Goal: Task Accomplishment & Management: Manage account settings

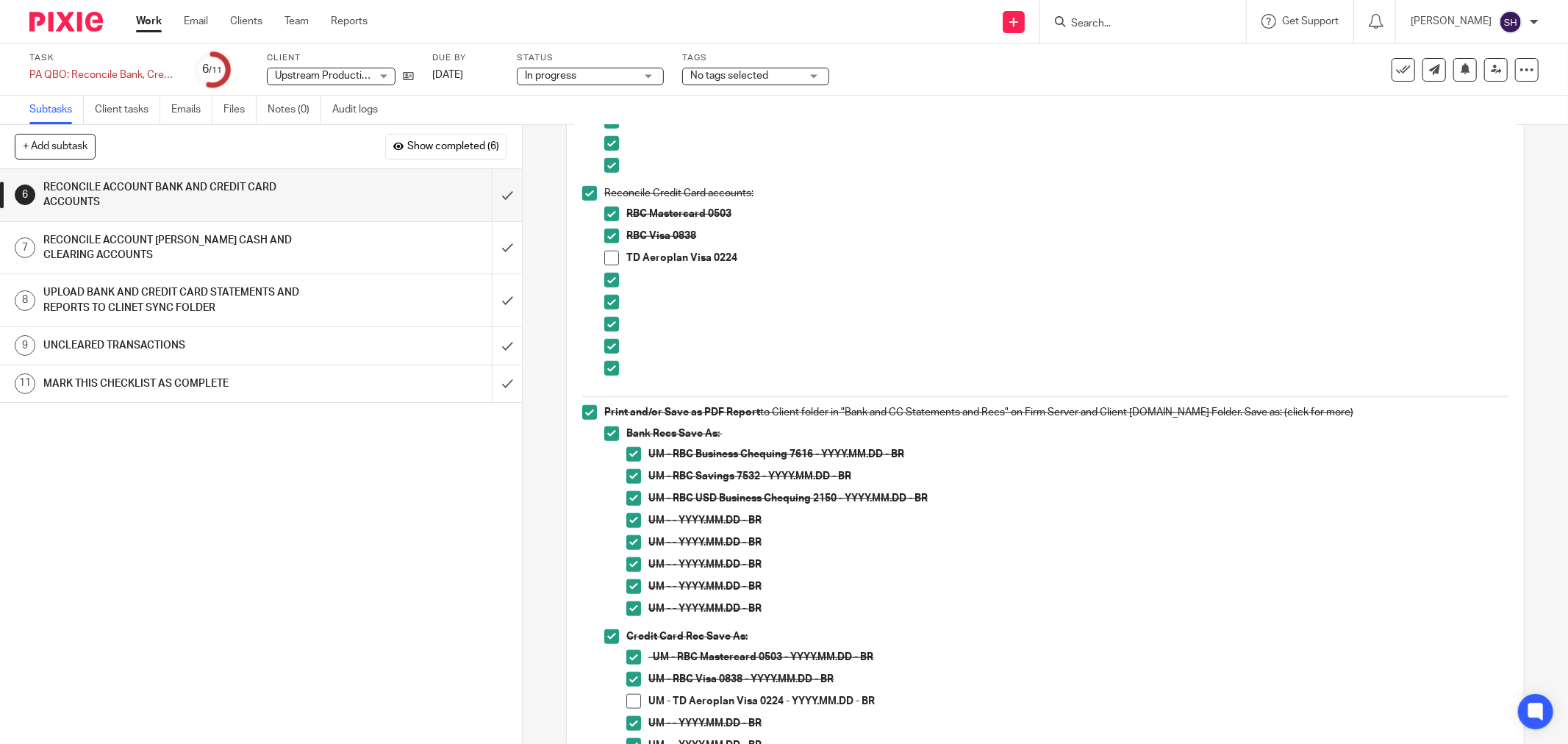
click at [610, 260] on span at bounding box center [611, 258] width 15 height 15
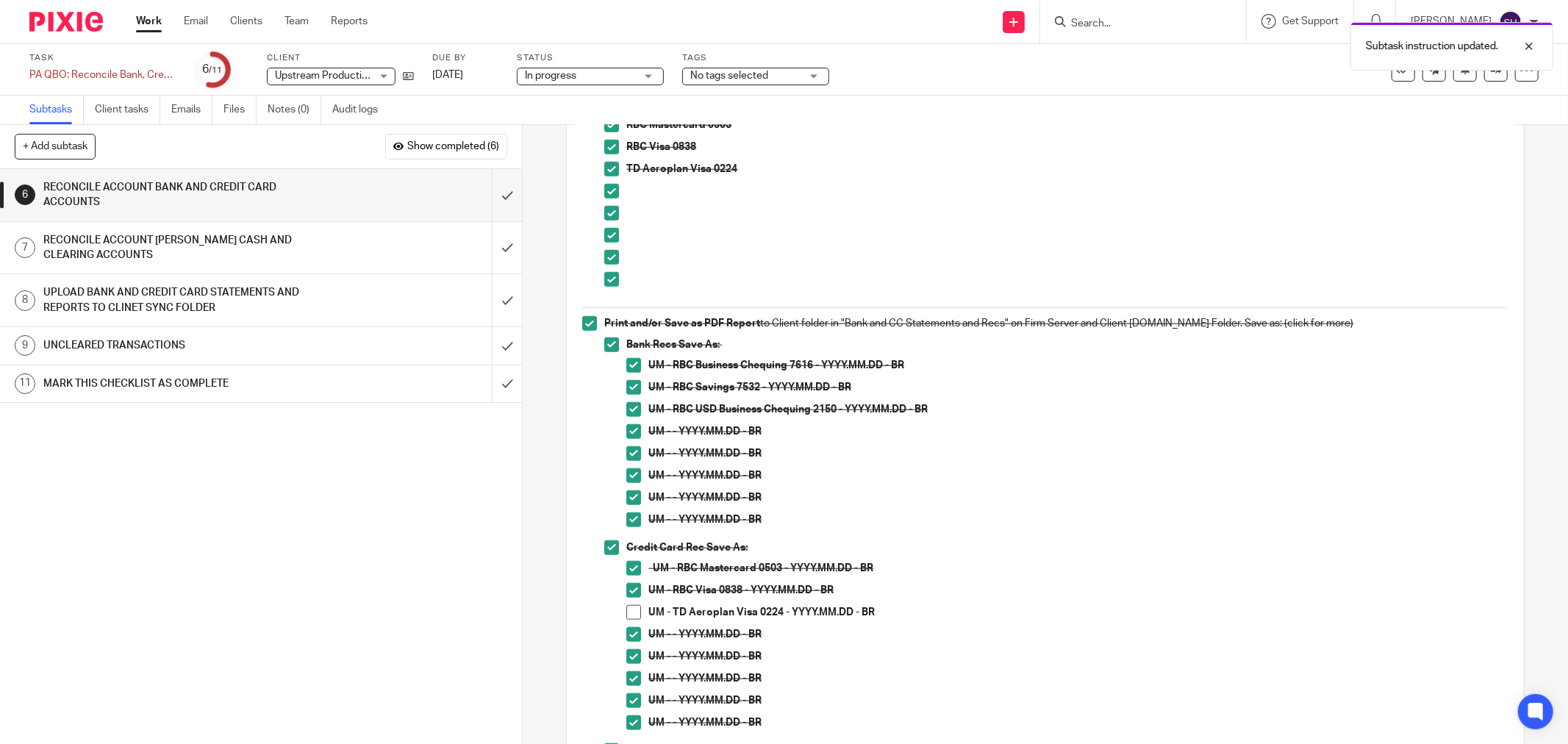
scroll to position [1306, 0]
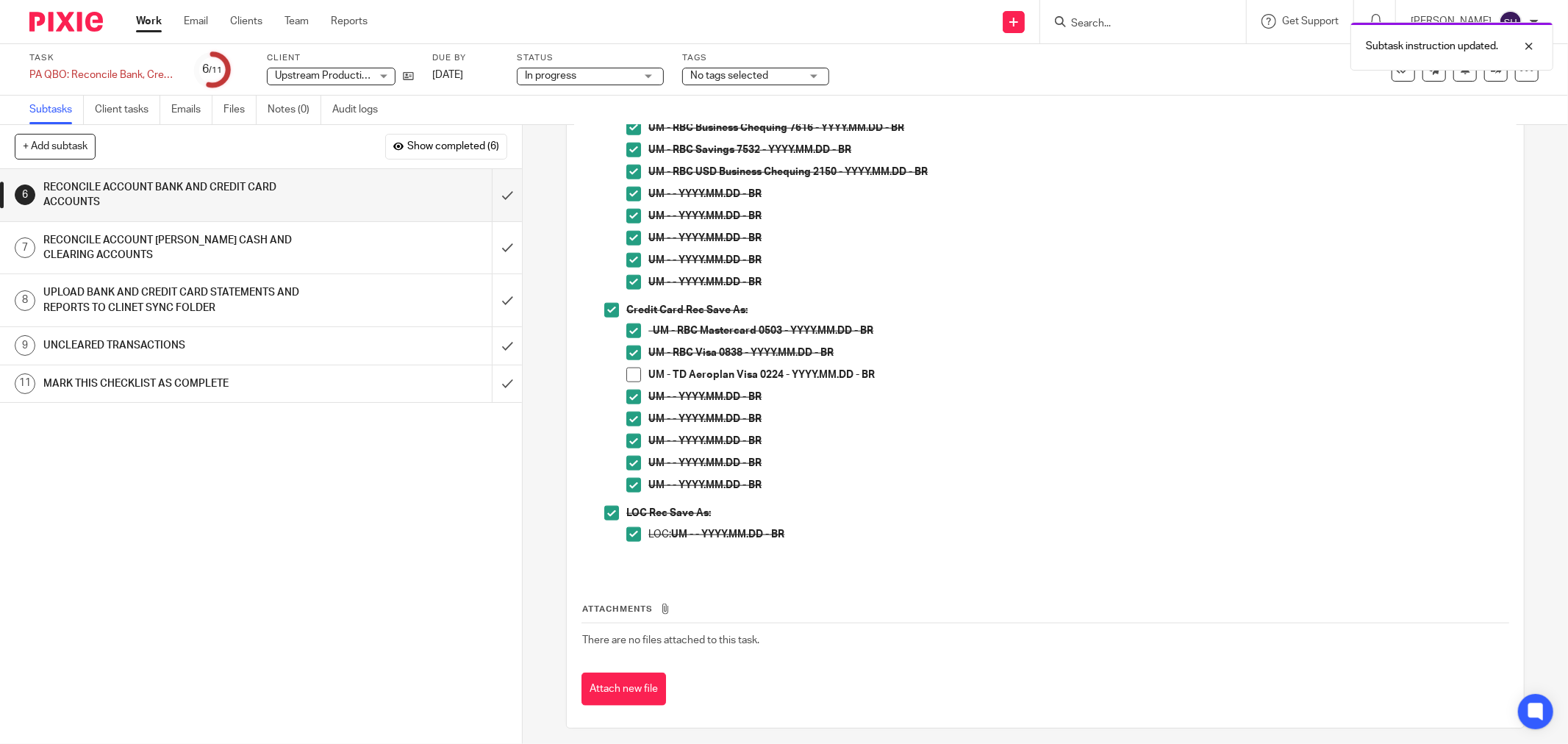
click at [635, 364] on li "UM - RBC Visa 0838 - YYYY.MM.DD - BR" at bounding box center [1068, 356] width 882 height 22
click at [630, 371] on span at bounding box center [634, 375] width 15 height 15
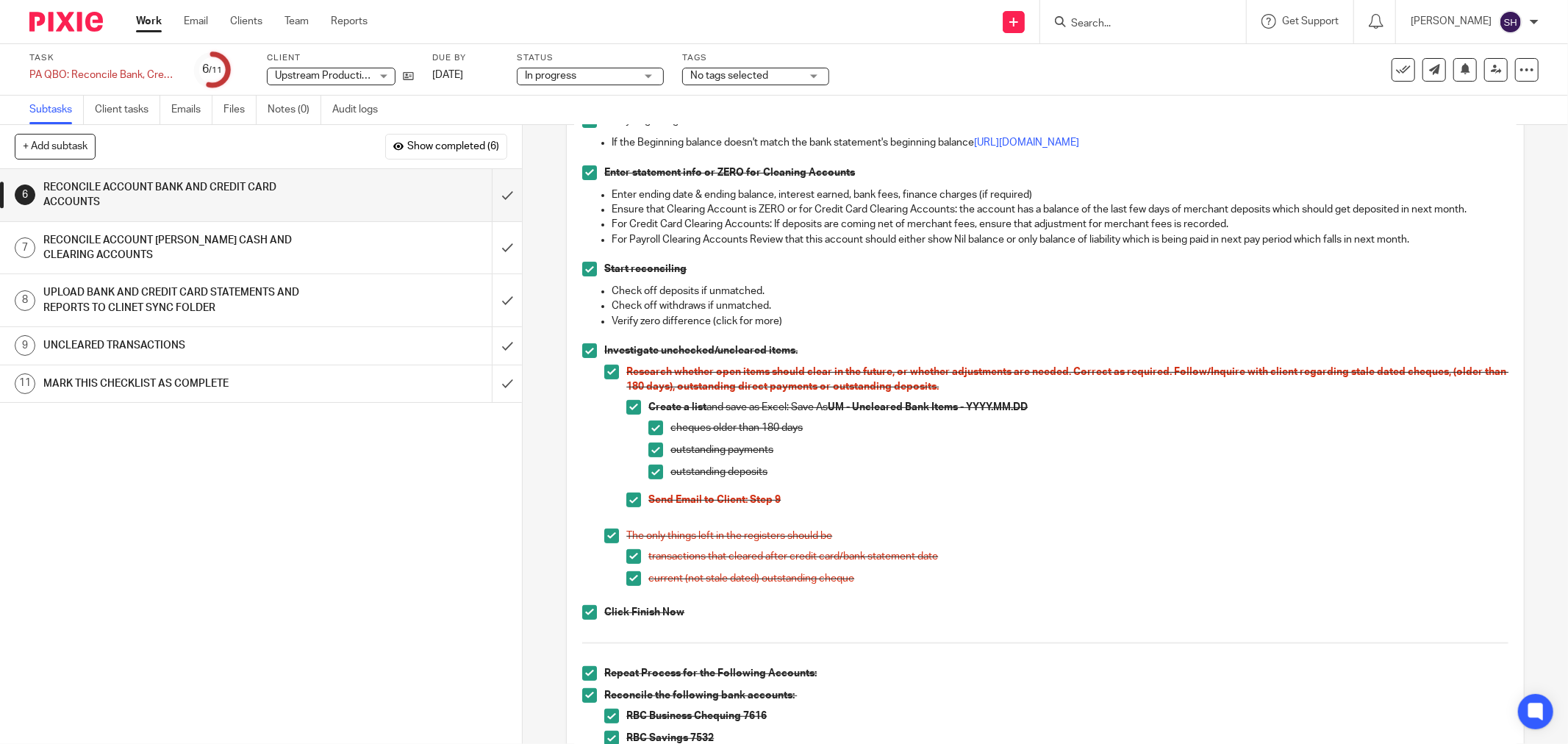
scroll to position [0, 0]
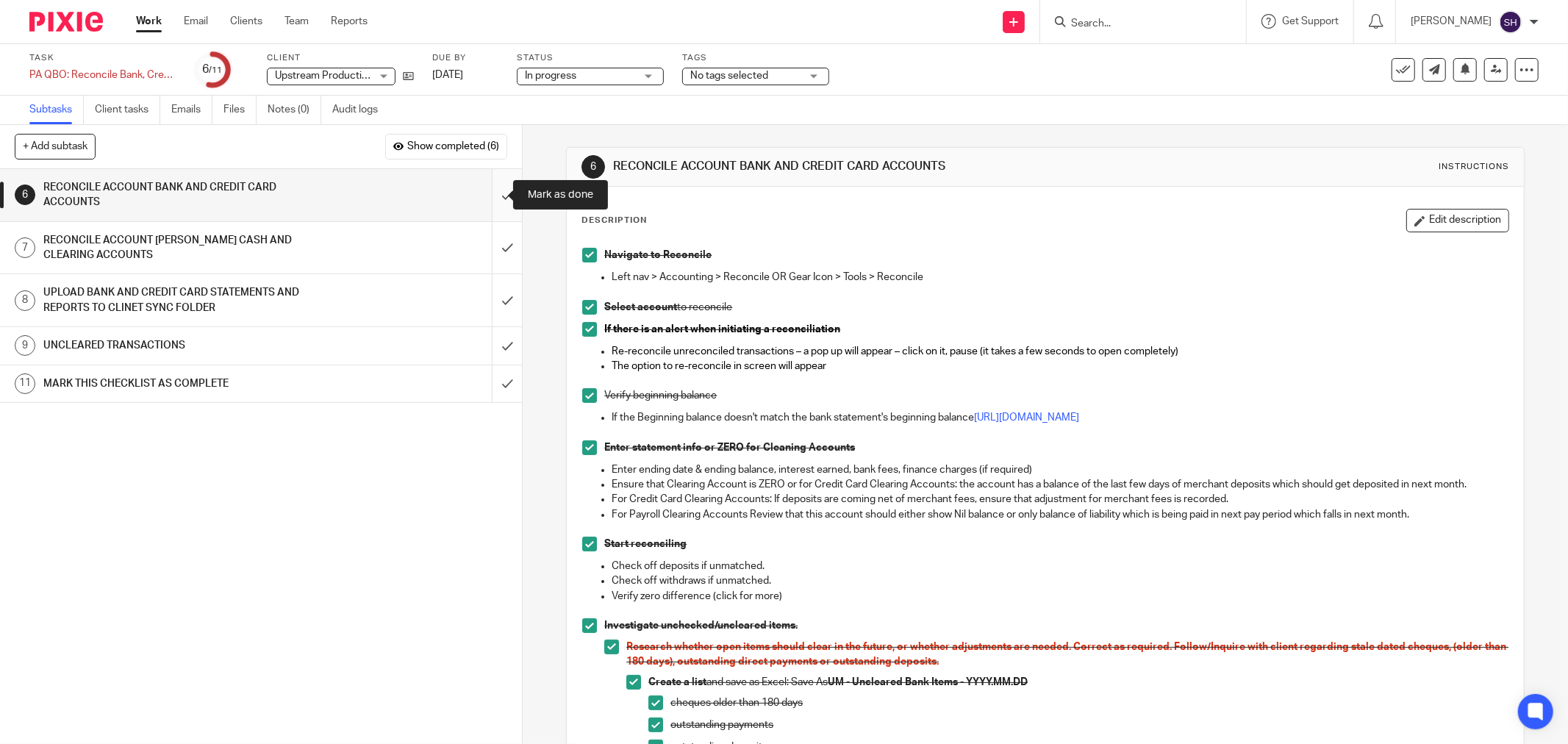
click at [488, 192] on input "submit" at bounding box center [261, 195] width 522 height 52
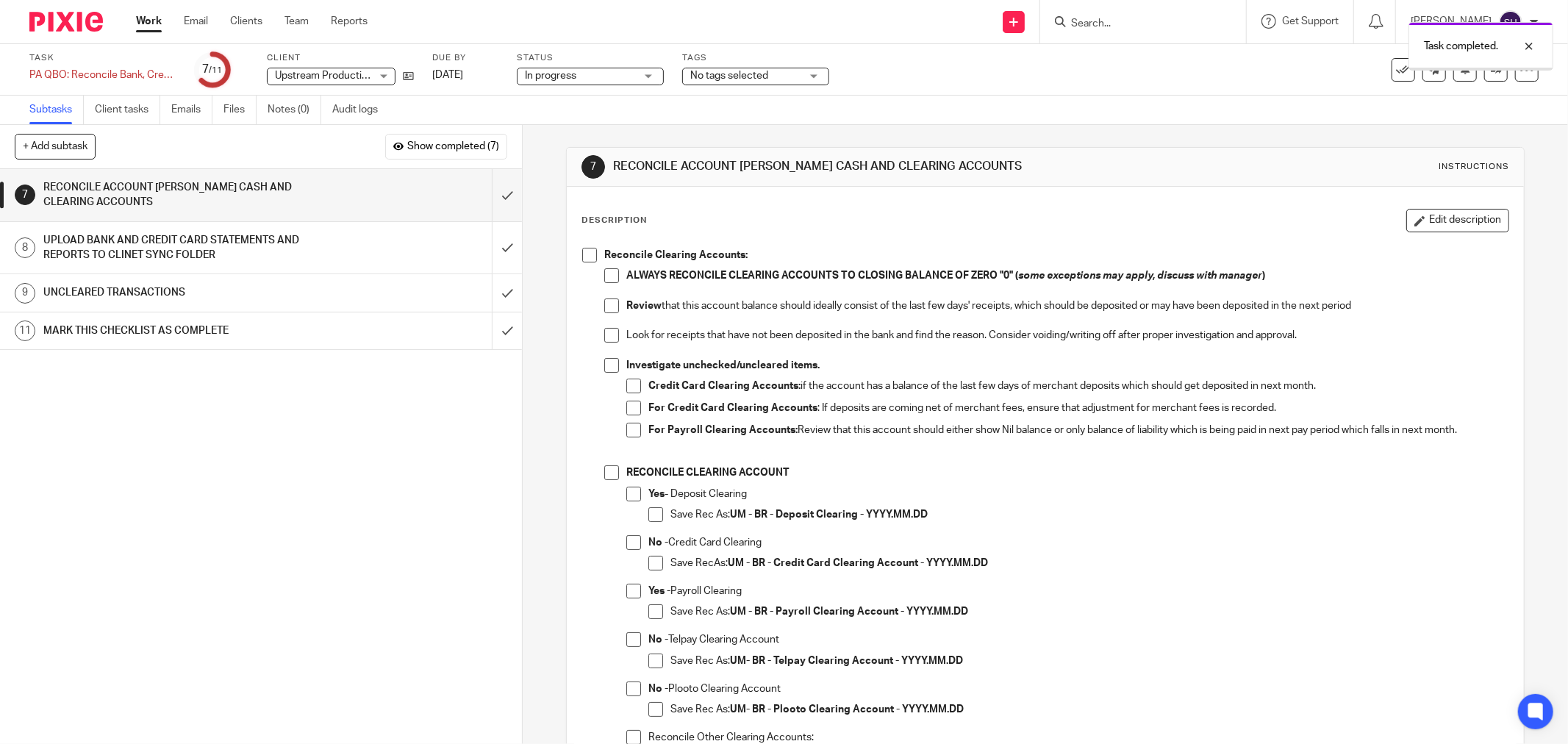
click at [575, 265] on div "Reconcile Clearing Accounts: ALWAYS RECONCILE CLEARING ACCOUNTS TO CLOSING BALA…" at bounding box center [1045, 750] width 941 height 1020
click at [582, 258] on span at bounding box center [590, 255] width 15 height 15
click at [604, 275] on span at bounding box center [611, 276] width 15 height 15
click at [606, 299] on span at bounding box center [611, 306] width 15 height 15
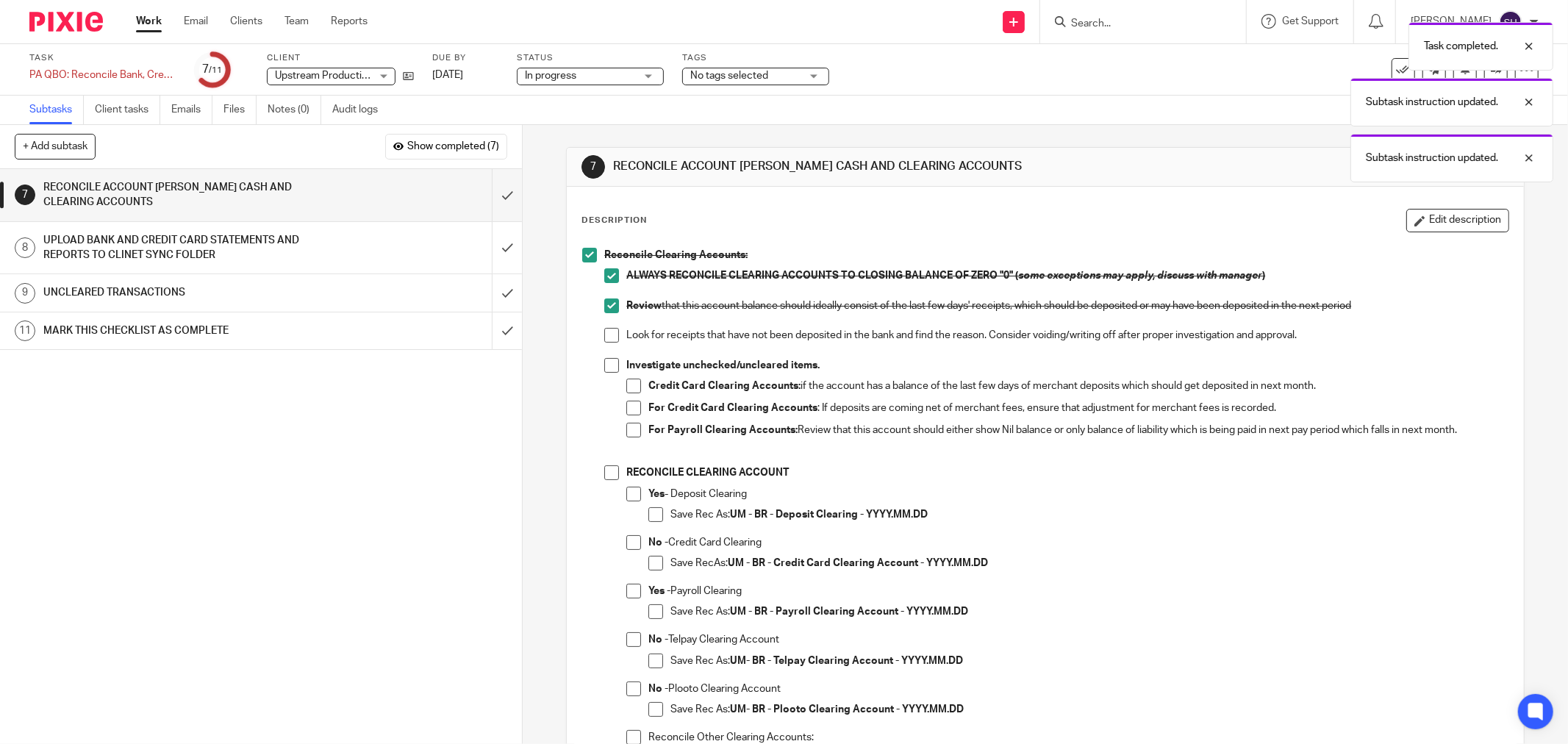
click at [604, 326] on li "Review that this account balance should ideally consist of the last few days' r…" at bounding box center [1056, 314] width 904 height 30
click at [605, 340] on span at bounding box center [611, 335] width 15 height 15
click at [605, 361] on span at bounding box center [611, 365] width 15 height 15
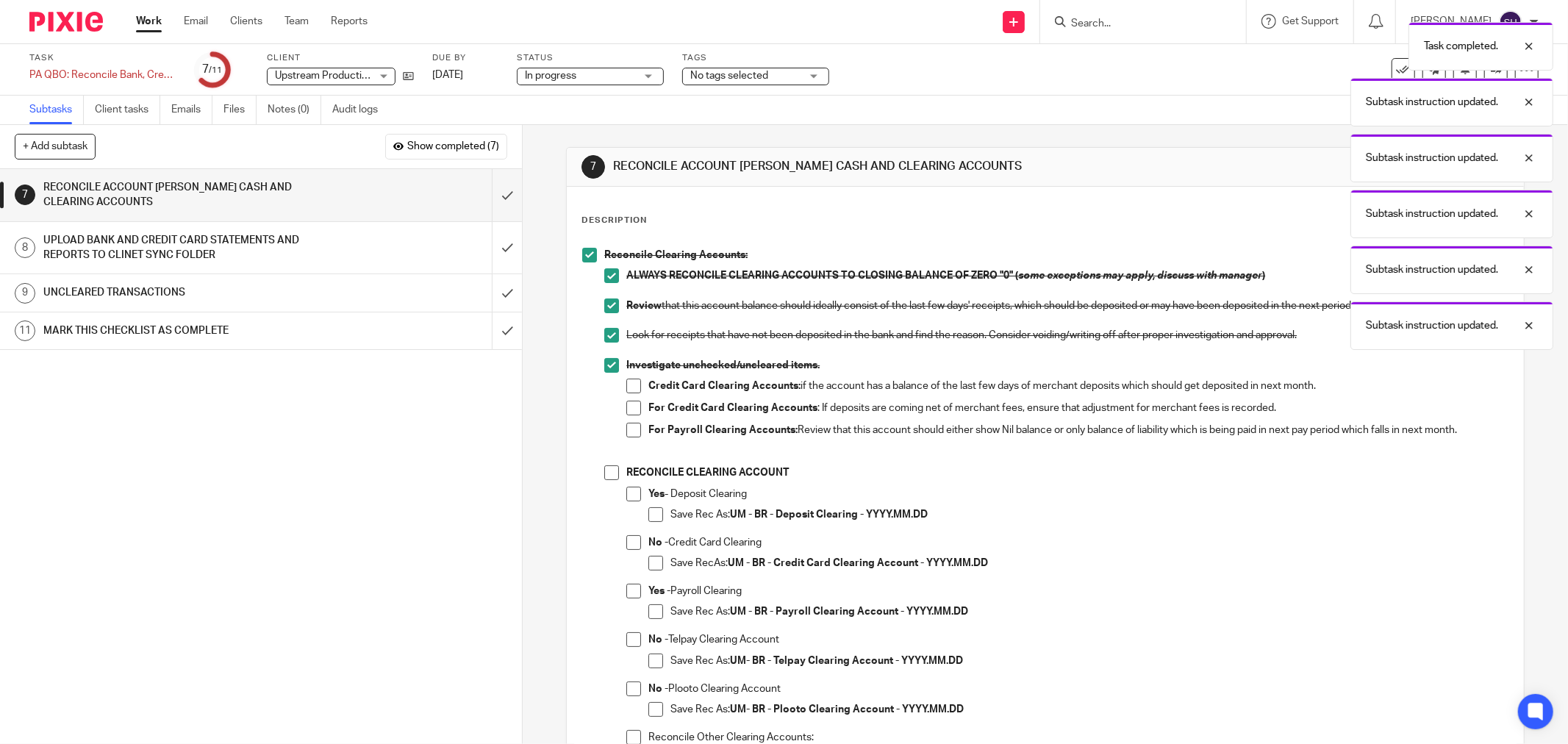
click at [632, 389] on span at bounding box center [634, 386] width 15 height 15
click at [626, 400] on span at bounding box center [634, 408] width 15 height 15
click at [626, 430] on span at bounding box center [634, 430] width 15 height 15
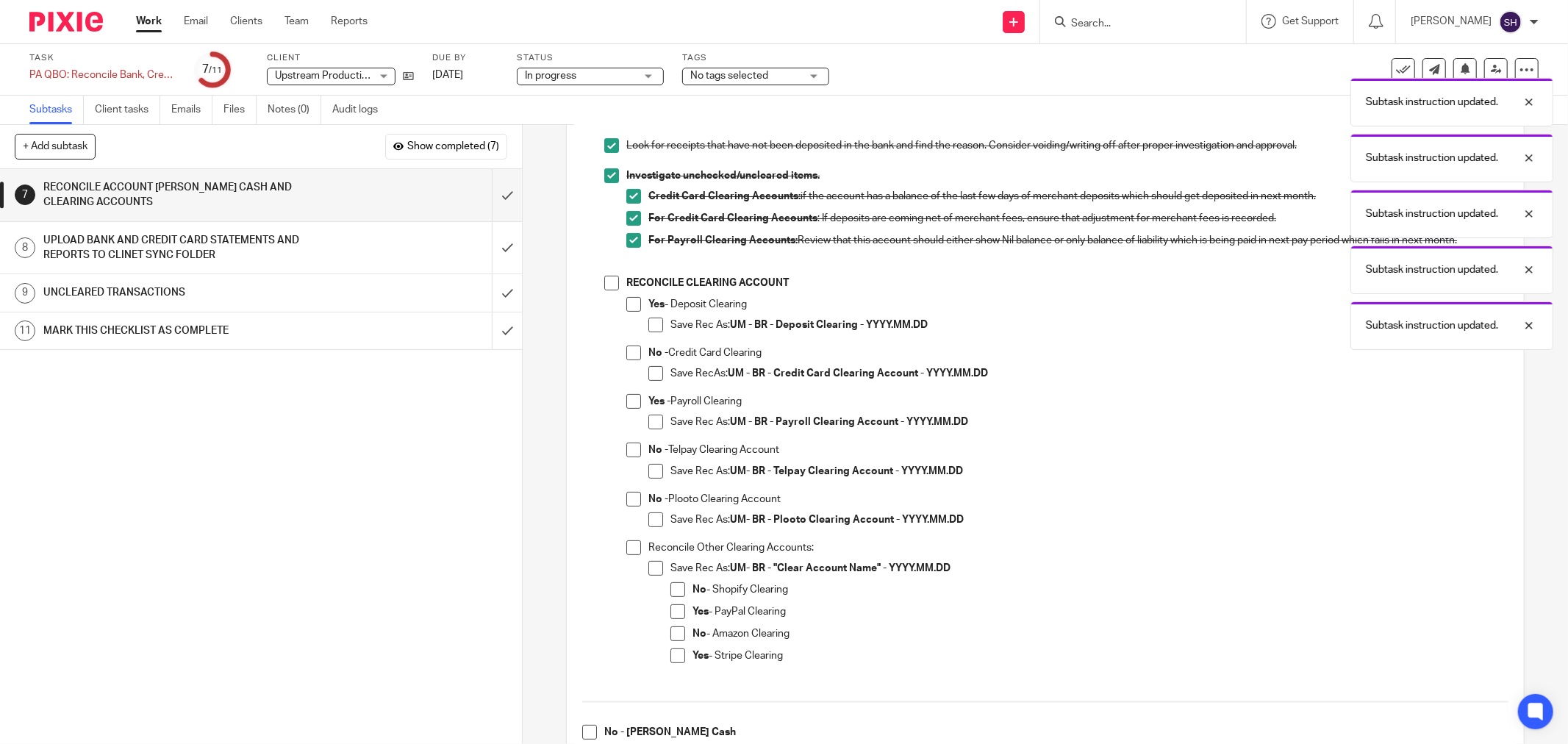
scroll to position [244, 0]
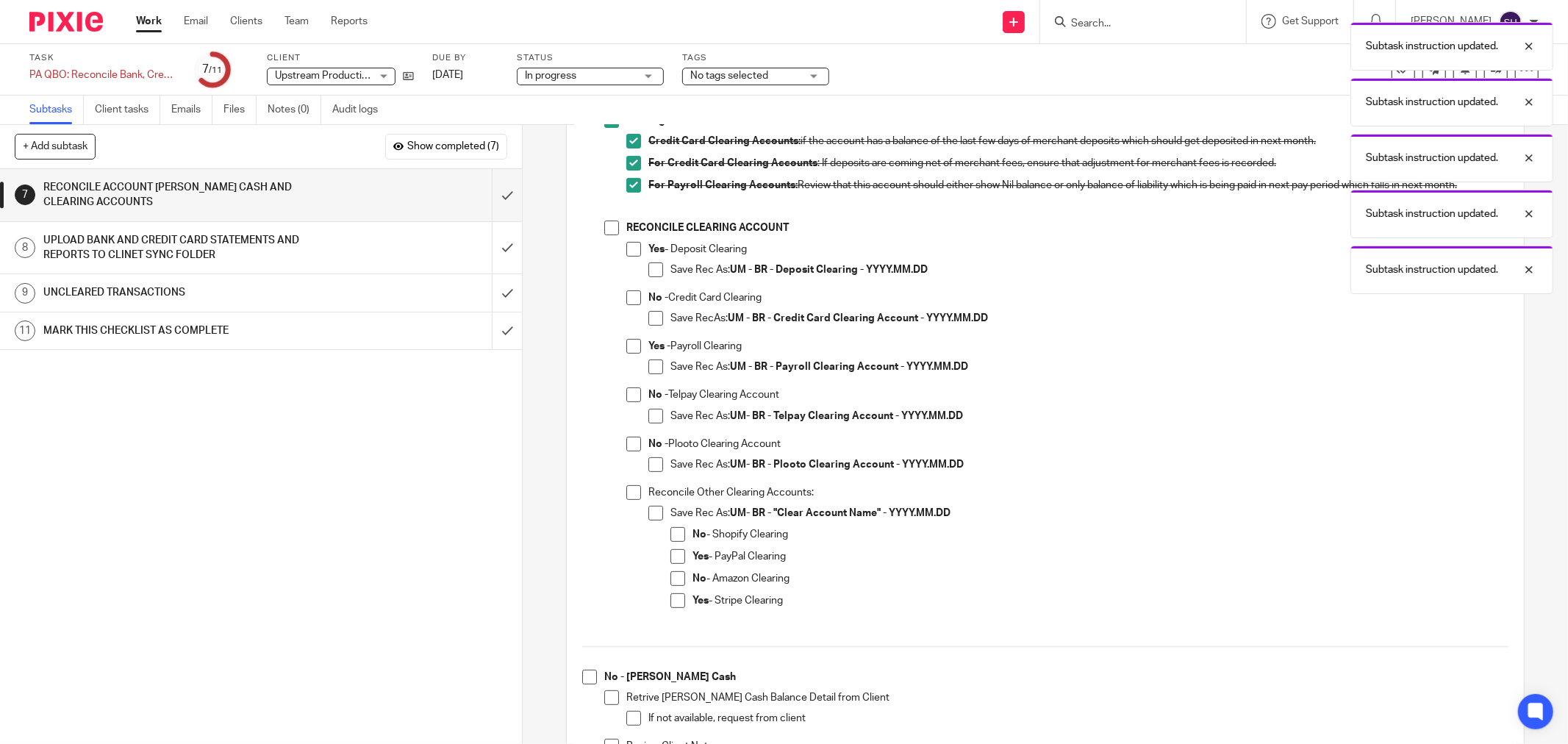
click at [611, 223] on span at bounding box center [611, 228] width 15 height 15
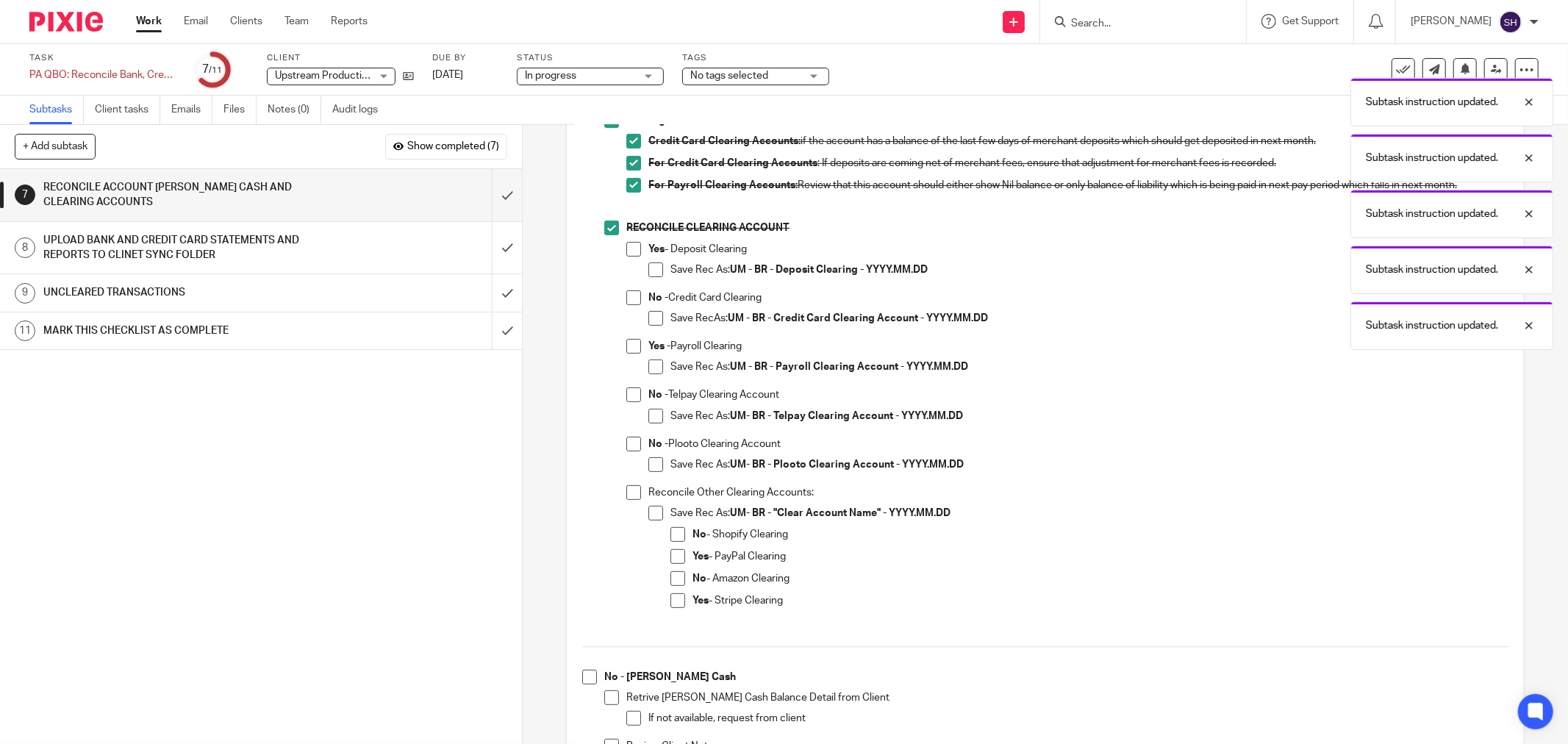
drag, startPoint x: 630, startPoint y: 292, endPoint x: 644, endPoint y: 305, distance: 19.1
click at [629, 292] on span at bounding box center [634, 298] width 15 height 15
click at [649, 312] on span at bounding box center [656, 318] width 15 height 15
drag, startPoint x: 634, startPoint y: 390, endPoint x: 647, endPoint y: 409, distance: 23.0
click at [634, 391] on span at bounding box center [634, 394] width 15 height 15
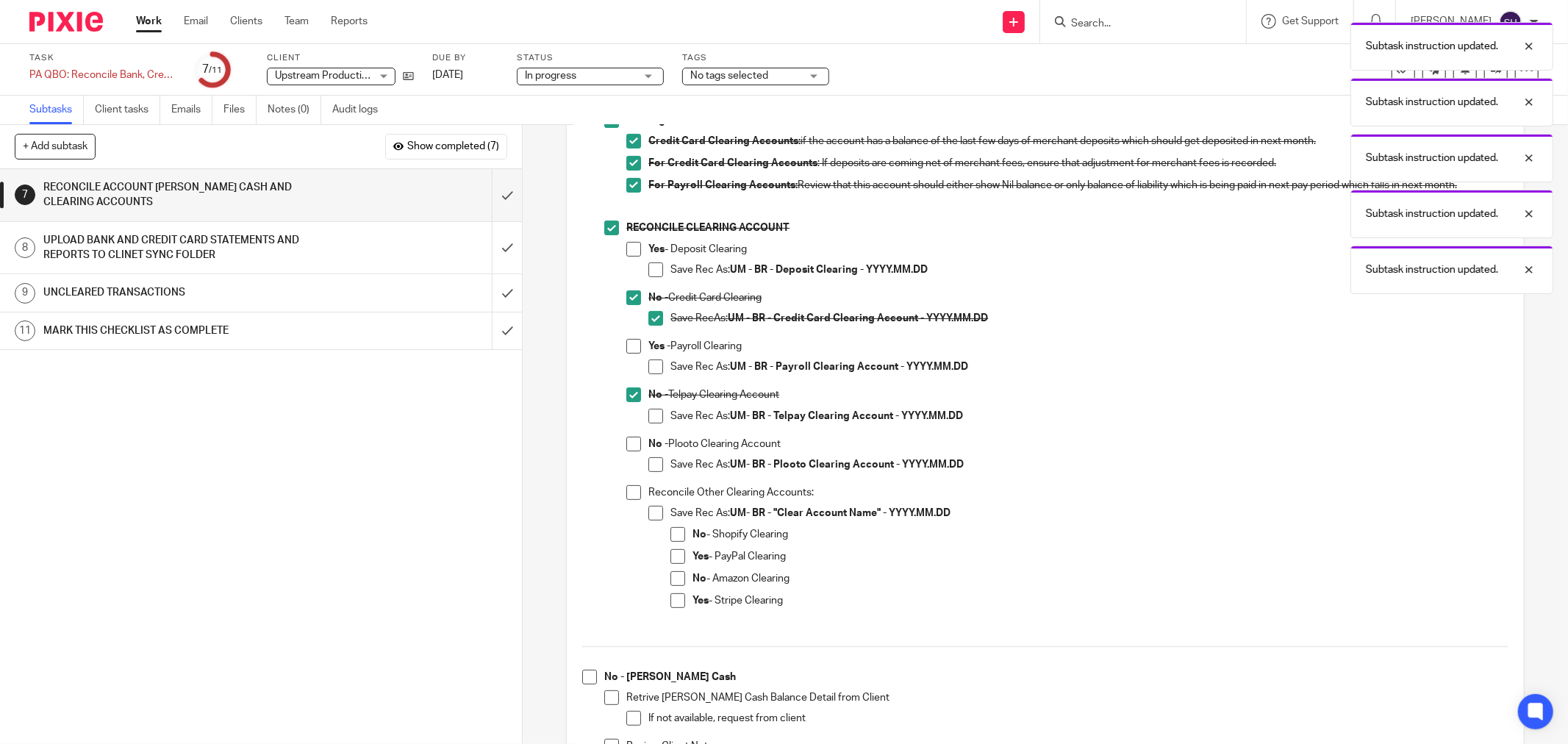
click at [648, 414] on span at bounding box center [656, 416] width 15 height 15
drag, startPoint x: 633, startPoint y: 441, endPoint x: 650, endPoint y: 452, distance: 20.2
click at [633, 442] on span at bounding box center [634, 444] width 15 height 15
click at [656, 463] on span at bounding box center [656, 464] width 15 height 15
click at [629, 489] on span at bounding box center [634, 493] width 15 height 15
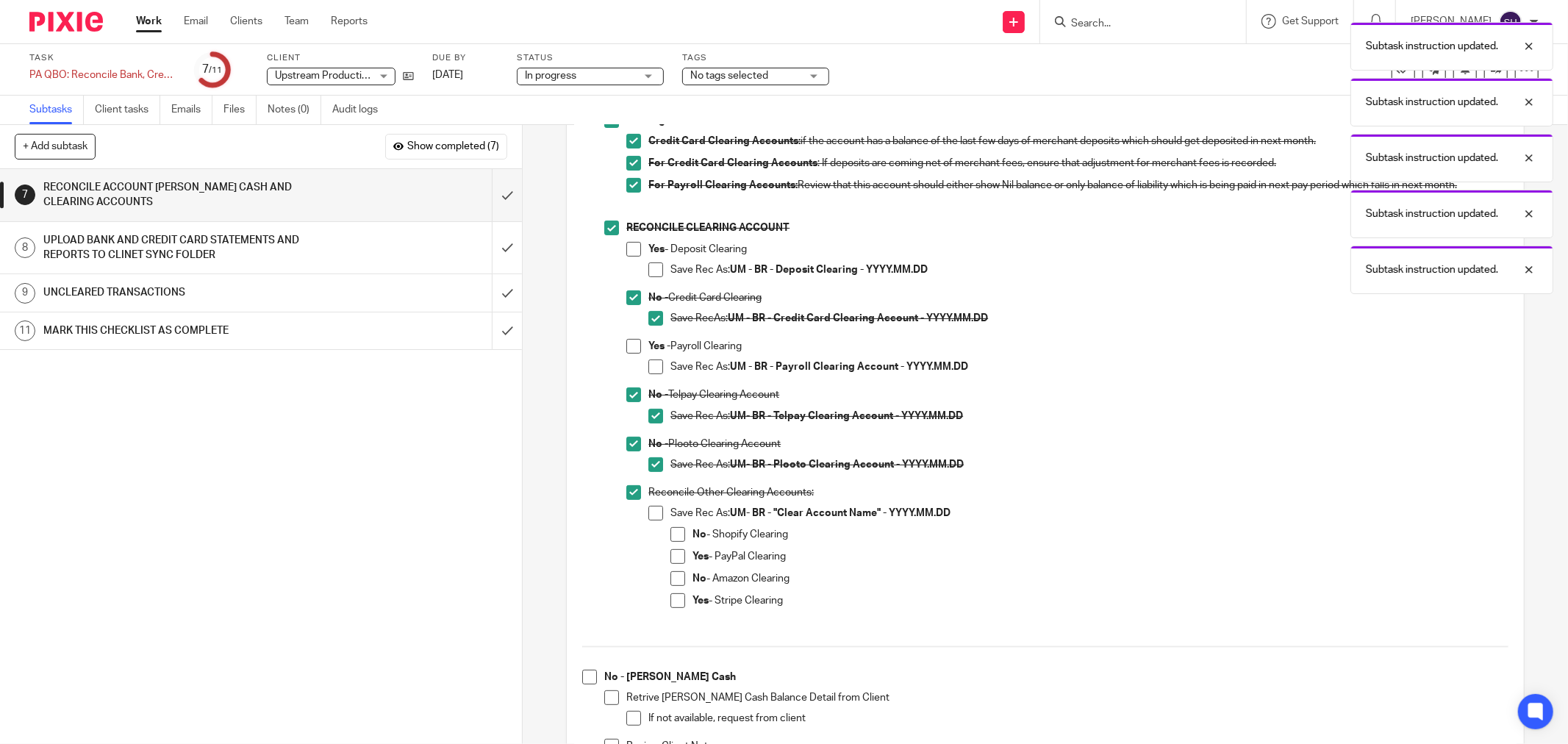
click at [651, 509] on span at bounding box center [656, 513] width 15 height 15
click at [671, 532] on span at bounding box center [678, 535] width 15 height 15
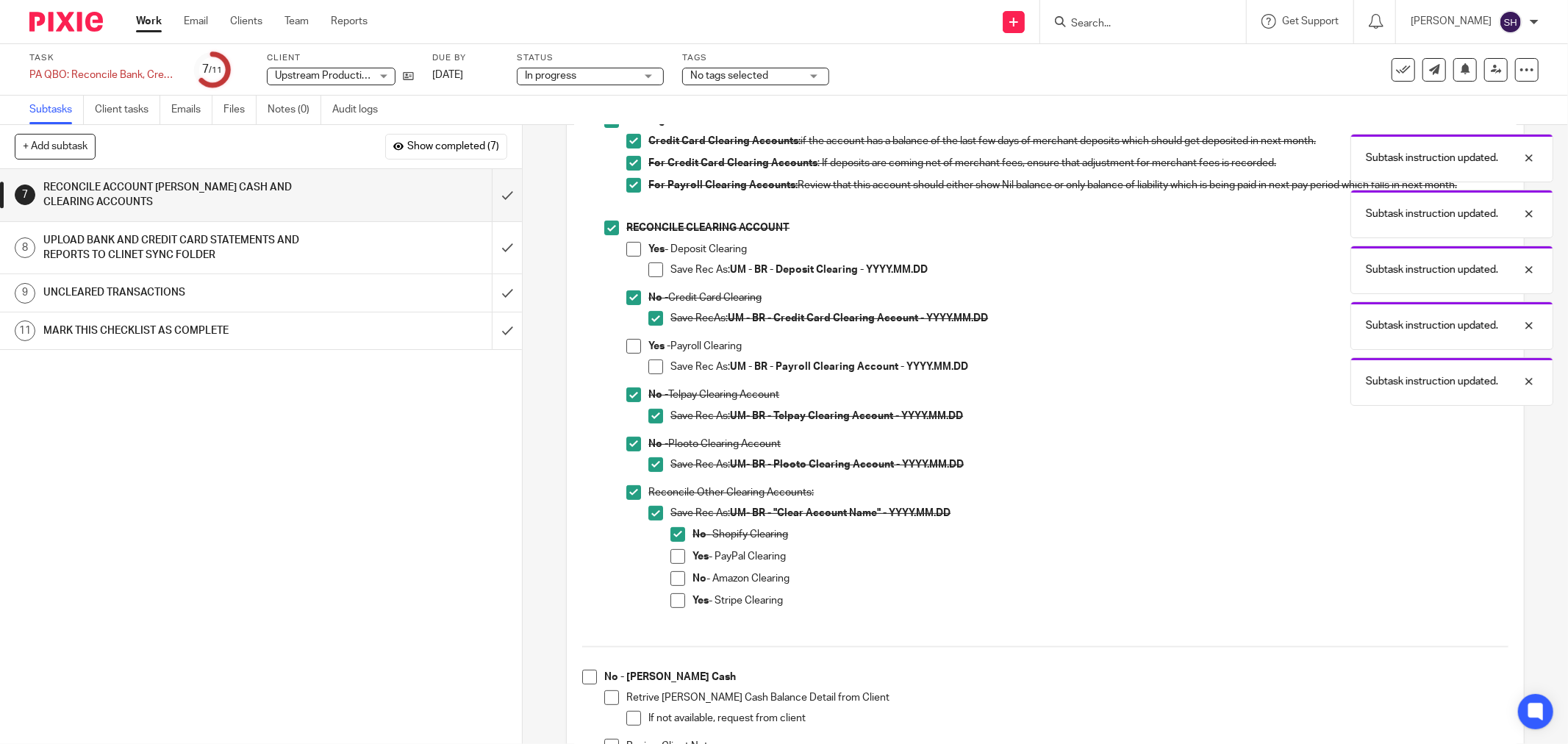
click at [671, 578] on span at bounding box center [678, 578] width 15 height 15
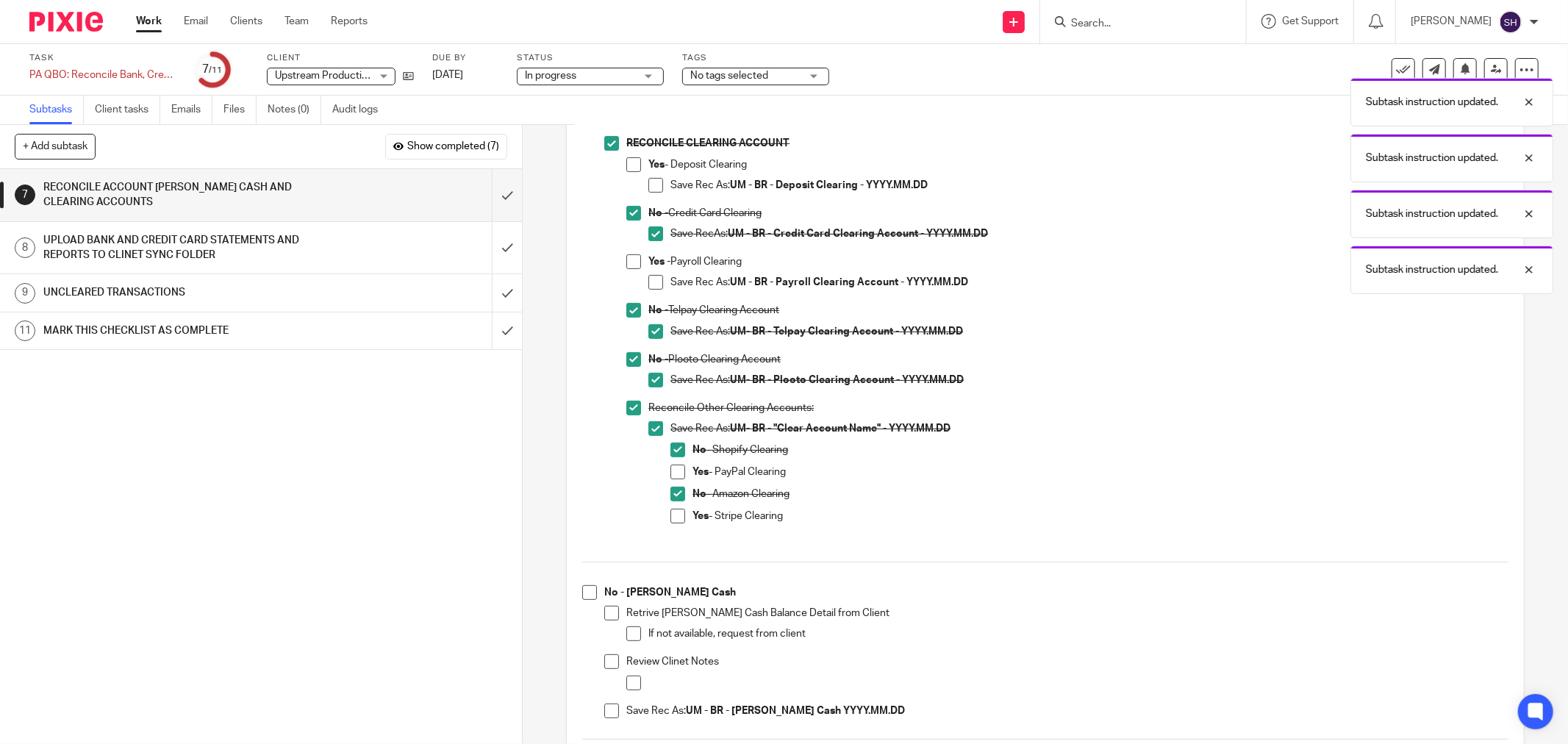
scroll to position [571, 0]
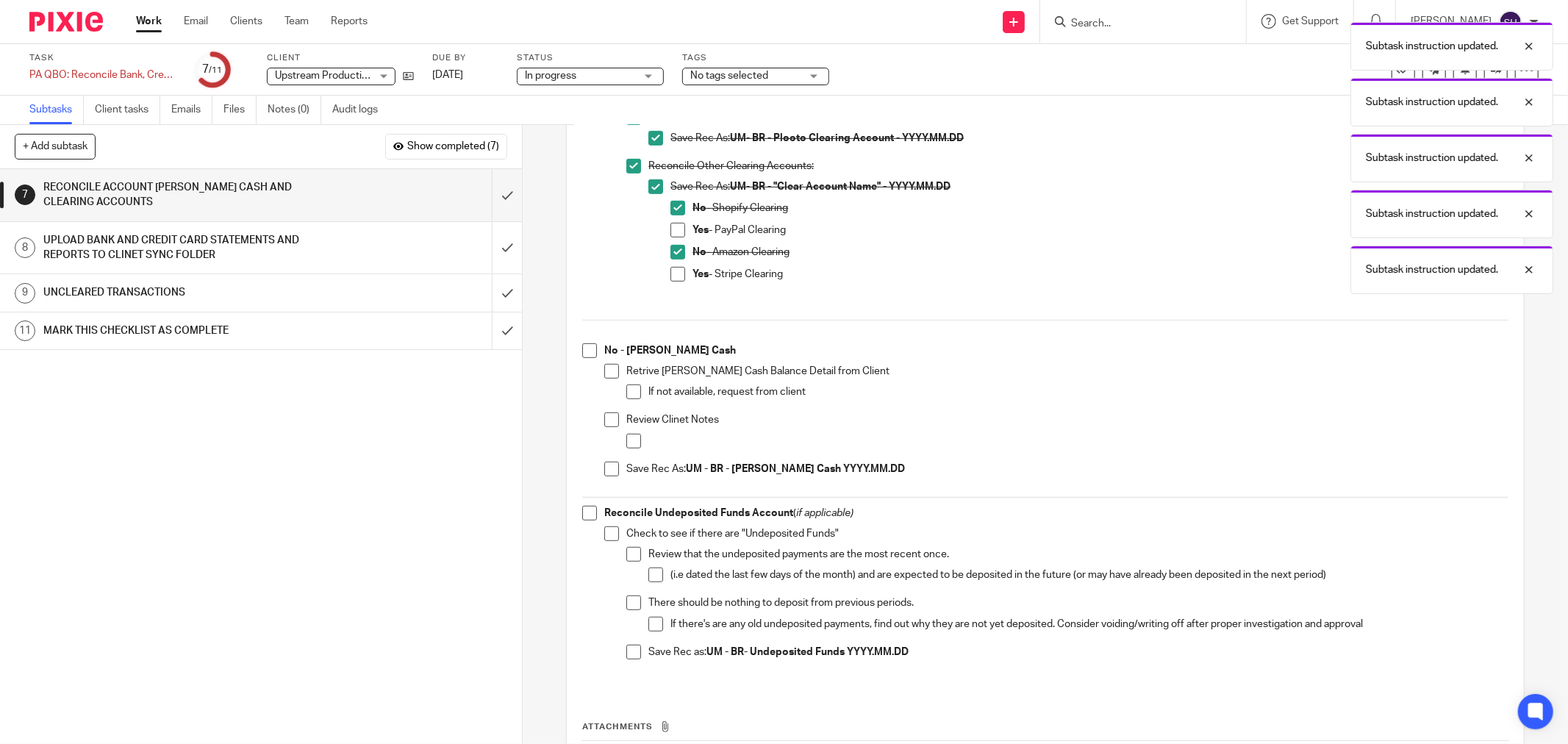
click at [587, 349] on span at bounding box center [590, 351] width 15 height 15
drag, startPoint x: 603, startPoint y: 366, endPoint x: 619, endPoint y: 382, distance: 22.6
click at [605, 368] on span at bounding box center [611, 371] width 15 height 15
click at [626, 386] on span at bounding box center [634, 392] width 15 height 15
drag, startPoint x: 602, startPoint y: 413, endPoint x: 623, endPoint y: 422, distance: 22.8
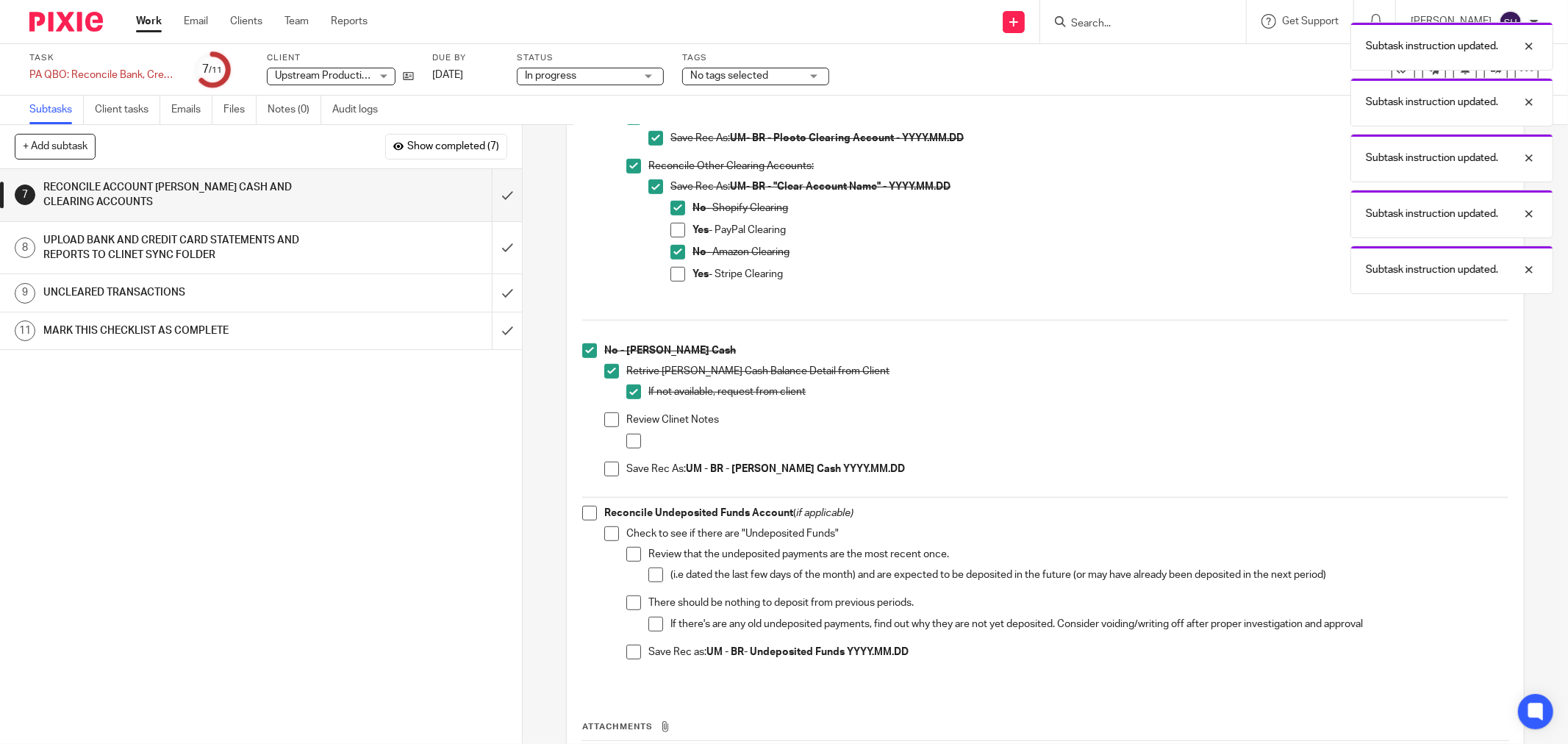
click at [604, 414] on span at bounding box center [611, 420] width 15 height 15
drag, startPoint x: 628, startPoint y: 440, endPoint x: 607, endPoint y: 457, distance: 27.0
click at [627, 441] on span at bounding box center [634, 441] width 15 height 15
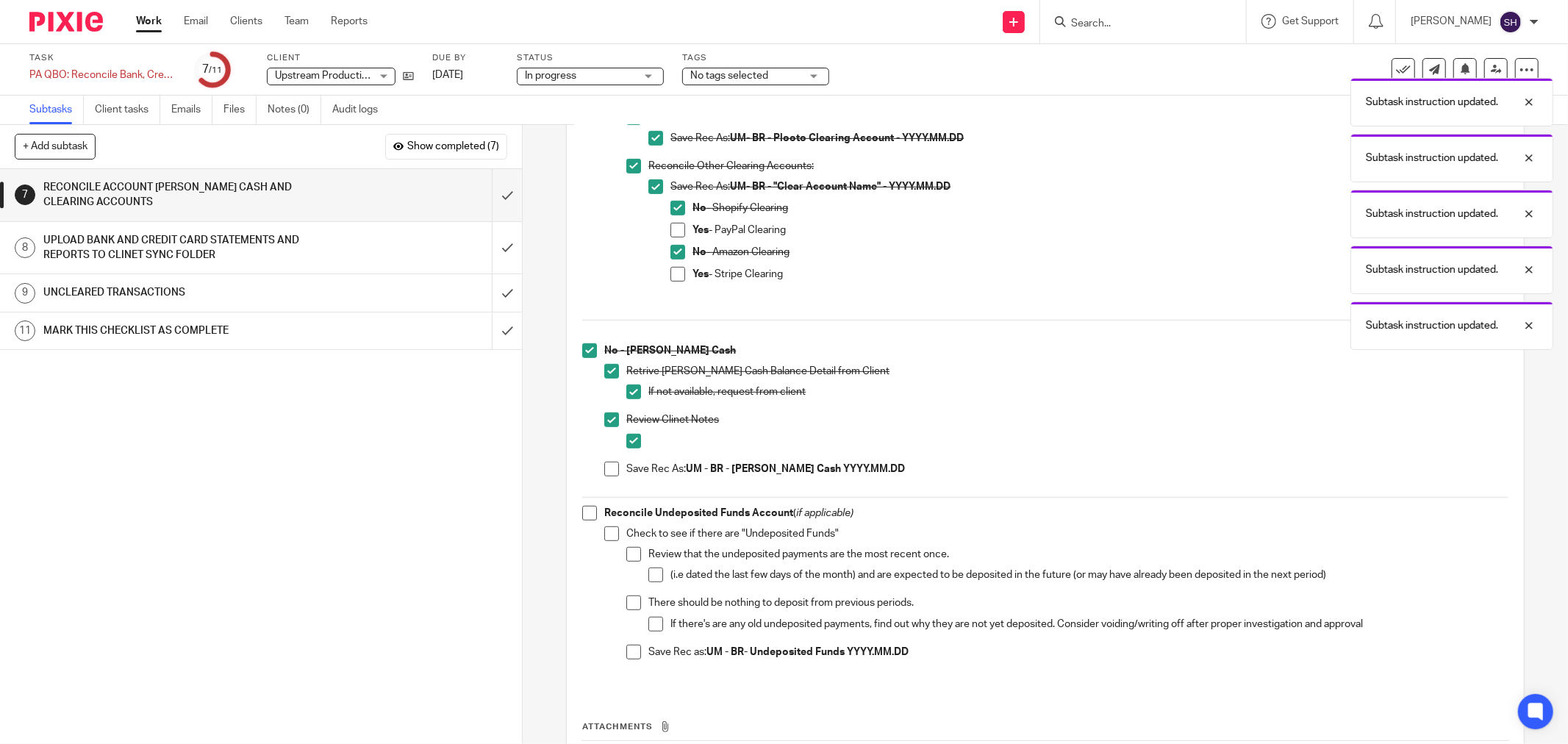
click at [598, 467] on li "No - Petty Cash Retrive Petty Cash Balance Detail from Client If not available,…" at bounding box center [1045, 416] width 927 height 146
click at [604, 466] on span at bounding box center [611, 469] width 15 height 15
click at [584, 511] on span at bounding box center [590, 513] width 15 height 15
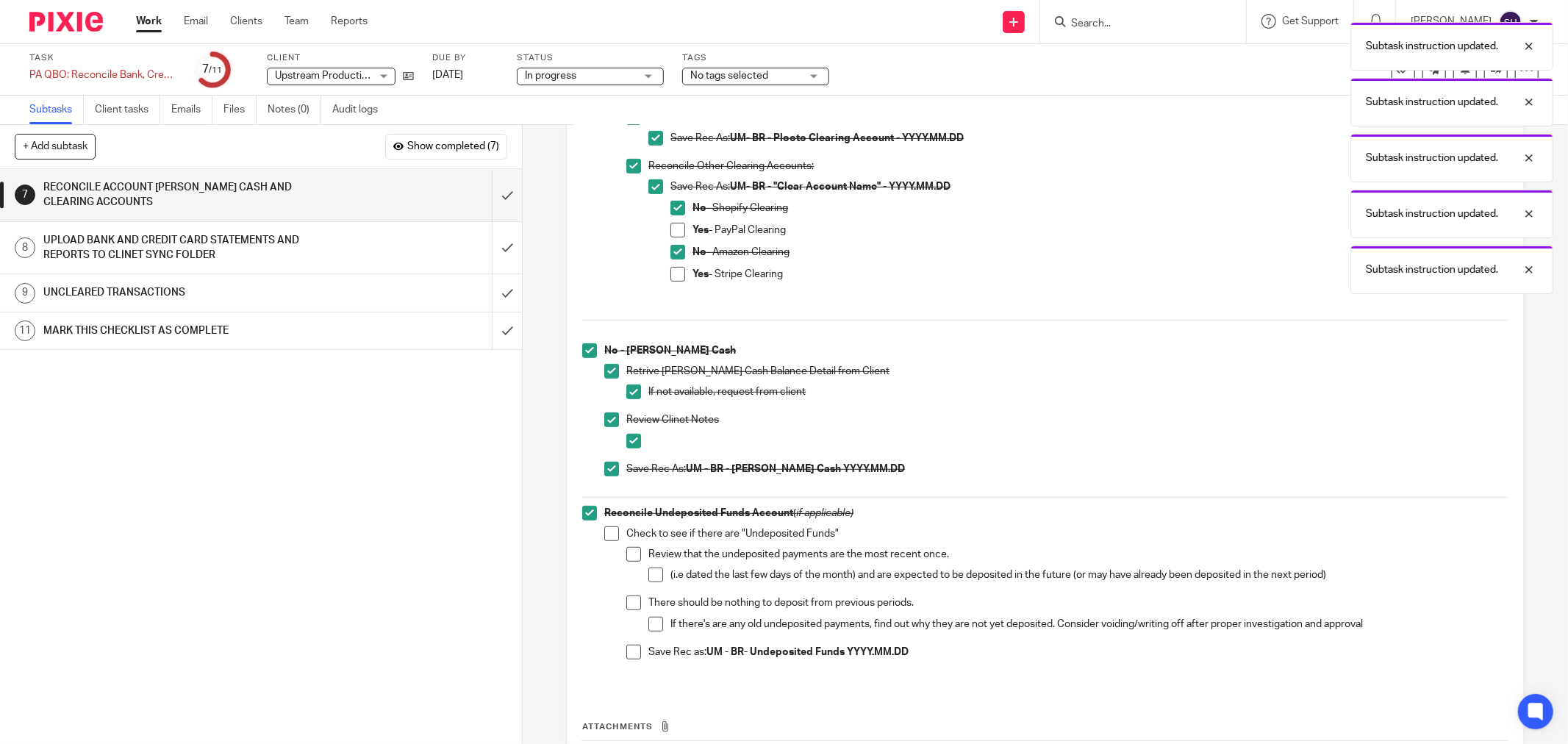
drag, startPoint x: 611, startPoint y: 532, endPoint x: 628, endPoint y: 550, distance: 24.8
click at [611, 532] on span at bounding box center [611, 534] width 15 height 15
drag, startPoint x: 629, startPoint y: 552, endPoint x: 635, endPoint y: 562, distance: 11.7
click at [629, 553] on span at bounding box center [634, 554] width 15 height 15
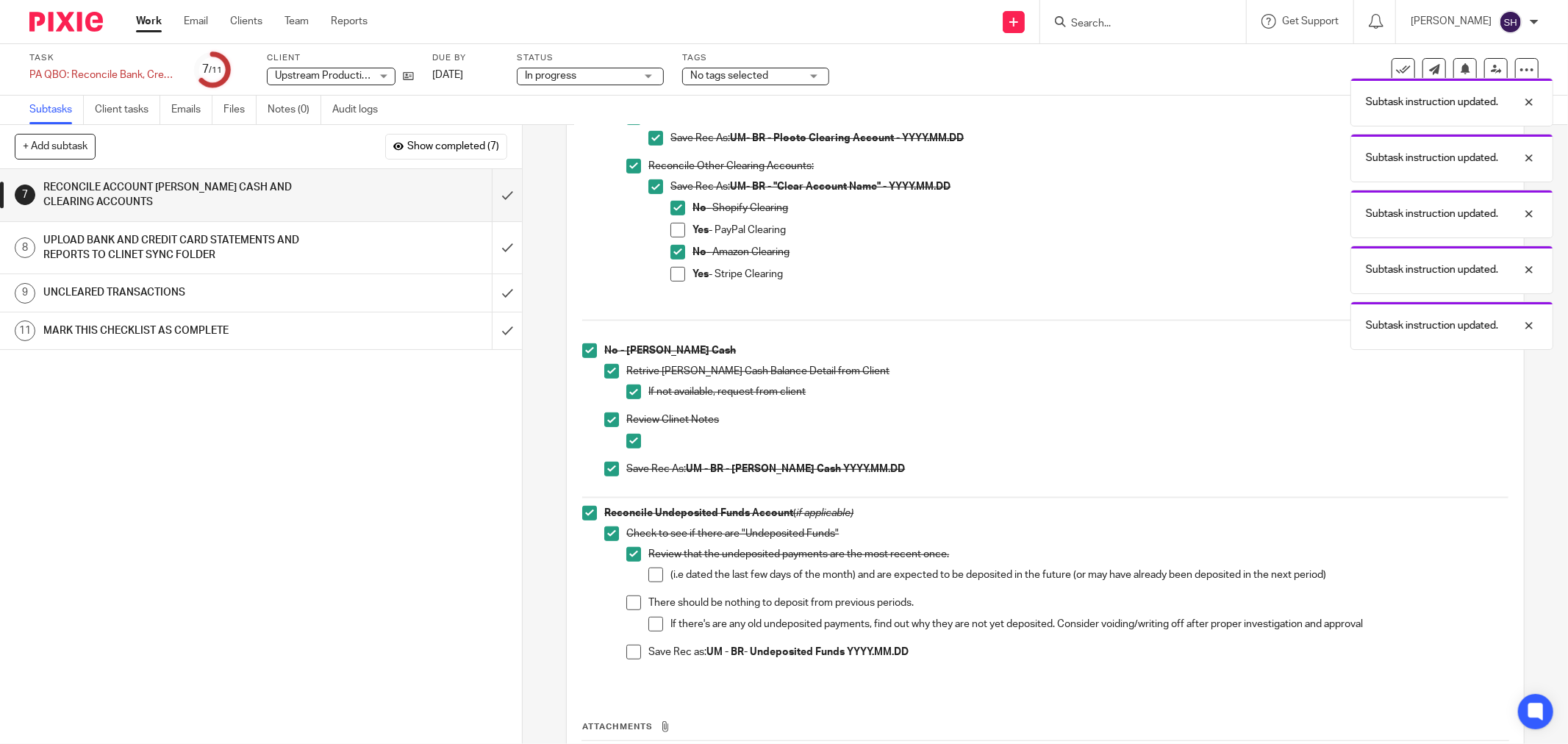
click at [648, 578] on span at bounding box center [656, 574] width 15 height 15
click at [636, 594] on ul "Review that the undeposited payments are the most recent once. (i.e dated the l…" at bounding box center [1068, 607] width 882 height 120
click at [632, 602] on span at bounding box center [634, 603] width 15 height 15
click at [650, 620] on span at bounding box center [656, 624] width 15 height 15
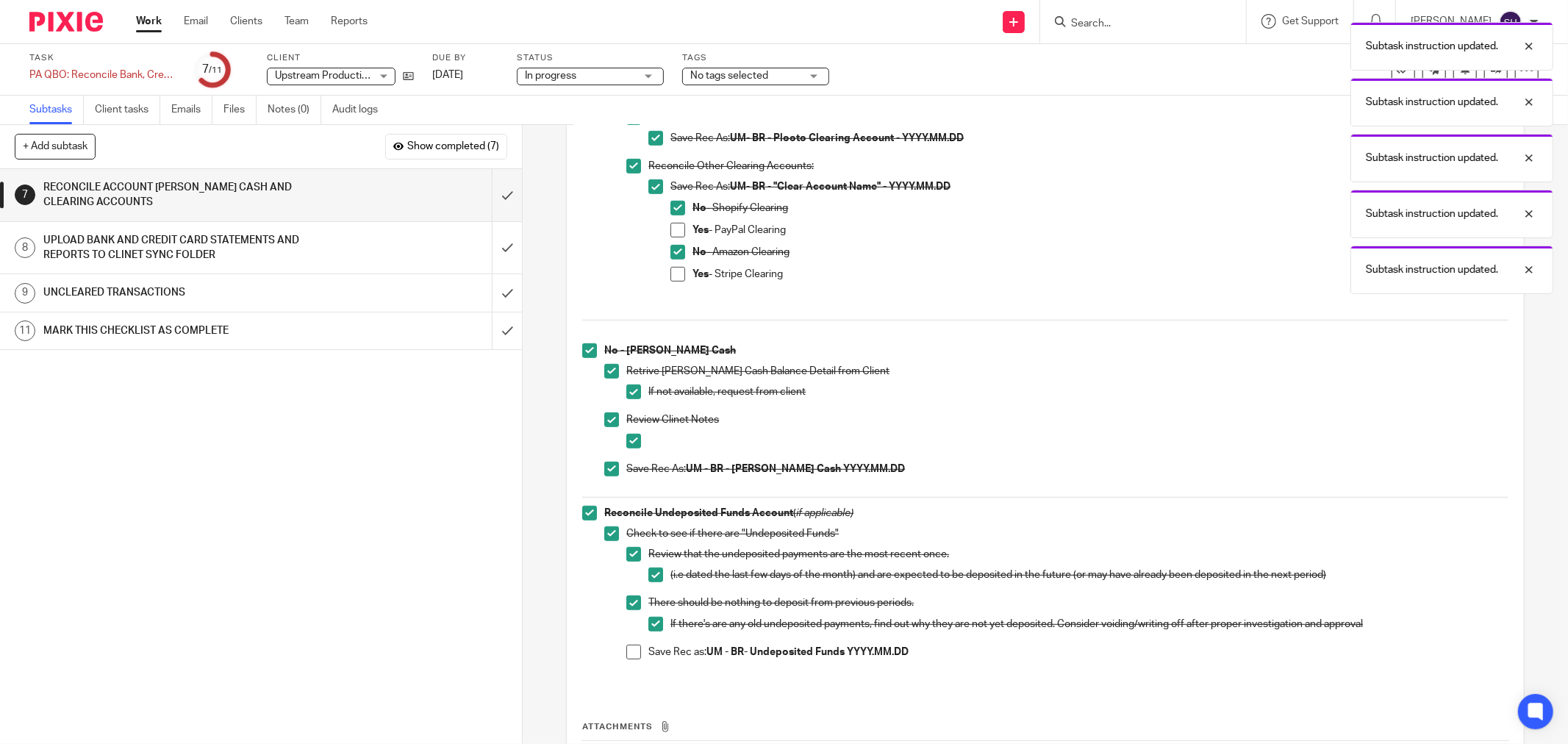
click at [626, 651] on span at bounding box center [634, 652] width 15 height 15
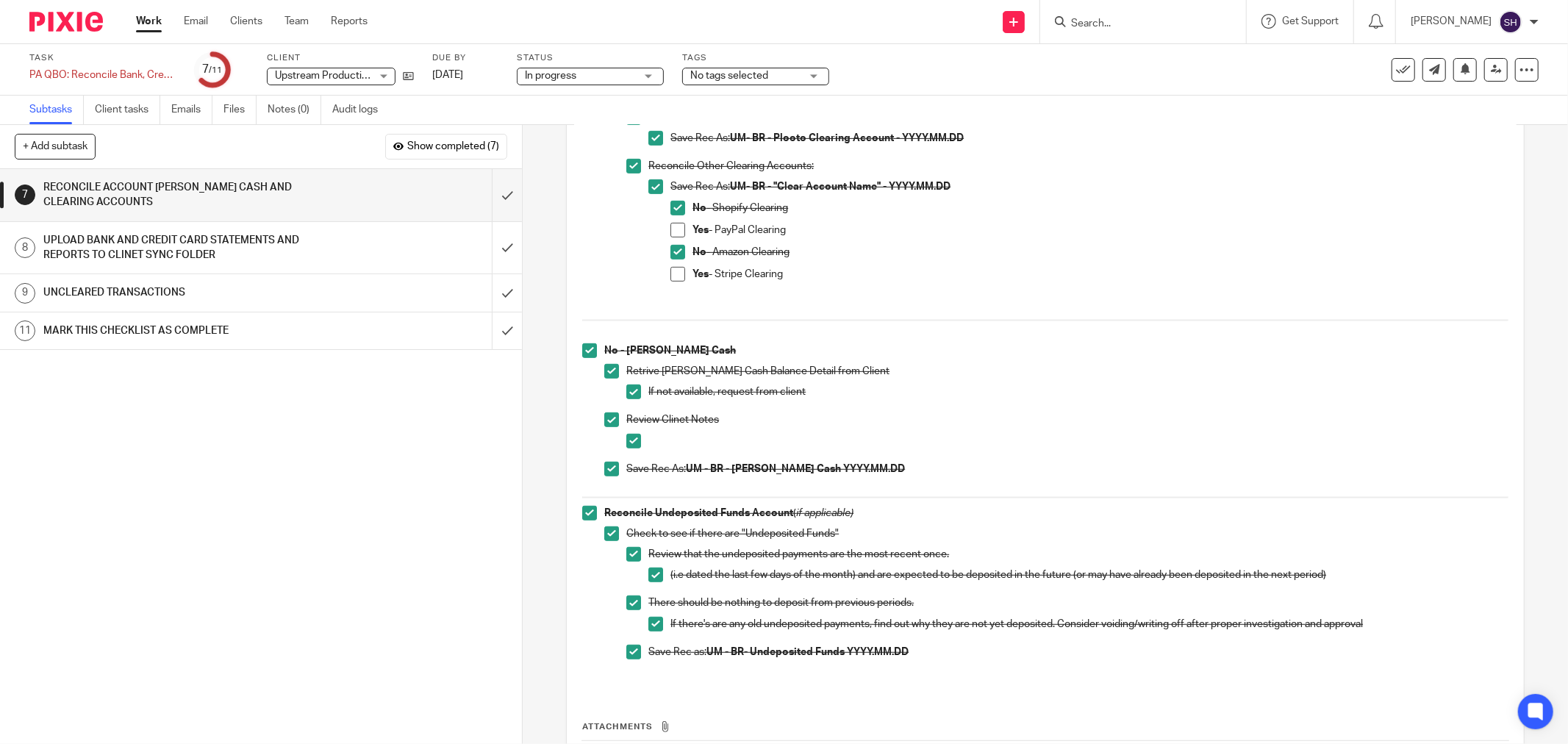
click at [420, 422] on div "1 CLIENT SPECIFIC NOTES - PLEASE REVIEW 2 ADMIN 3 RETRIVE BANK STATEMENTS 4 SEN…" at bounding box center [261, 456] width 522 height 574
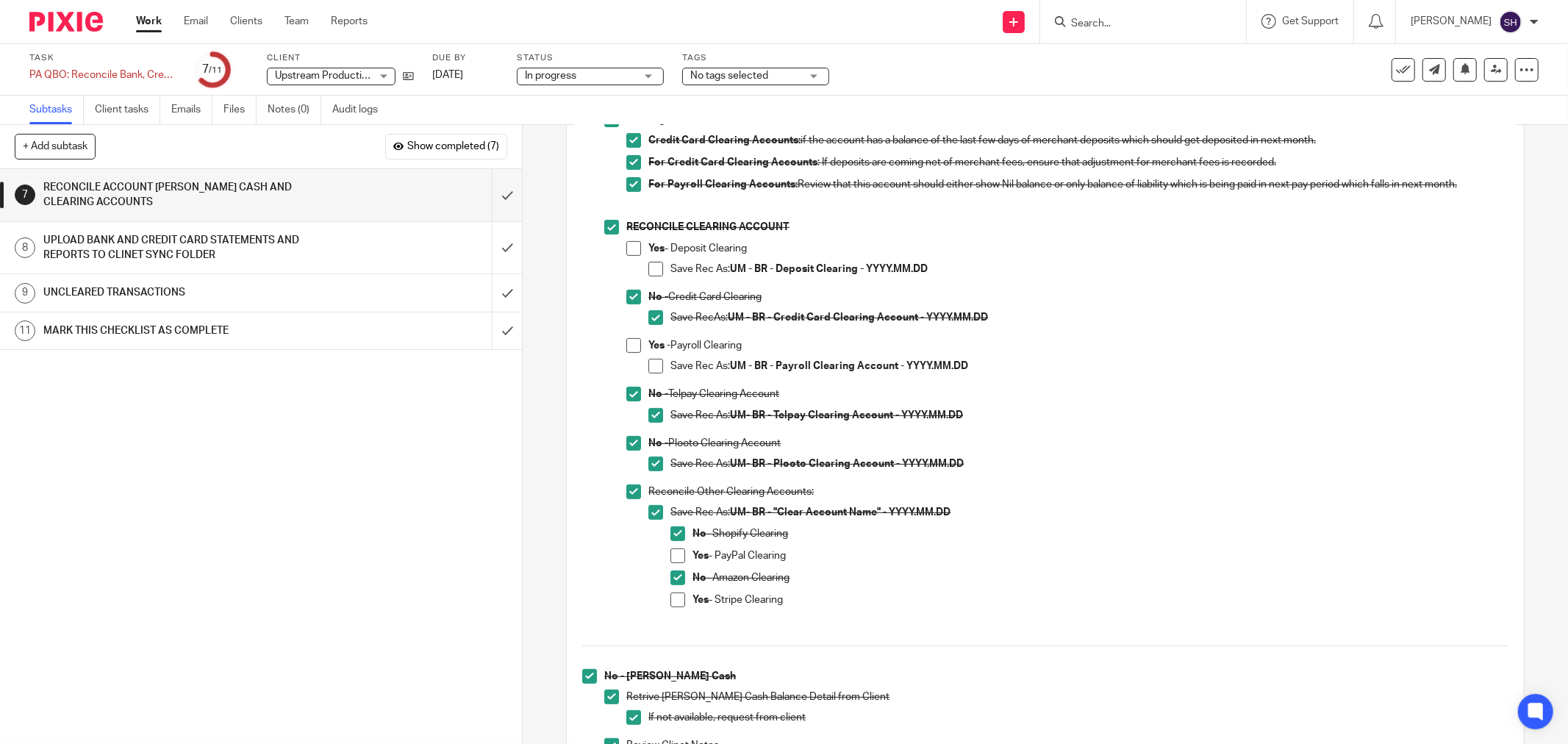
scroll to position [244, 0]
click at [627, 250] on span at bounding box center [634, 249] width 15 height 15
click at [652, 266] on span at bounding box center [656, 270] width 15 height 15
click at [634, 347] on span at bounding box center [634, 346] width 15 height 15
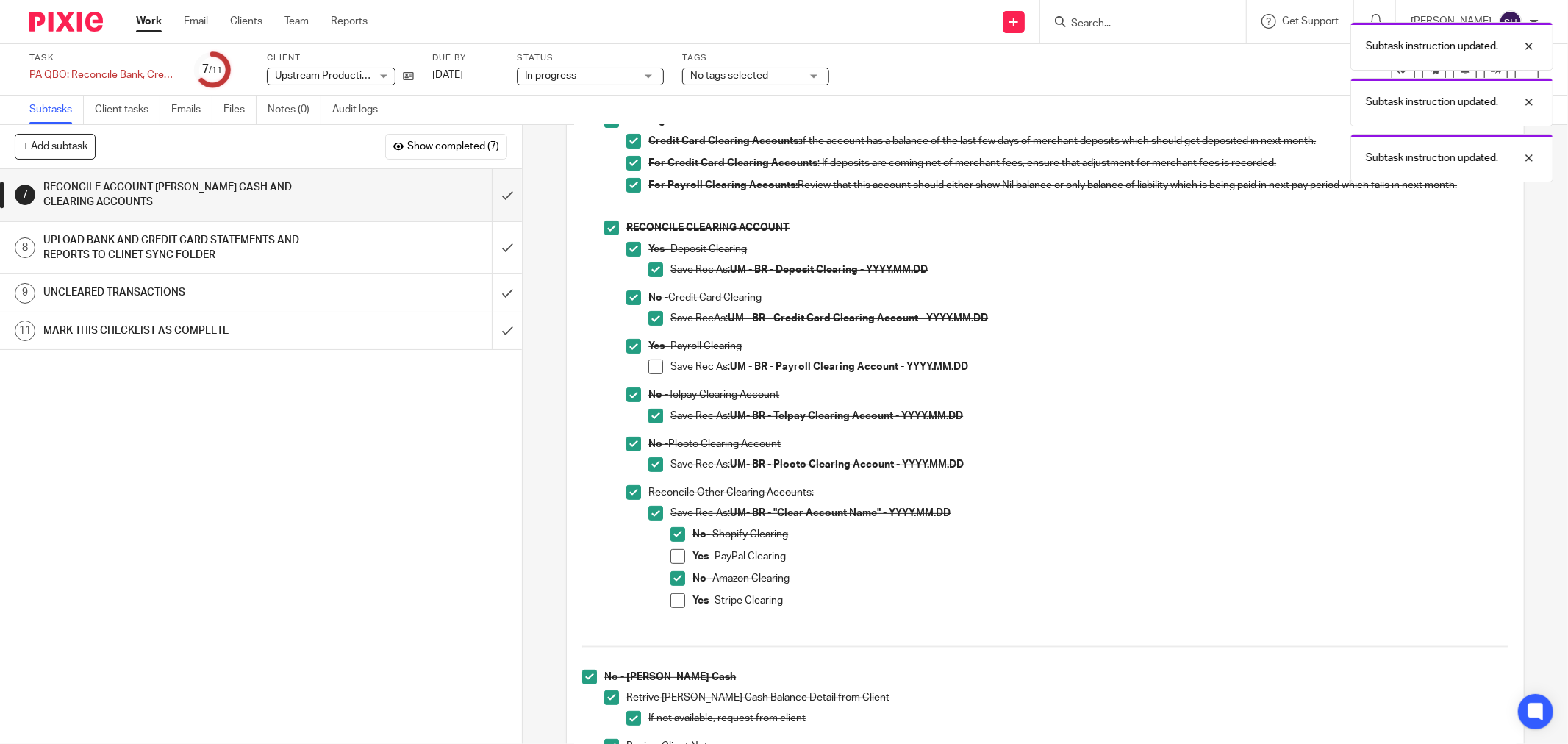
click at [650, 362] on span at bounding box center [656, 367] width 15 height 15
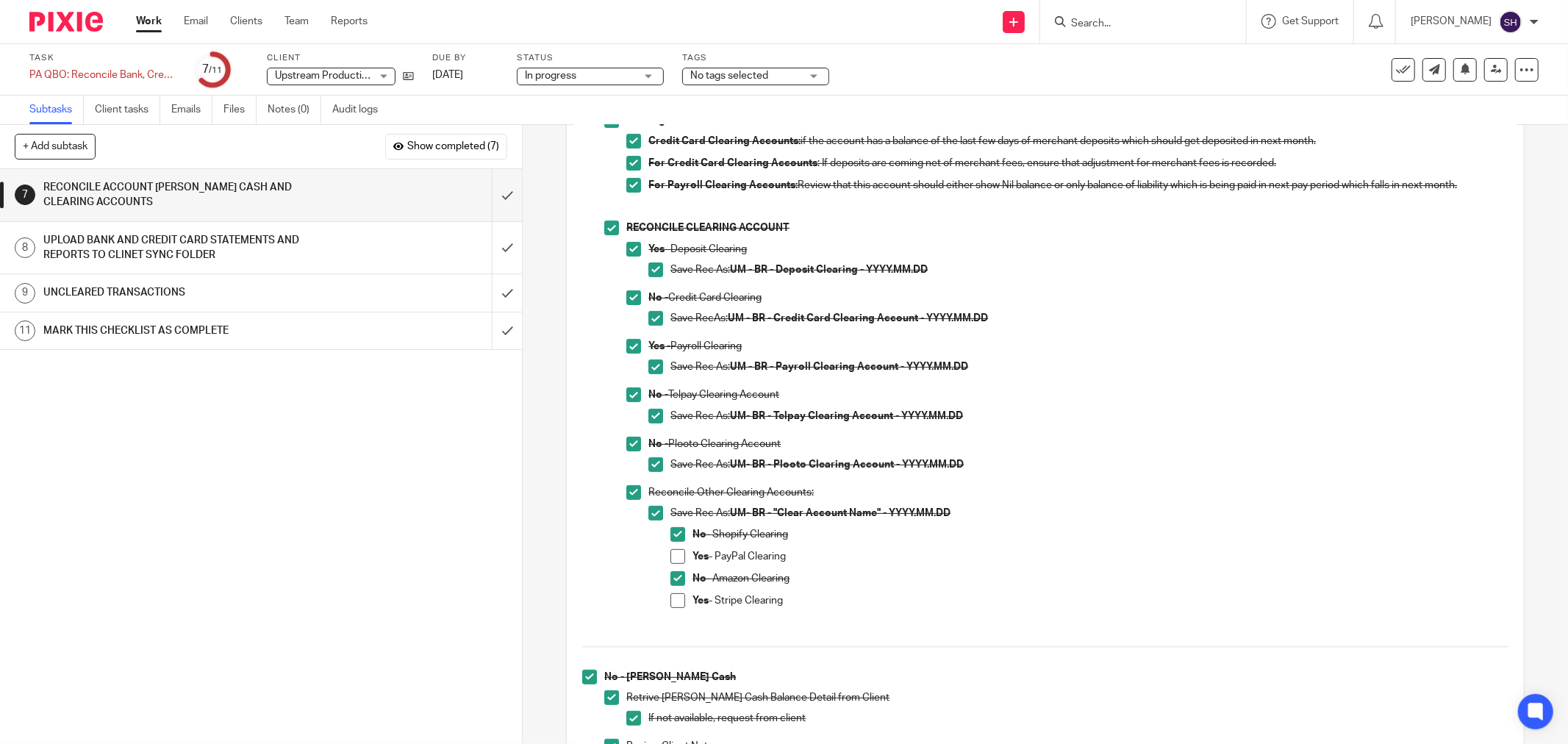
click at [676, 559] on span at bounding box center [678, 556] width 15 height 15
click at [676, 594] on span at bounding box center [678, 601] width 15 height 15
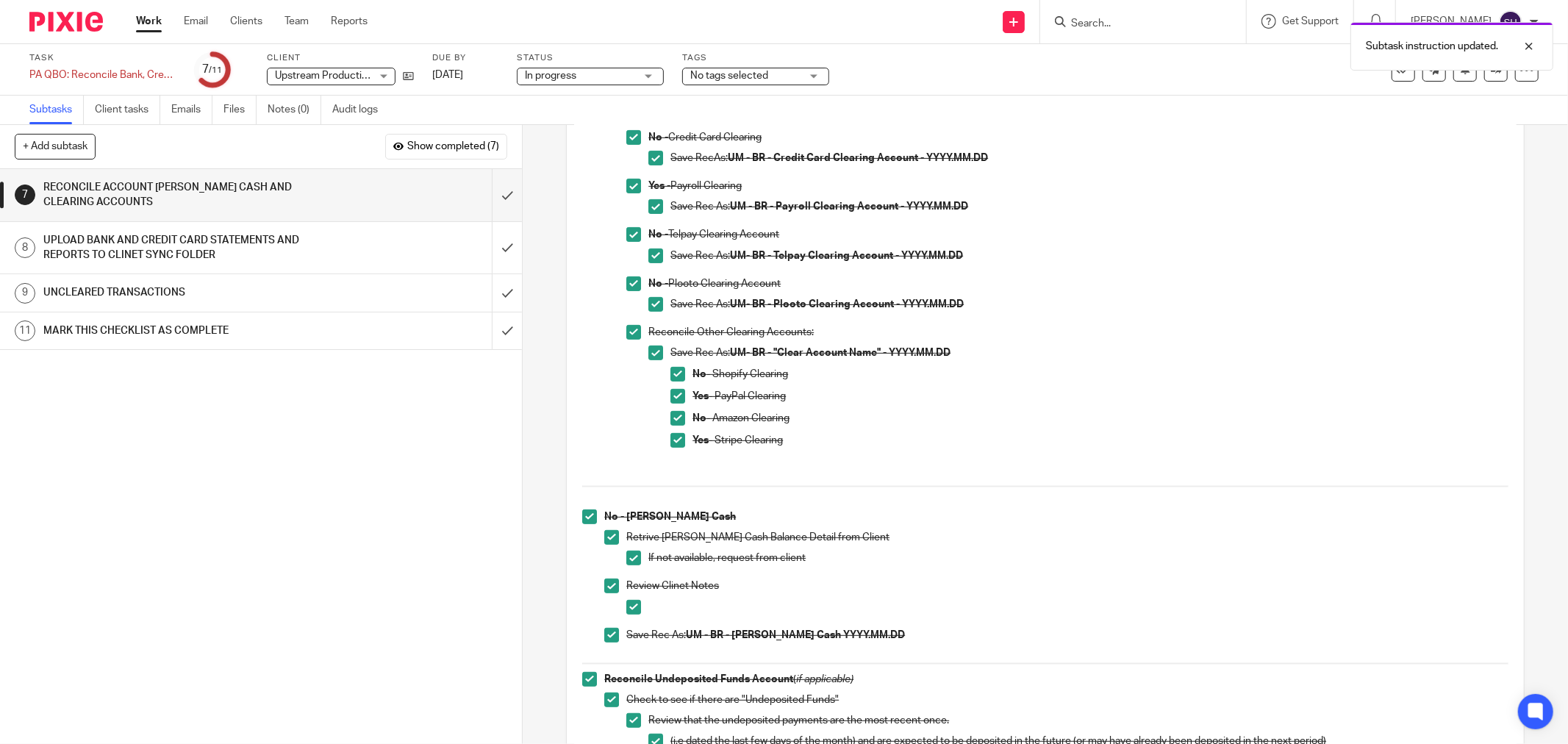
scroll to position [695, 0]
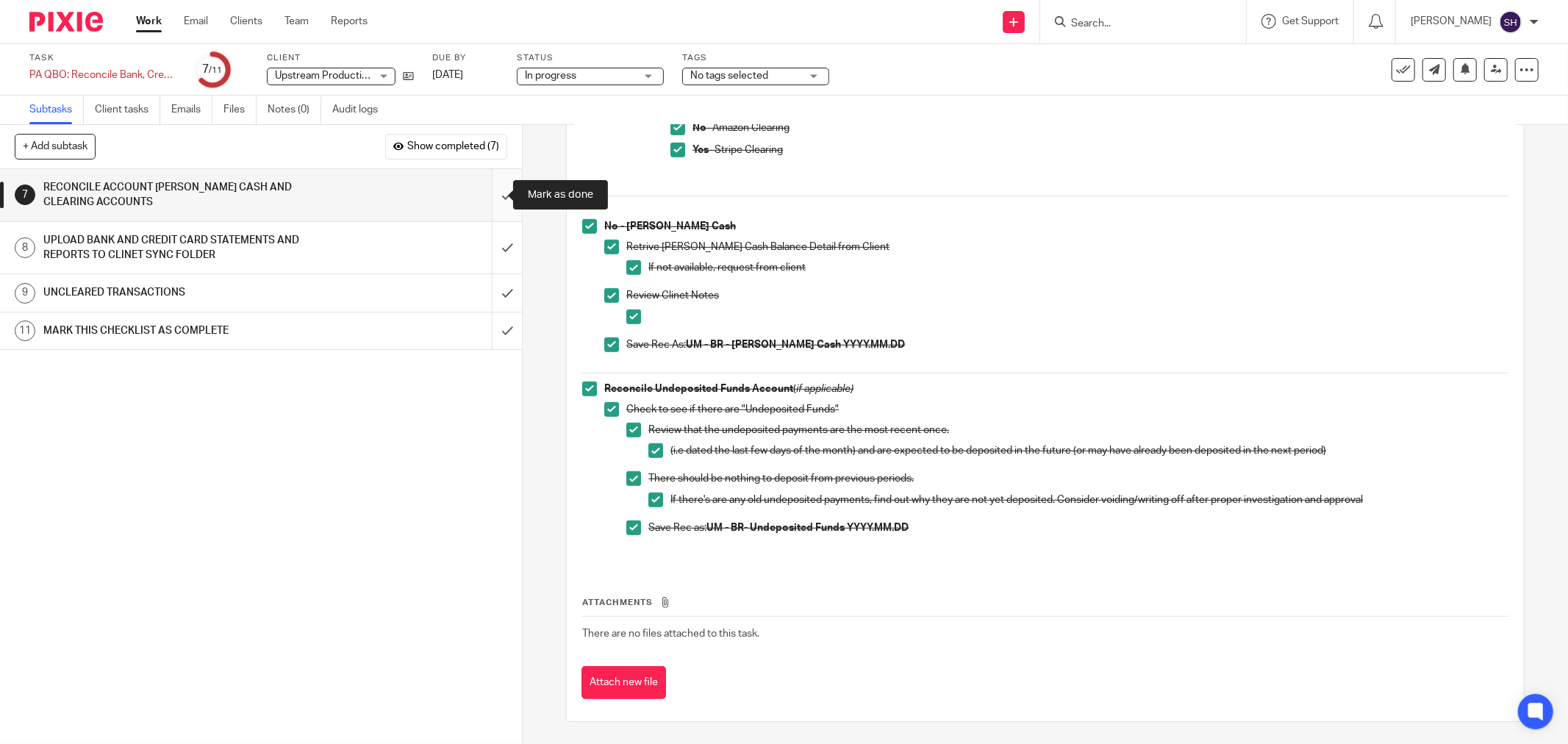
click at [491, 189] on input "submit" at bounding box center [261, 195] width 522 height 52
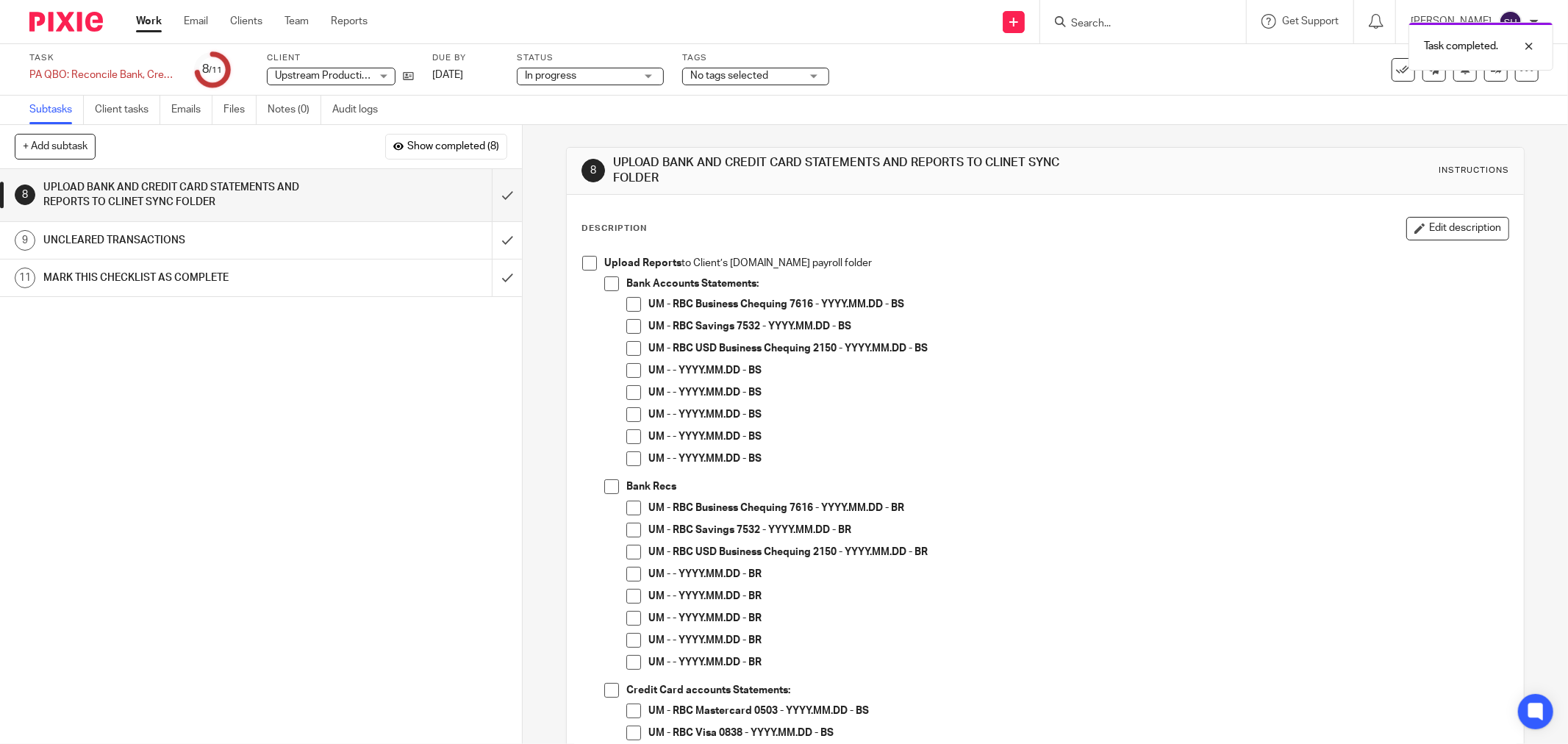
click at [583, 263] on span at bounding box center [590, 263] width 15 height 15
drag, startPoint x: 603, startPoint y: 282, endPoint x: 608, endPoint y: 310, distance: 28.4
click at [604, 282] on span at bounding box center [611, 284] width 15 height 15
drag, startPoint x: 620, startPoint y: 369, endPoint x: 628, endPoint y: 370, distance: 8.1
click at [622, 369] on li "Bank Accounts Statements: UM - RBC Business Chequing 7616 - YYYY.MM.DD - BS UM …" at bounding box center [1056, 377] width 904 height 202
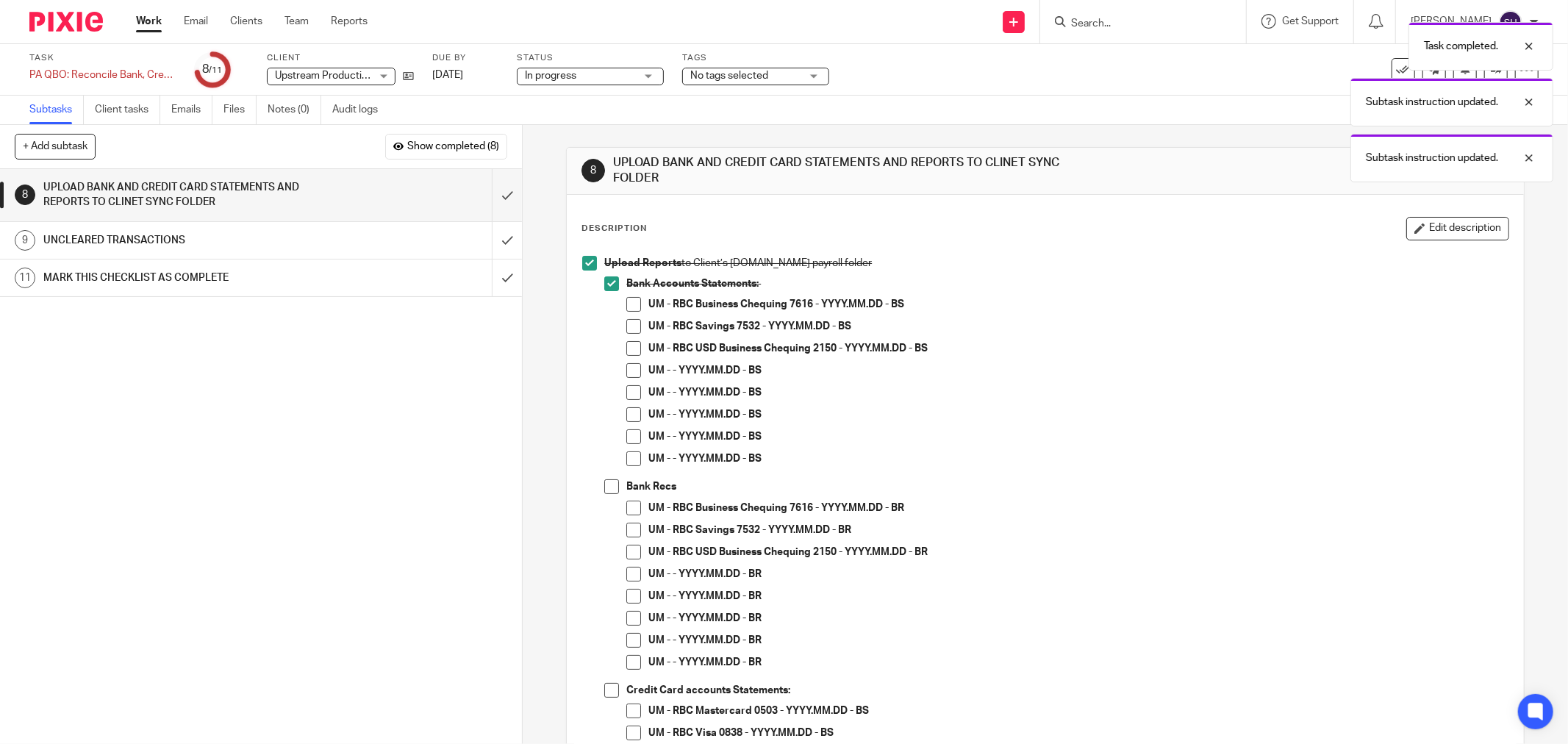
click at [628, 370] on span at bounding box center [634, 370] width 15 height 15
click at [627, 397] on span at bounding box center [634, 392] width 15 height 15
drag, startPoint x: 626, startPoint y: 415, endPoint x: 623, endPoint y: 436, distance: 21.2
click at [626, 416] on span at bounding box center [634, 415] width 15 height 15
click at [626, 439] on span at bounding box center [634, 436] width 15 height 15
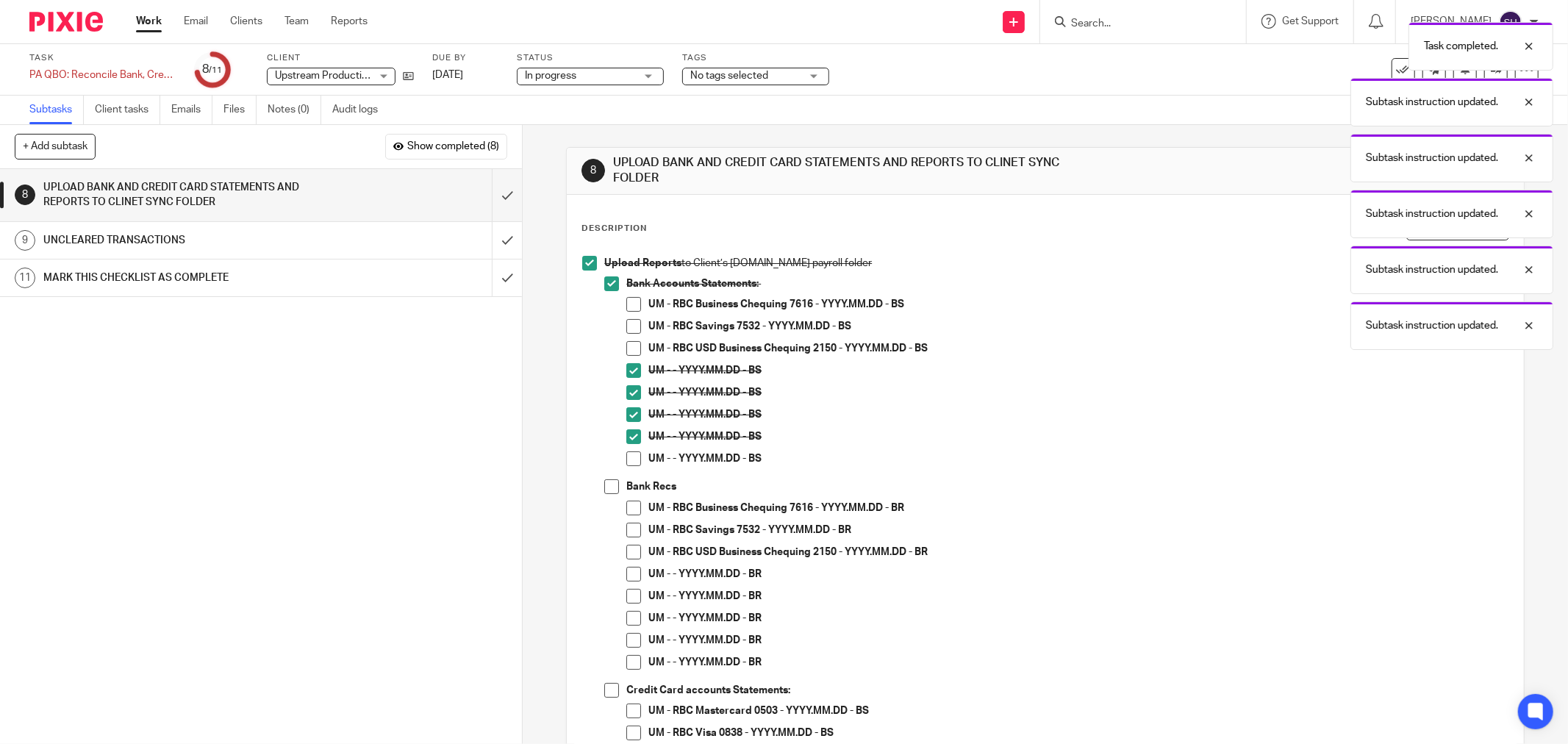
drag, startPoint x: 623, startPoint y: 458, endPoint x: 651, endPoint y: 468, distance: 29.7
click at [626, 458] on span at bounding box center [634, 459] width 15 height 15
click at [608, 487] on span at bounding box center [611, 487] width 15 height 15
click at [633, 303] on span at bounding box center [634, 304] width 15 height 15
click at [626, 327] on span at bounding box center [634, 326] width 15 height 15
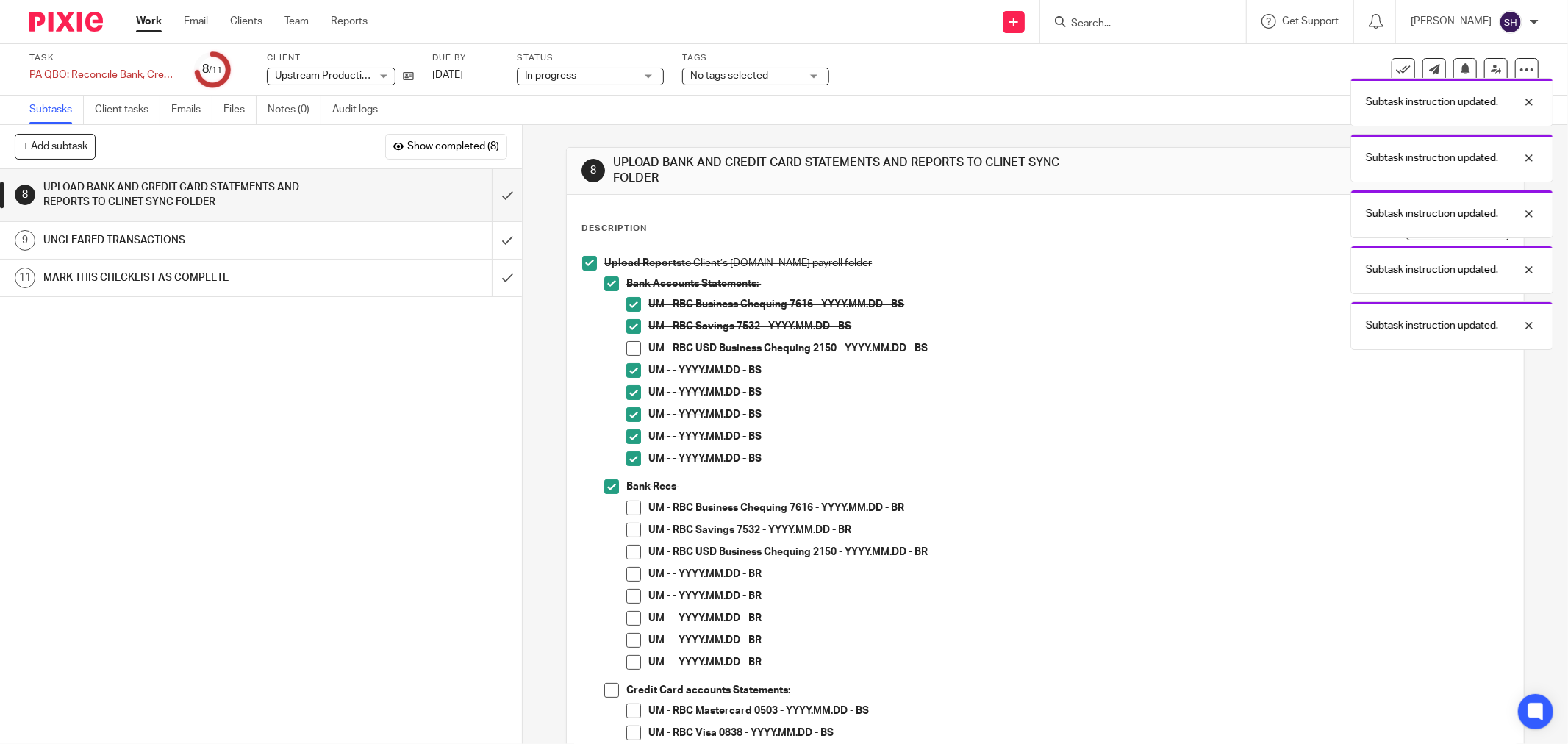
drag, startPoint x: 627, startPoint y: 346, endPoint x: 638, endPoint y: 394, distance: 49.2
click at [628, 347] on span at bounding box center [634, 349] width 15 height 15
click at [626, 511] on span at bounding box center [634, 508] width 15 height 15
drag, startPoint x: 625, startPoint y: 532, endPoint x: 626, endPoint y: 548, distance: 16.0
click at [626, 533] on span at bounding box center [634, 530] width 15 height 15
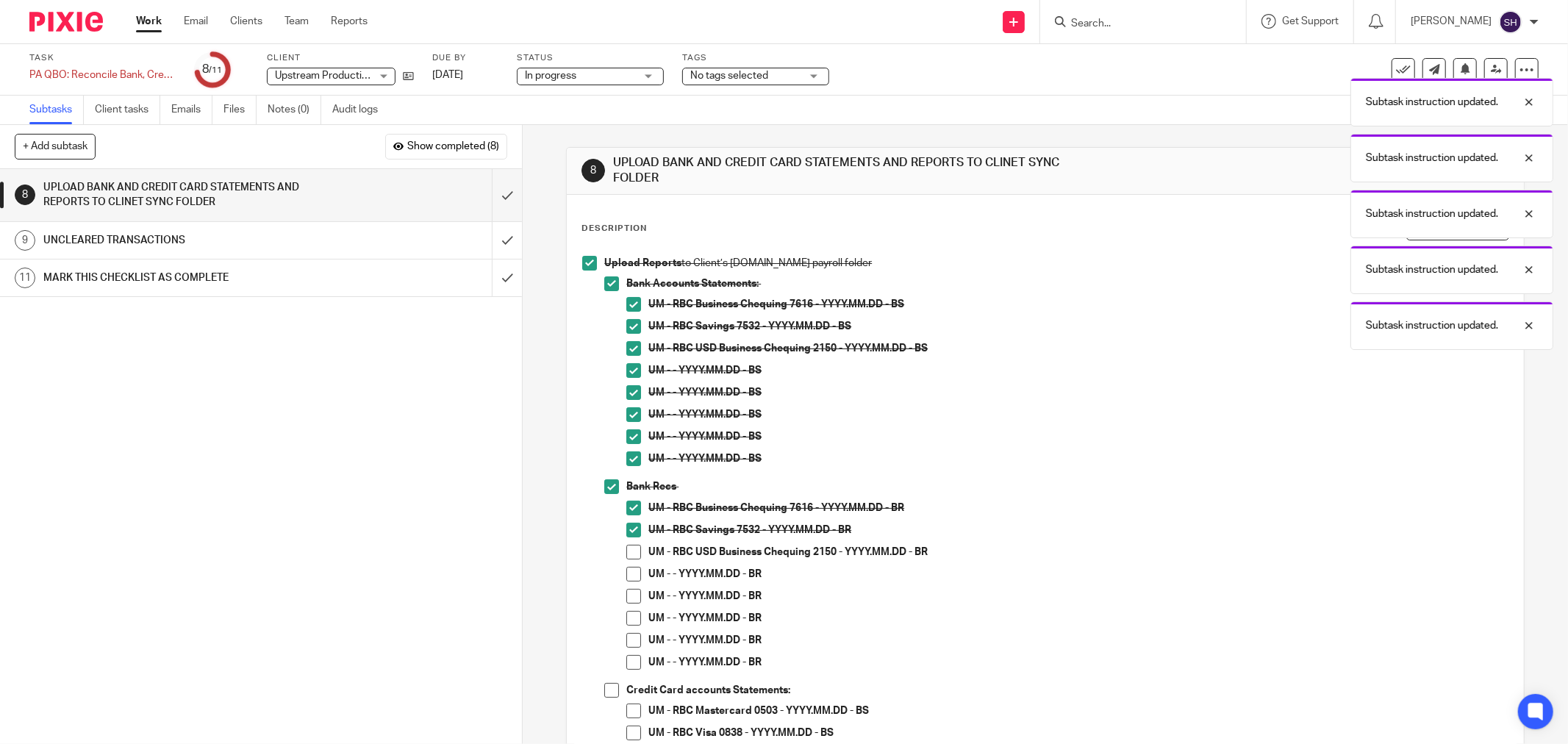
drag, startPoint x: 626, startPoint y: 548, endPoint x: 632, endPoint y: 559, distance: 12.5
click at [627, 550] on span at bounding box center [634, 552] width 15 height 15
click at [626, 579] on span at bounding box center [634, 574] width 15 height 15
click at [626, 598] on span at bounding box center [634, 596] width 15 height 15
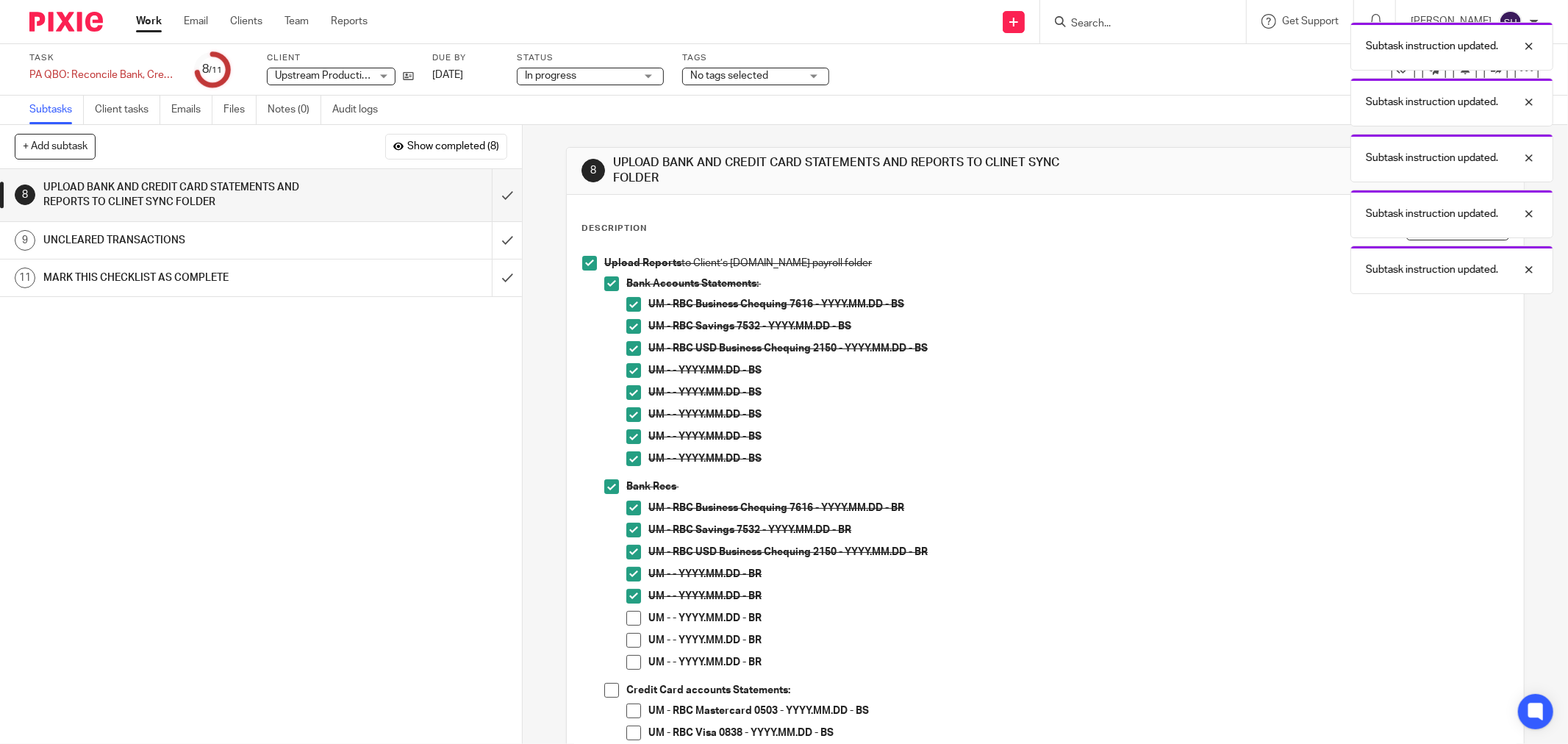
click at [631, 620] on span at bounding box center [634, 618] width 15 height 15
drag, startPoint x: 631, startPoint y: 638, endPoint x: 631, endPoint y: 652, distance: 14.0
click at [631, 639] on span at bounding box center [634, 640] width 15 height 15
click at [631, 655] on span at bounding box center [634, 662] width 15 height 15
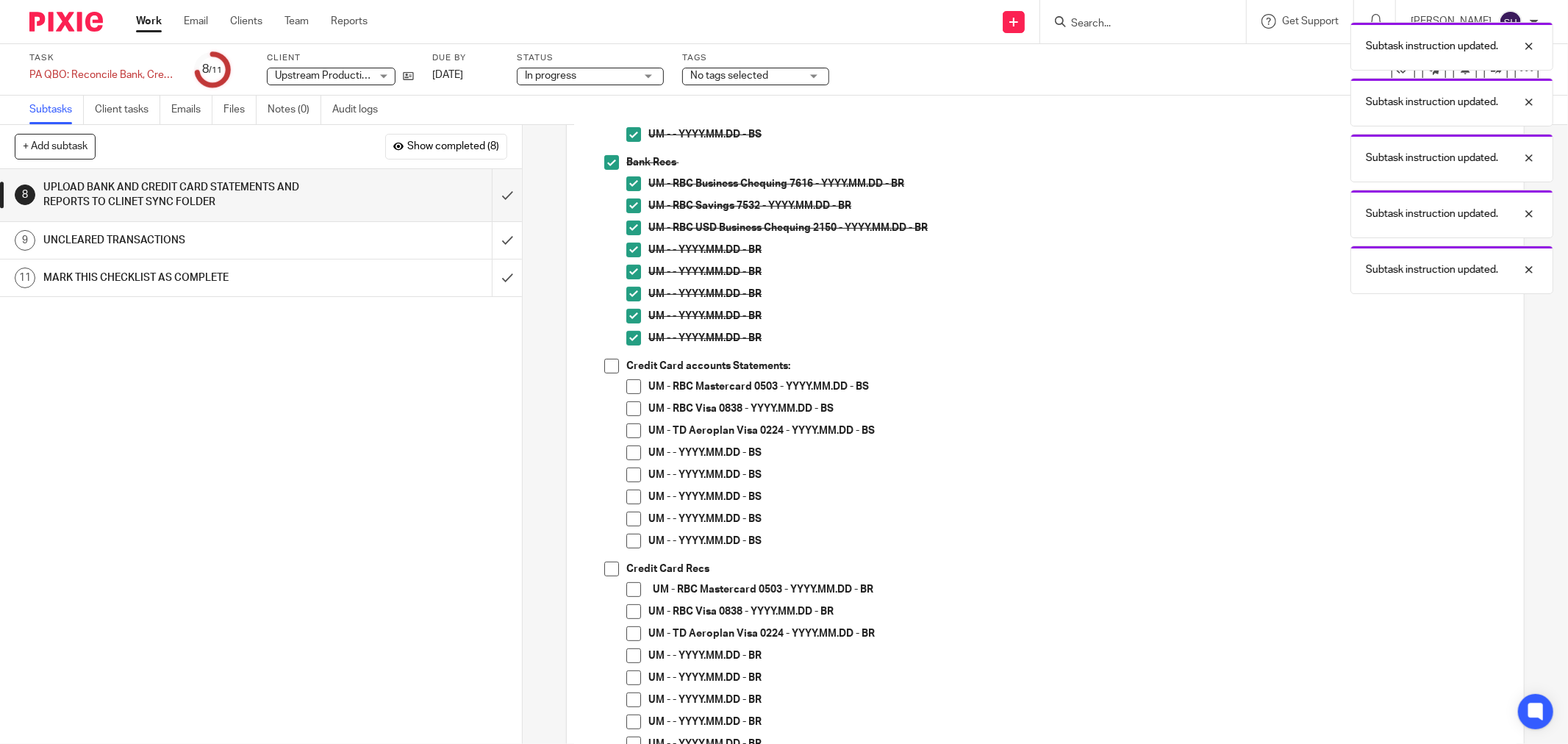
scroll to position [326, 0]
click at [604, 365] on span at bounding box center [611, 364] width 15 height 15
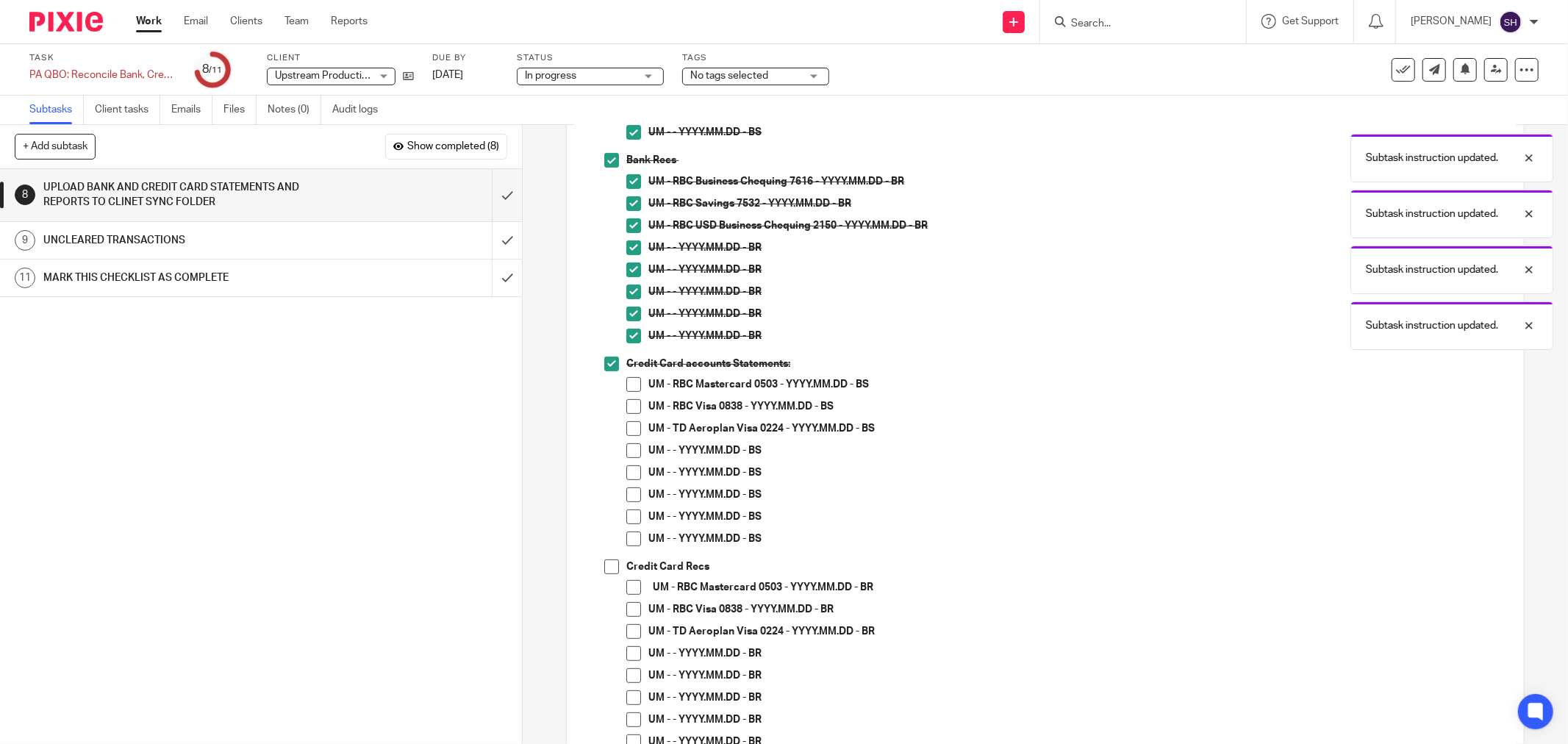
click at [632, 385] on span at bounding box center [634, 385] width 15 height 15
click at [629, 406] on span at bounding box center [634, 406] width 15 height 15
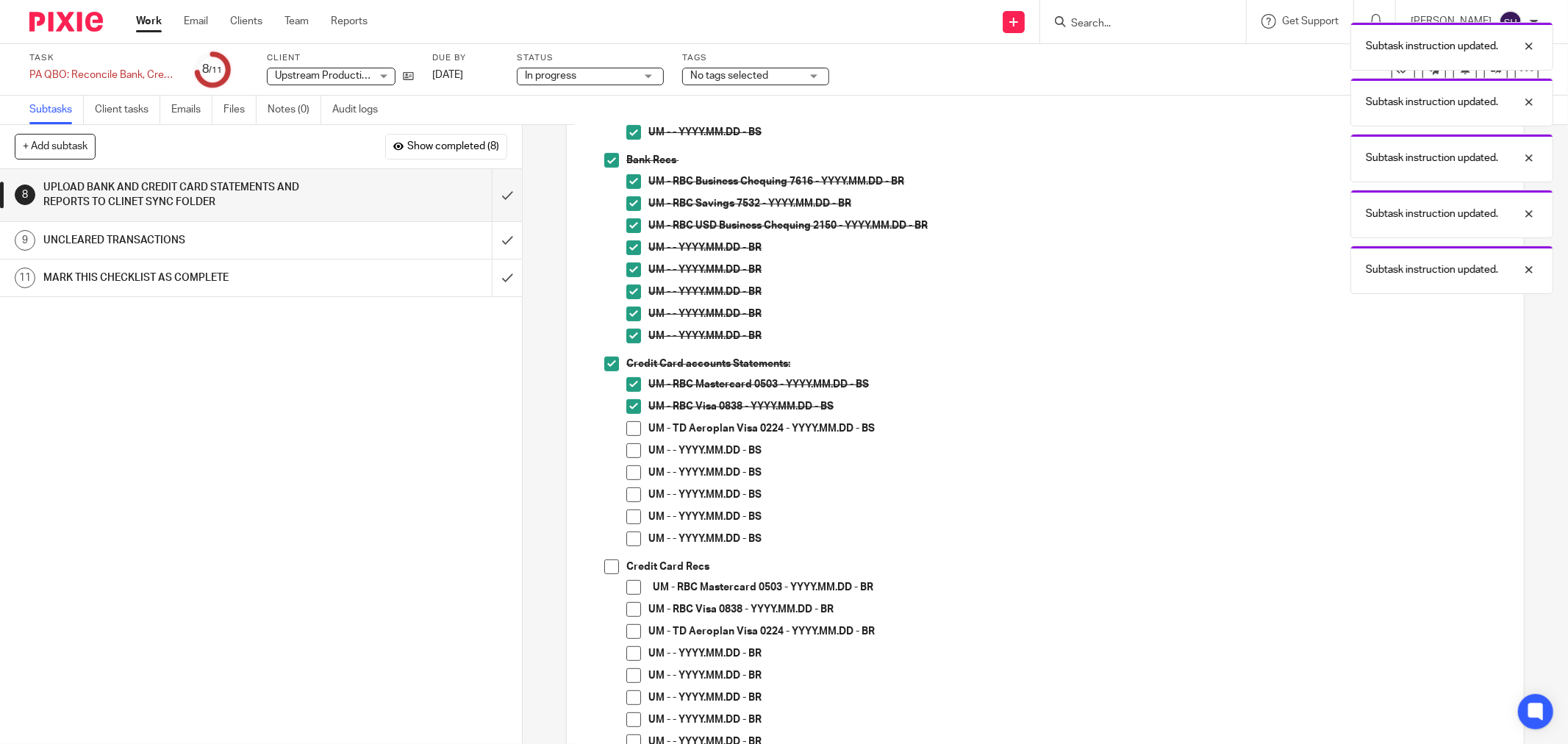
click at [626, 435] on li "UM - TD Aeroplan Visa 0224 - YYYY.MM.DD - BS" at bounding box center [1068, 431] width 882 height 22
click at [627, 426] on span at bounding box center [634, 428] width 15 height 15
click at [635, 451] on span at bounding box center [634, 451] width 15 height 15
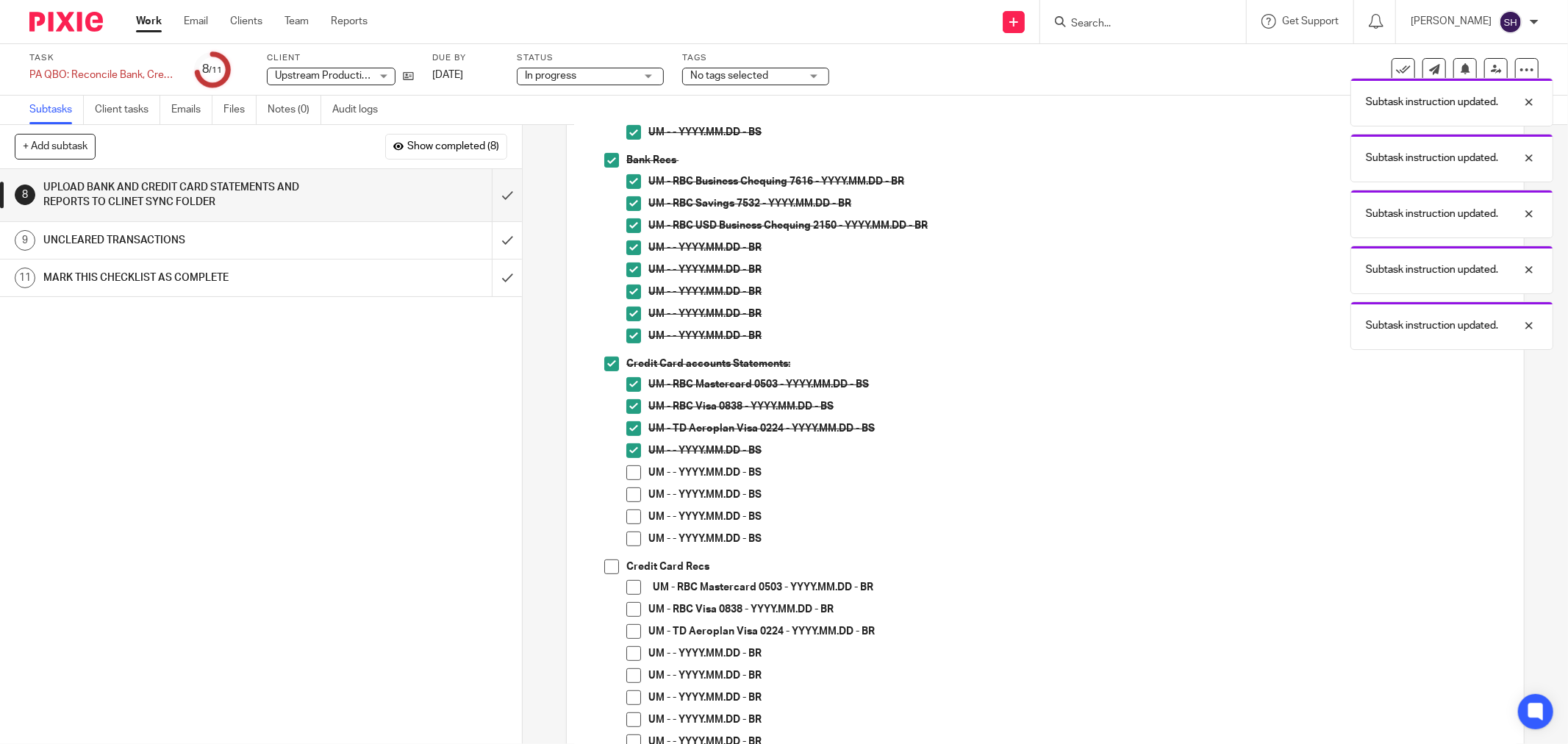
drag, startPoint x: 626, startPoint y: 466, endPoint x: 626, endPoint y: 486, distance: 20.0
click at [626, 467] on span at bounding box center [634, 472] width 15 height 15
drag, startPoint x: 628, startPoint y: 518, endPoint x: 628, endPoint y: 534, distance: 16.0
click at [628, 519] on span at bounding box center [634, 517] width 15 height 15
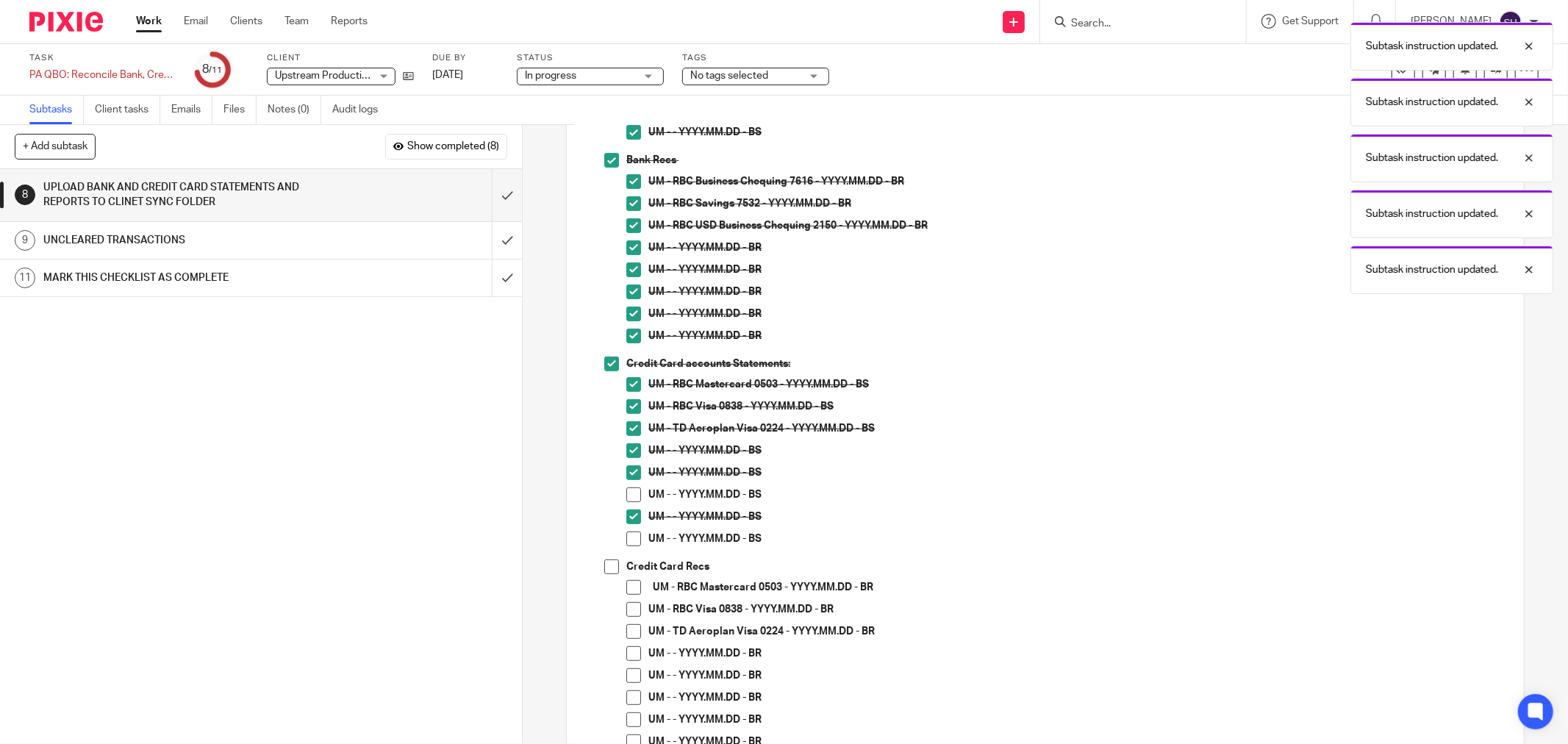
drag, startPoint x: 628, startPoint y: 538, endPoint x: 634, endPoint y: 511, distance: 27.7
click at [628, 536] on span at bounding box center [634, 538] width 15 height 15
click at [628, 495] on span at bounding box center [634, 495] width 15 height 15
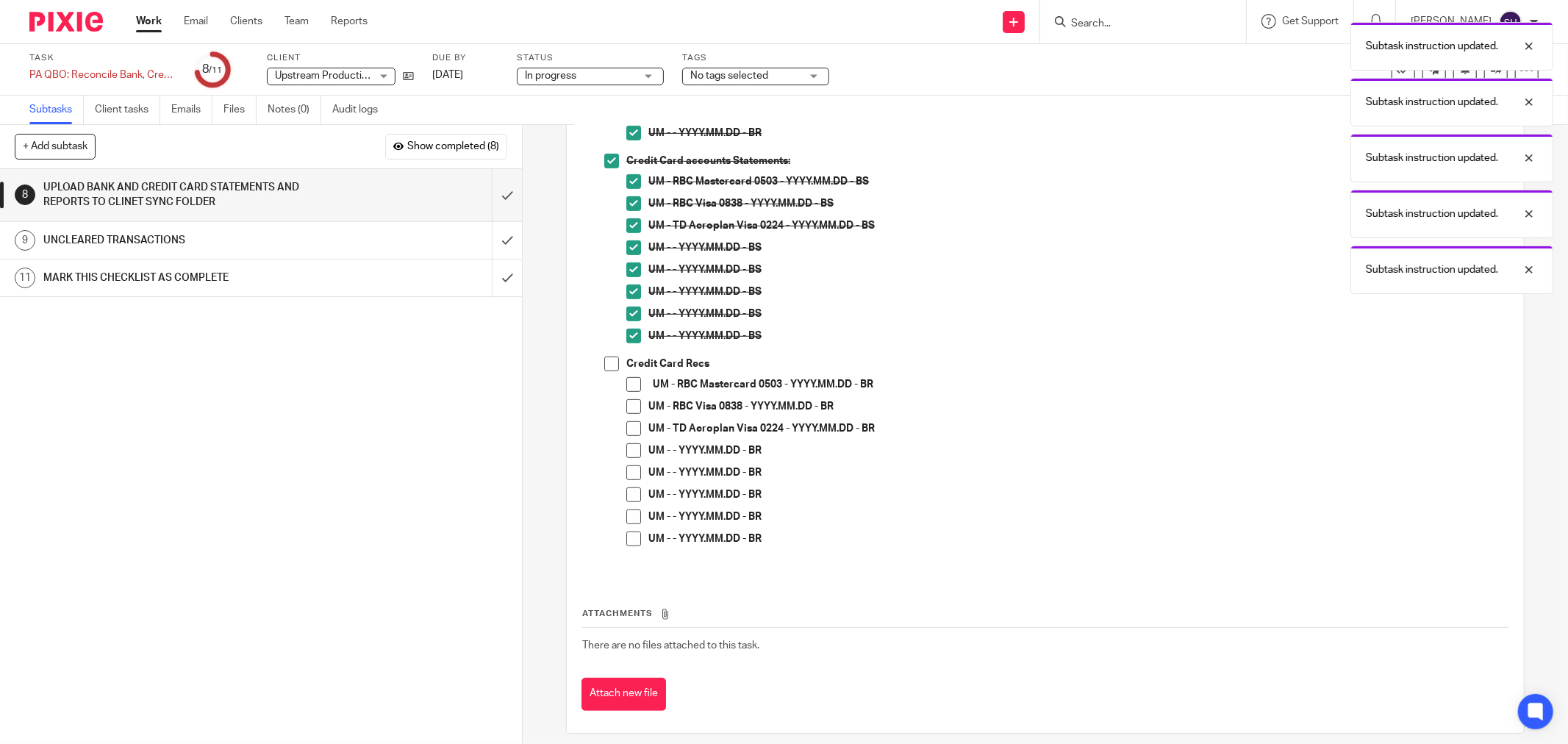
scroll to position [540, 0]
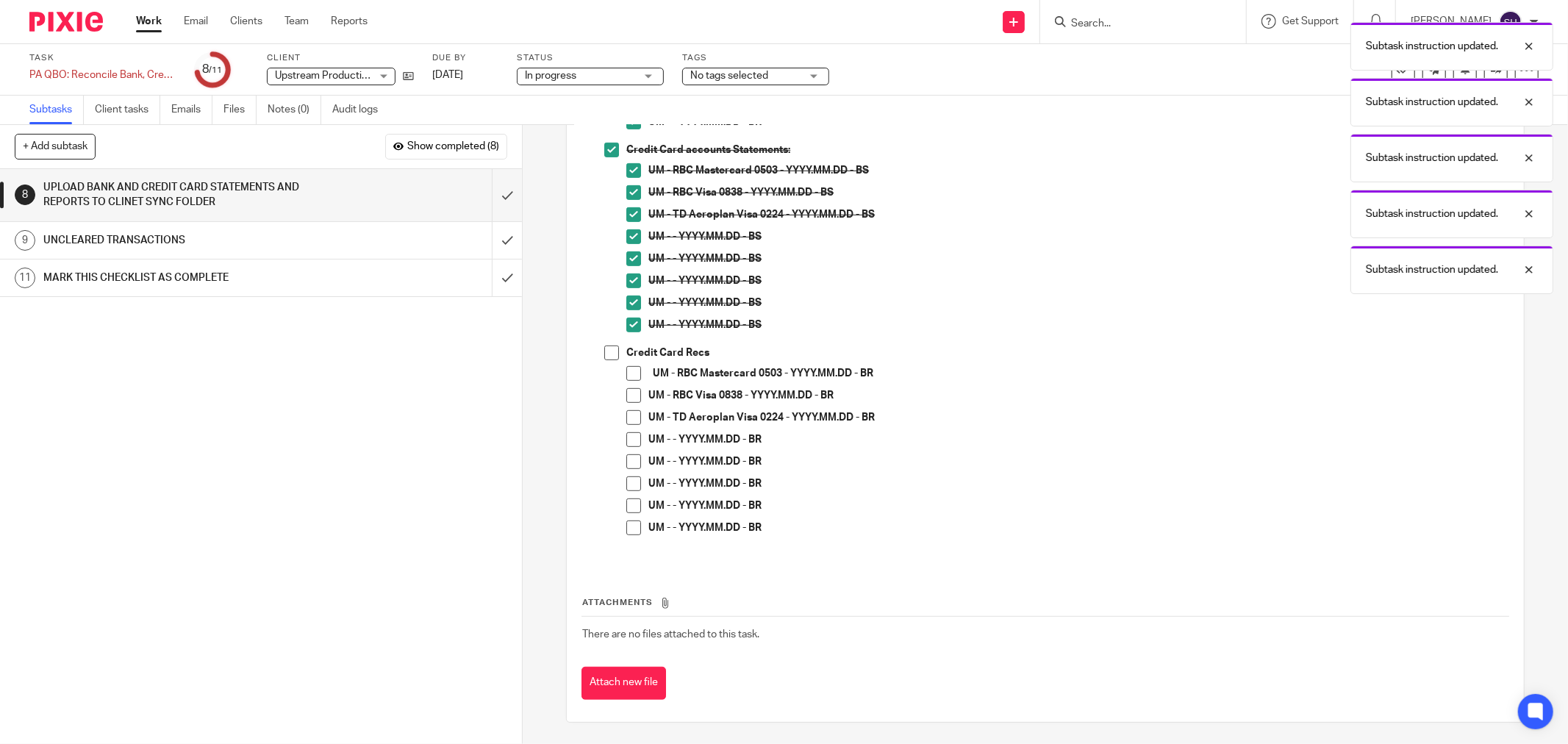
click at [608, 351] on span at bounding box center [611, 353] width 15 height 15
drag, startPoint x: 628, startPoint y: 371, endPoint x: 628, endPoint y: 393, distance: 22.0
click at [629, 374] on span at bounding box center [634, 374] width 15 height 15
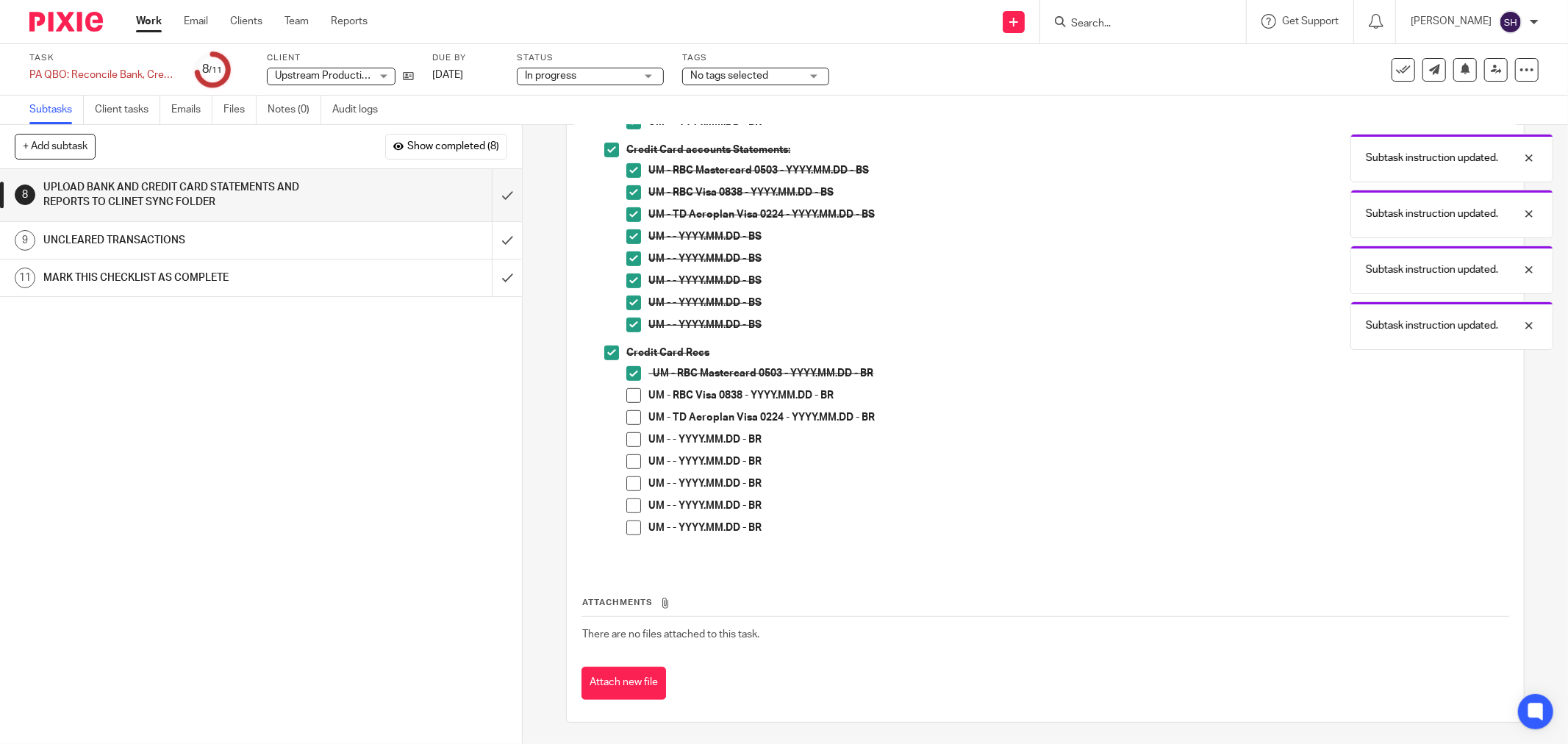
click at [627, 401] on span at bounding box center [634, 395] width 15 height 15
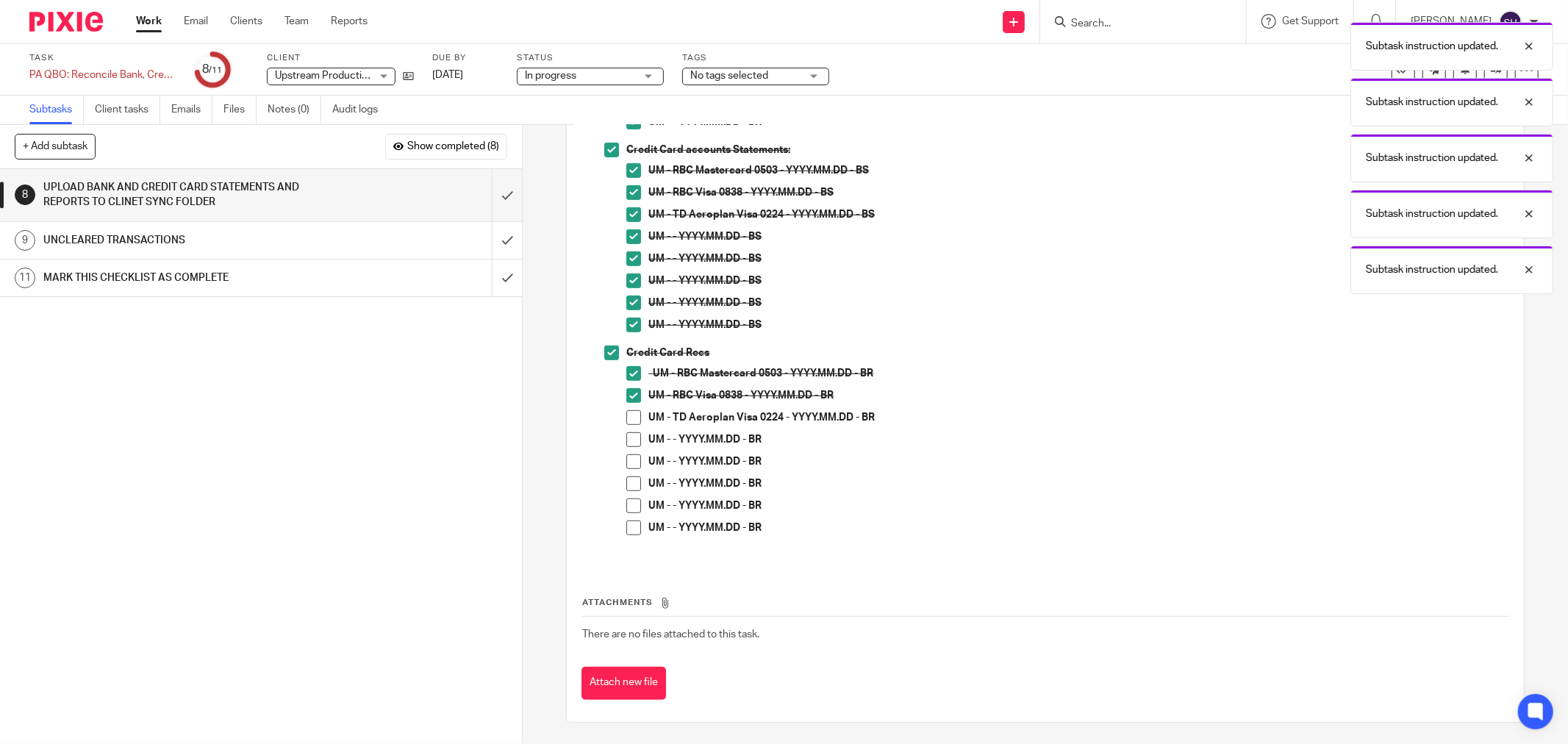
click at [629, 419] on span at bounding box center [634, 418] width 15 height 15
click at [626, 439] on span at bounding box center [634, 440] width 15 height 15
drag, startPoint x: 629, startPoint y: 464, endPoint x: 626, endPoint y: 478, distance: 14.3
click at [629, 464] on span at bounding box center [634, 462] width 15 height 15
drag, startPoint x: 626, startPoint y: 478, endPoint x: 627, endPoint y: 496, distance: 18.0
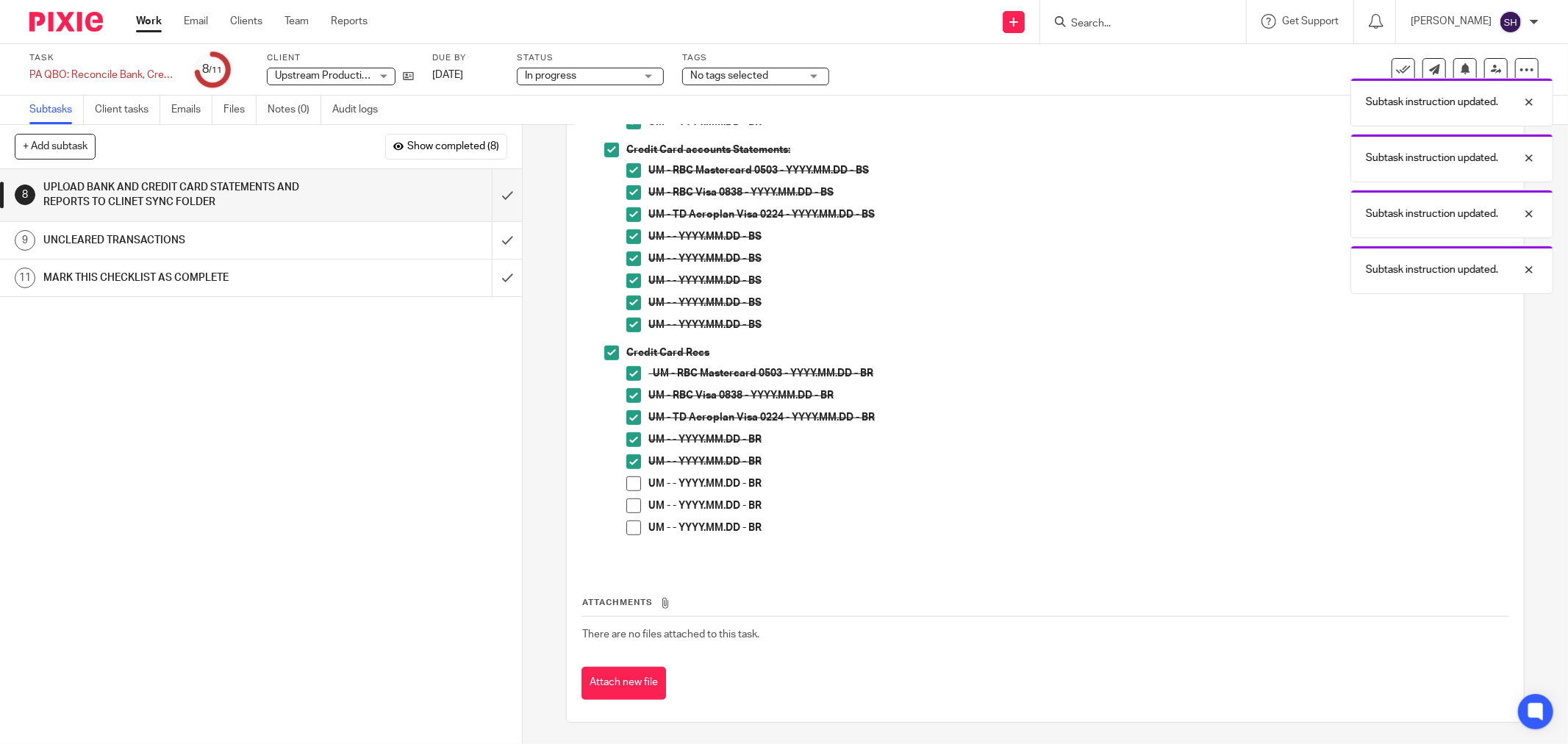
click at [626, 481] on span at bounding box center [634, 484] width 15 height 15
drag, startPoint x: 627, startPoint y: 496, endPoint x: 623, endPoint y: 513, distance: 17.5
click at [627, 498] on ul "UM - RBC Mastercard 0503 - YYYY.MM.DD - BR UM - RBC Visa 0838 - YYYY.MM.DD - BR…" at bounding box center [1068, 454] width 882 height 176
click at [626, 507] on span at bounding box center [634, 506] width 15 height 15
click at [626, 530] on span at bounding box center [634, 528] width 15 height 15
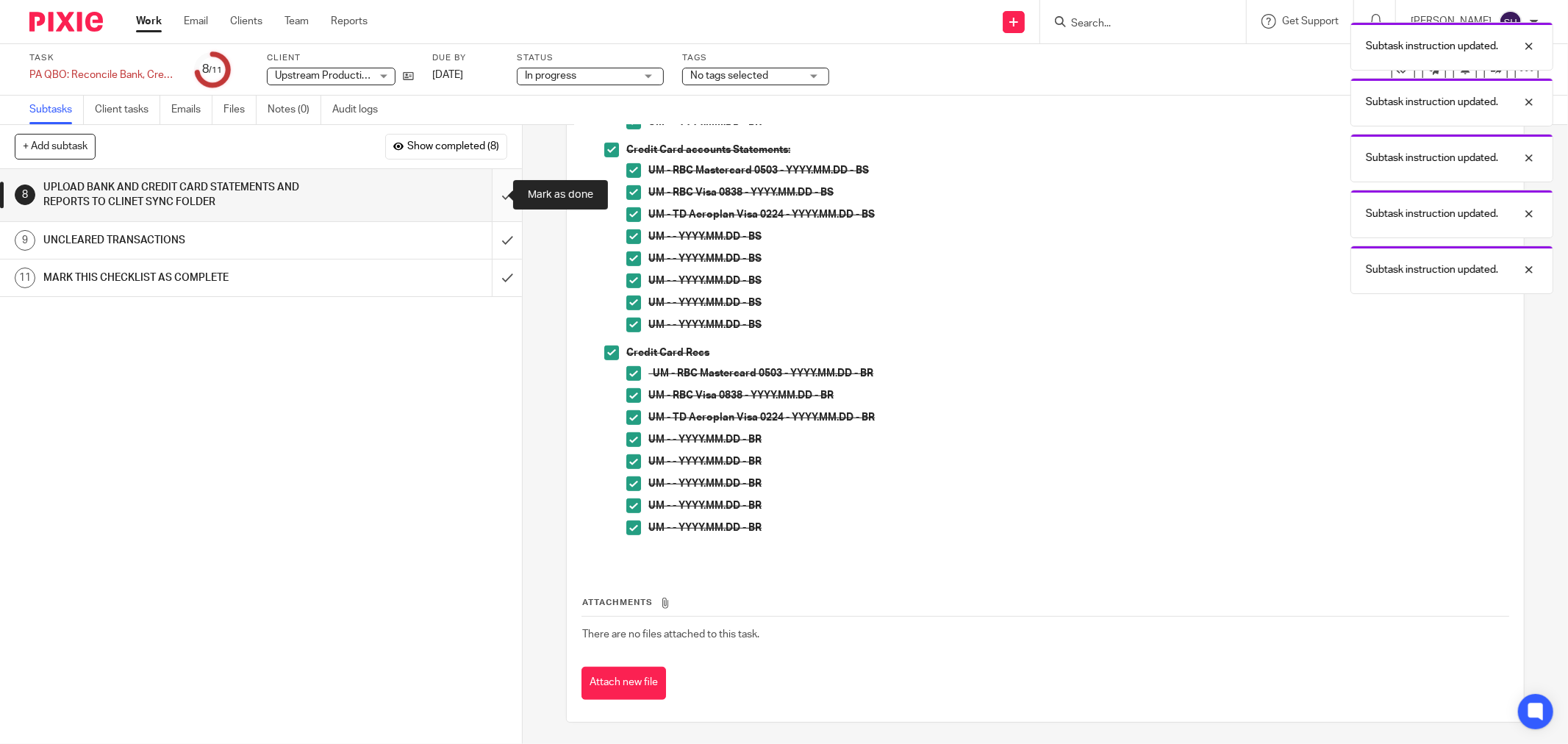
click at [493, 196] on input "submit" at bounding box center [261, 195] width 522 height 52
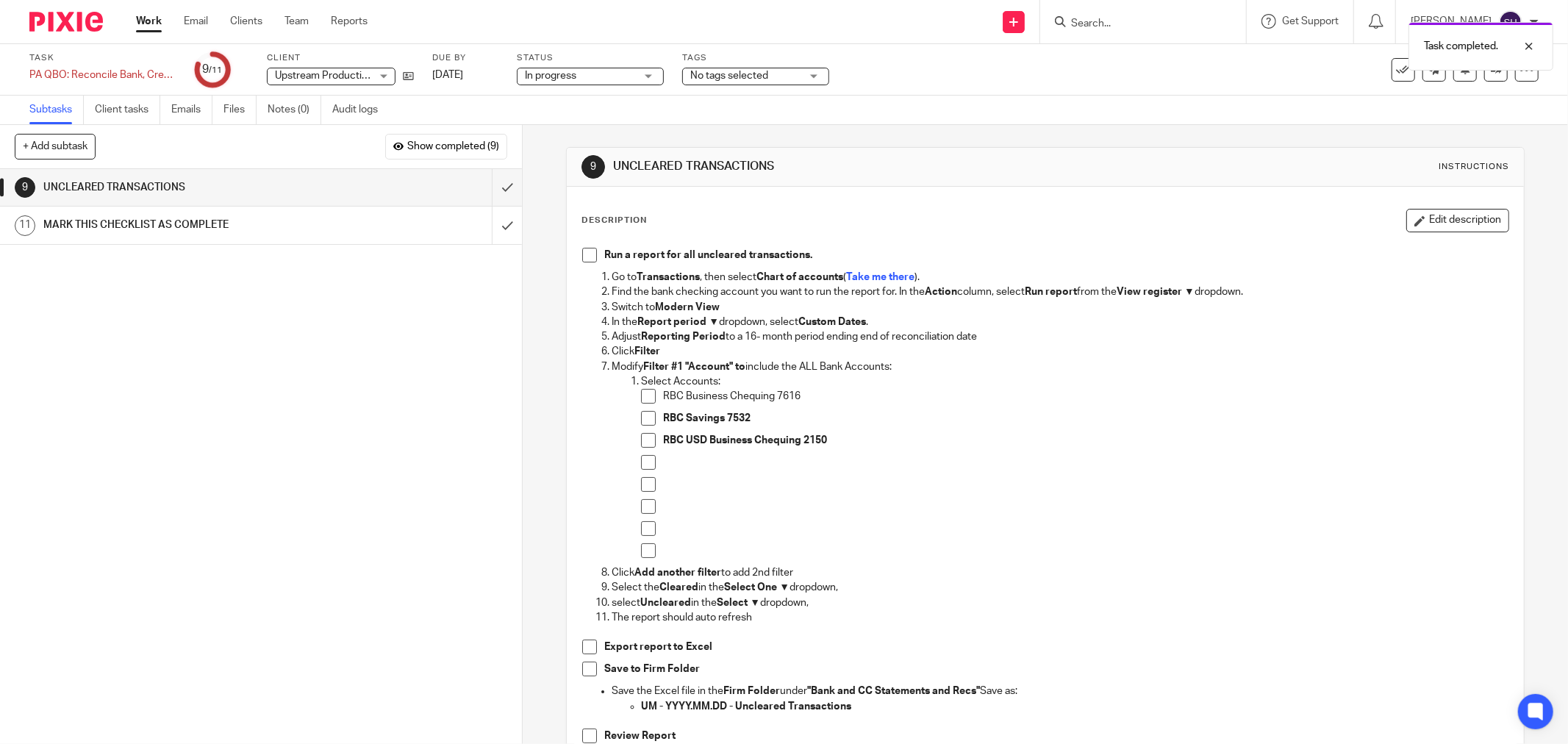
click at [582, 254] on span at bounding box center [590, 255] width 15 height 15
click at [644, 392] on span at bounding box center [648, 396] width 15 height 15
drag, startPoint x: 643, startPoint y: 415, endPoint x: 640, endPoint y: 436, distance: 21.2
click at [643, 416] on span at bounding box center [648, 418] width 15 height 15
click at [641, 436] on span at bounding box center [648, 440] width 15 height 15
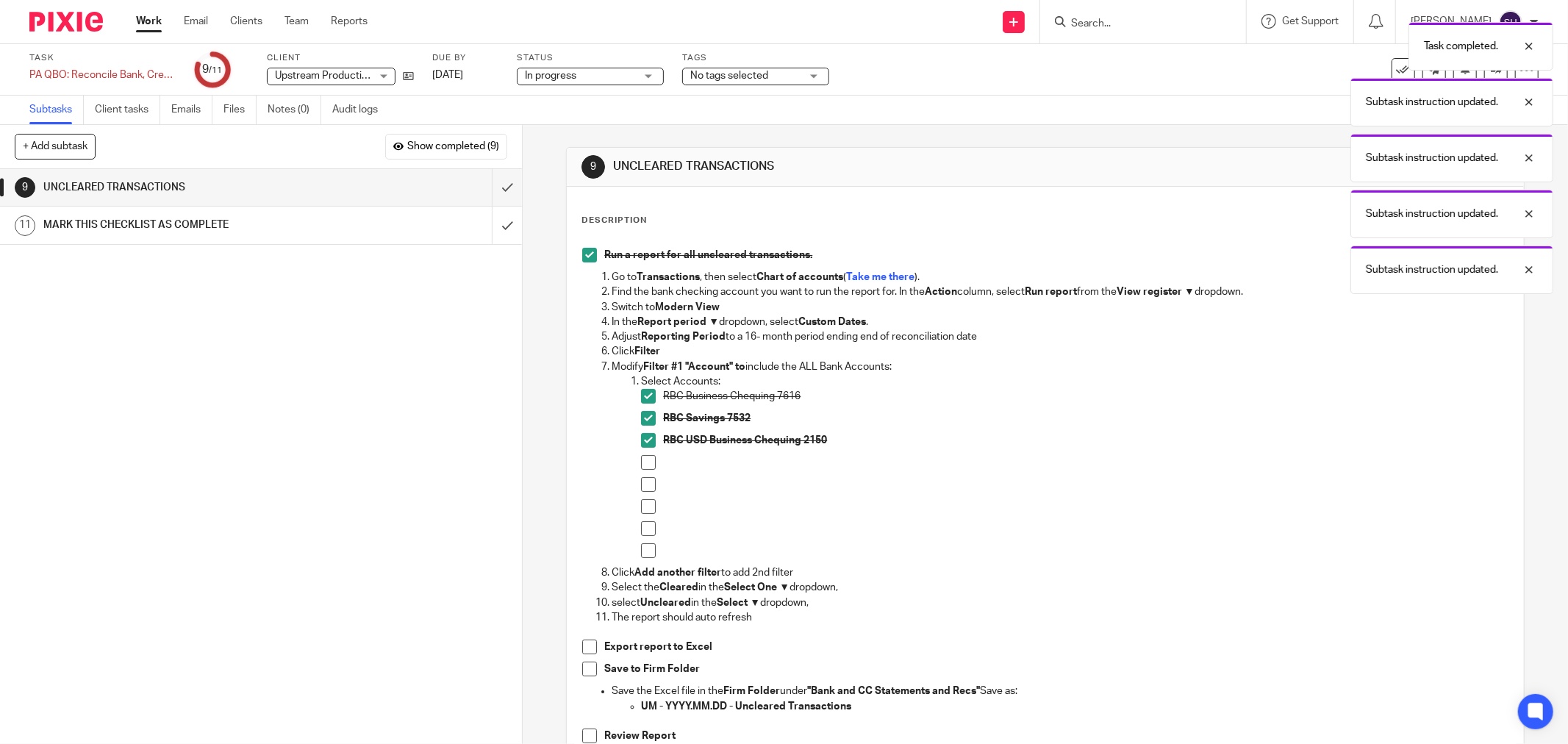
click at [642, 468] on span at bounding box center [648, 463] width 15 height 15
click at [643, 482] on span at bounding box center [648, 484] width 15 height 15
drag, startPoint x: 638, startPoint y: 507, endPoint x: 640, endPoint y: 520, distance: 13.2
click at [641, 508] on span at bounding box center [648, 506] width 15 height 15
click at [641, 522] on ul "RBC Business Chequing 7616 RBC Savings 7532 RBC USD Business Chequing 2150" at bounding box center [1074, 476] width 867 height 176
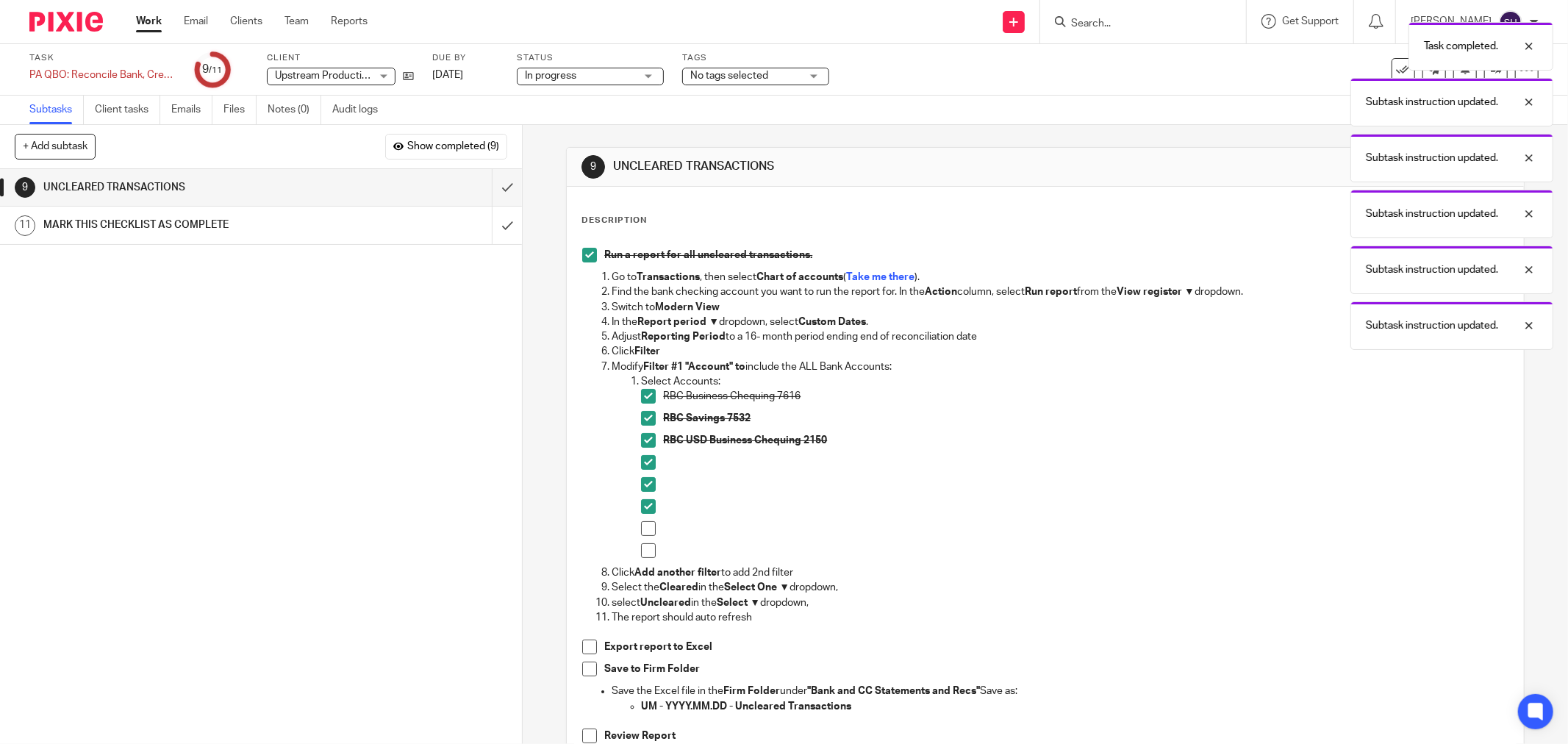
click at [641, 530] on span at bounding box center [648, 529] width 15 height 15
click at [635, 554] on ol "Select Accounts: RBC Business Chequing 7616 RBC Savings 7532 RBC USD Business C…" at bounding box center [1059, 470] width 897 height 191
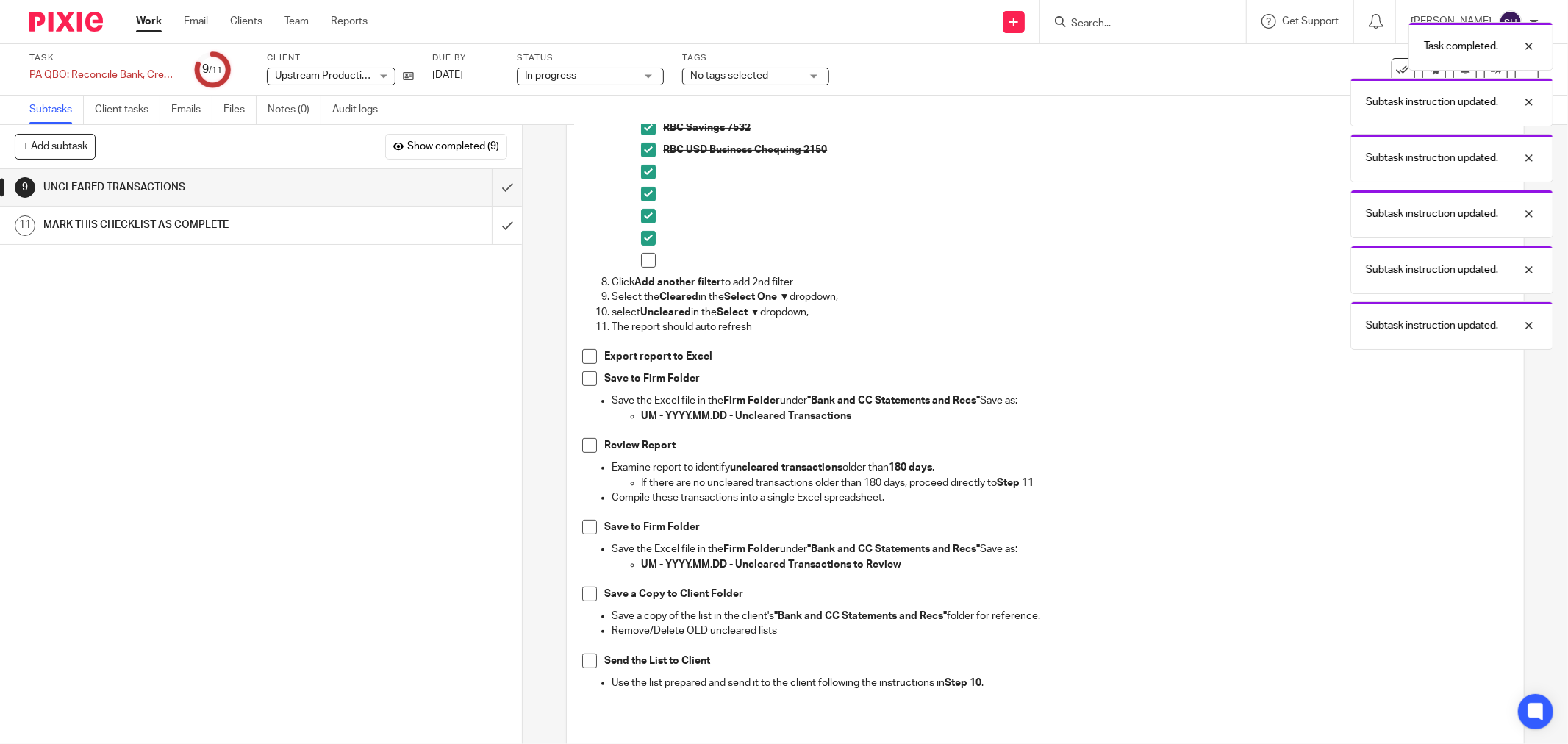
scroll to position [408, 0]
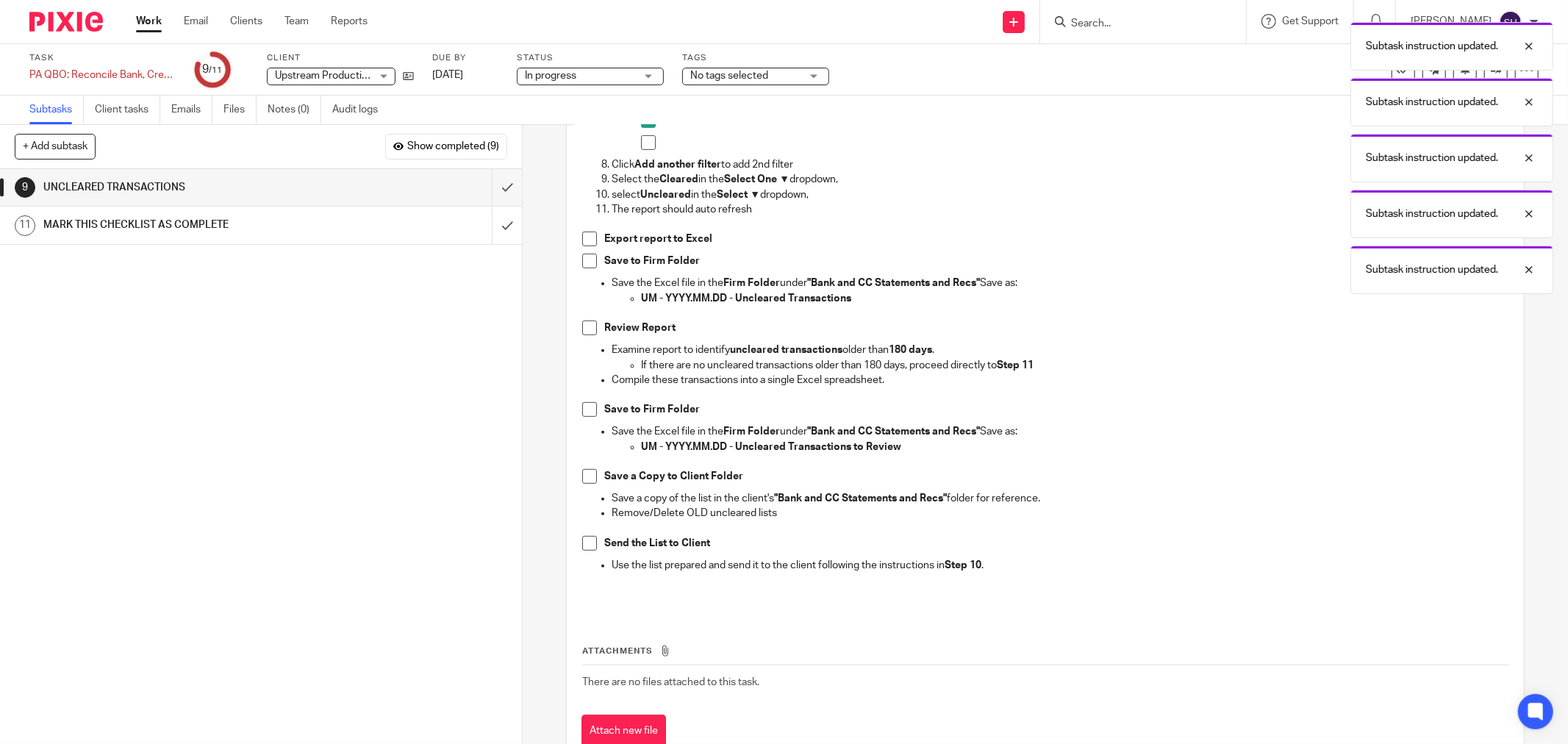
click at [641, 142] on span at bounding box center [648, 142] width 15 height 15
click at [586, 243] on span at bounding box center [590, 239] width 15 height 15
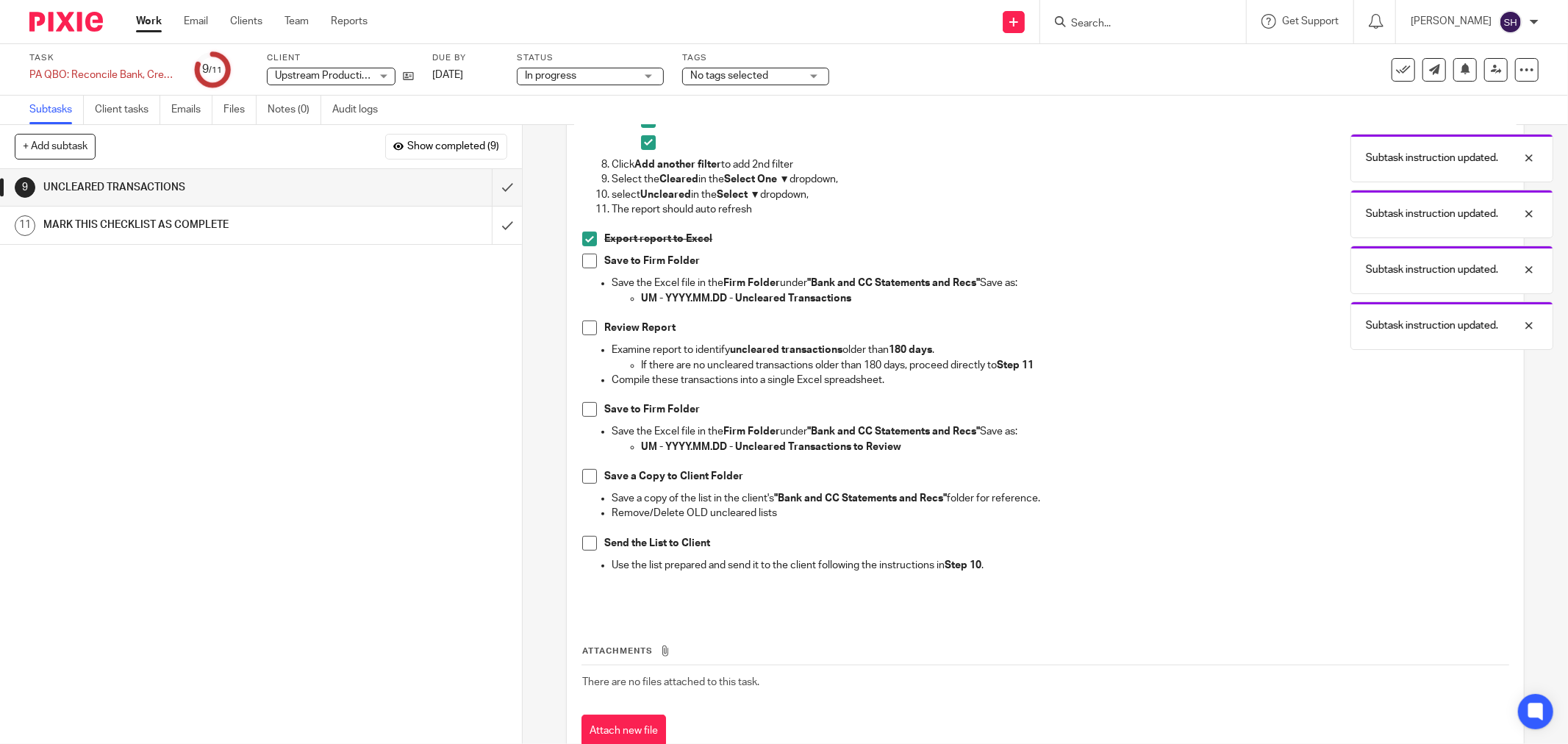
click at [586, 260] on span at bounding box center [590, 261] width 15 height 15
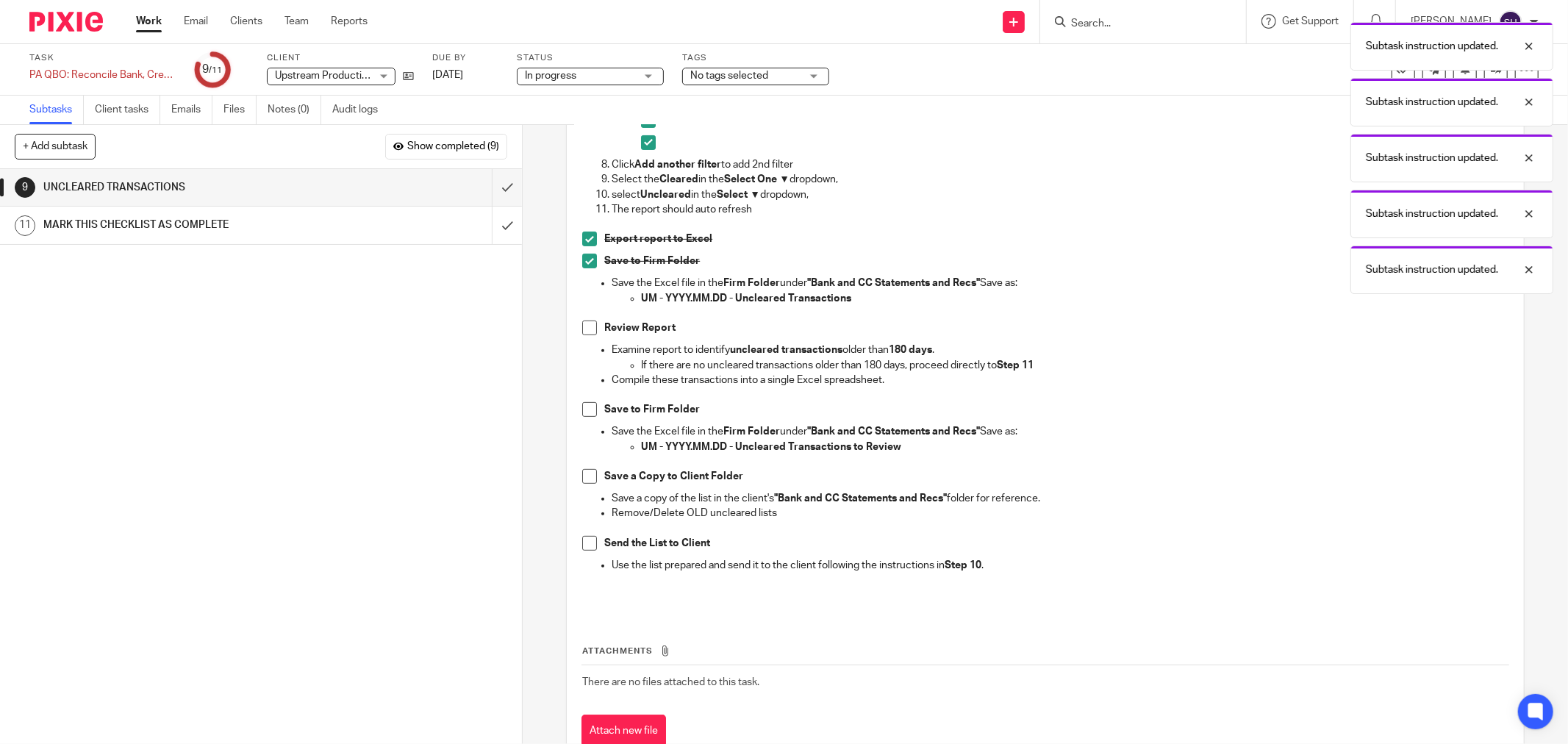
click at [582, 333] on span at bounding box center [590, 328] width 15 height 15
click at [588, 406] on span at bounding box center [590, 410] width 15 height 15
click at [592, 482] on li "Save a Copy to Client Folder" at bounding box center [1045, 479] width 927 height 22
click at [591, 478] on span at bounding box center [590, 476] width 15 height 15
click at [589, 538] on span at bounding box center [590, 543] width 15 height 15
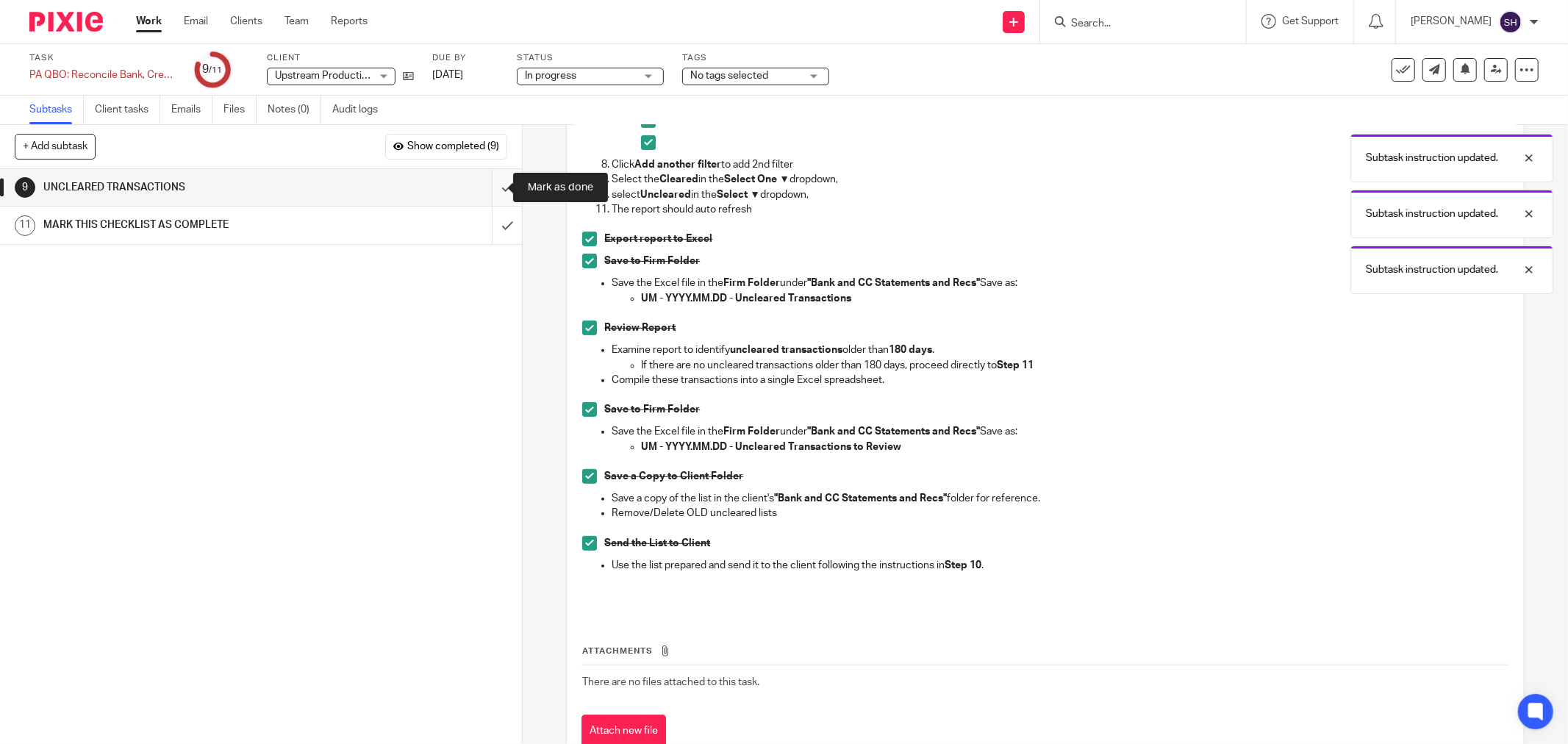
click at [491, 194] on input "submit" at bounding box center [261, 187] width 522 height 37
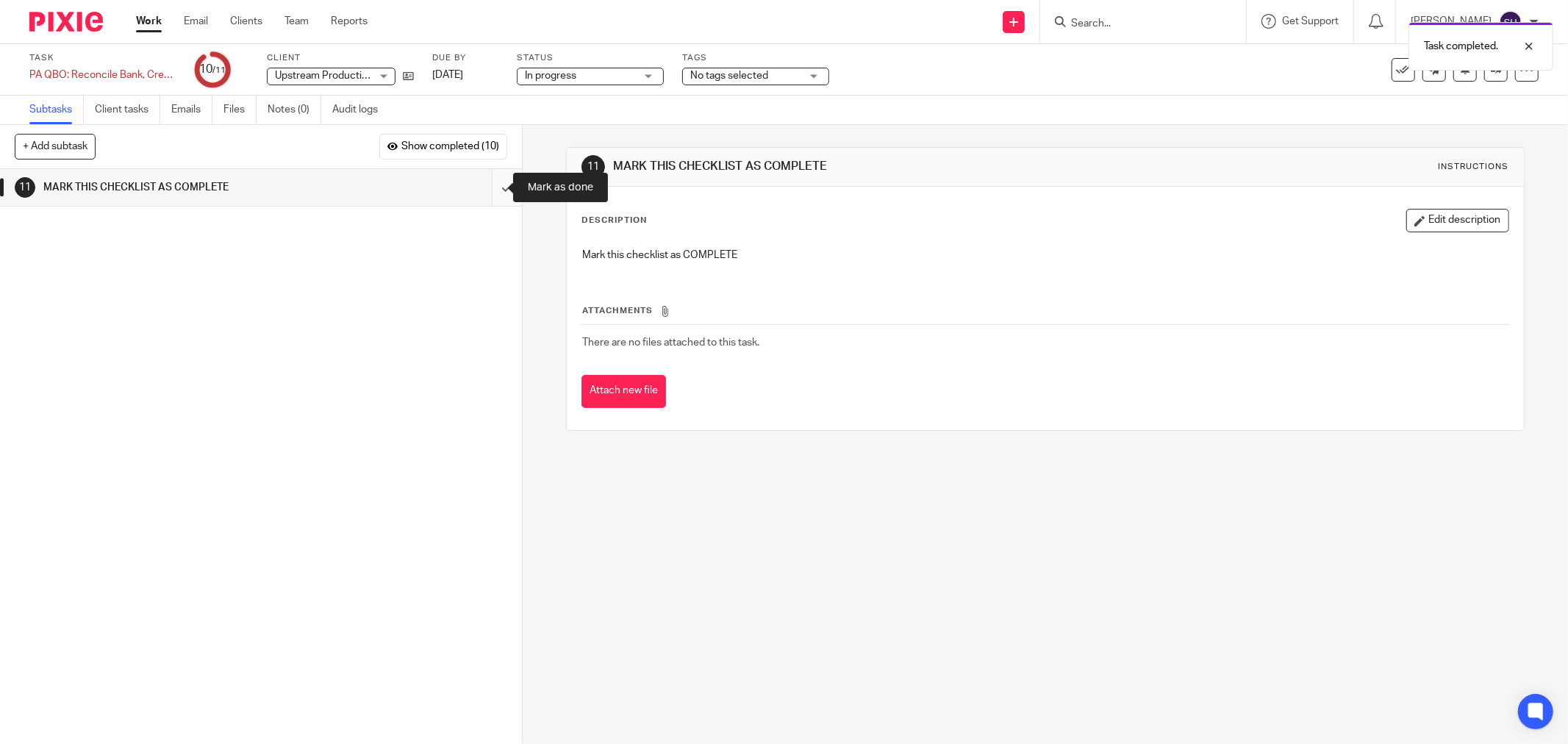
click at [496, 182] on input "submit" at bounding box center [261, 187] width 522 height 37
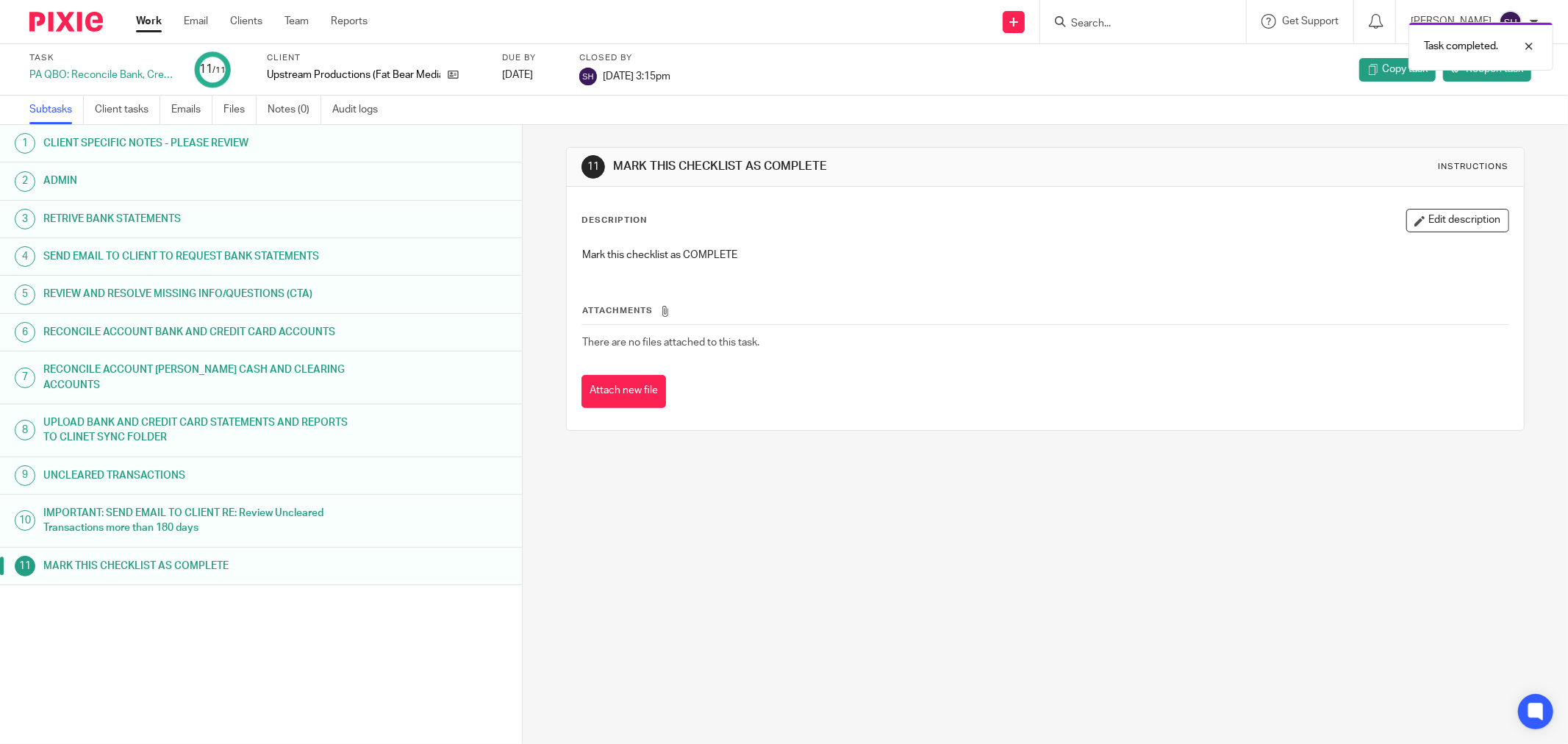
click at [150, 27] on link "Work" at bounding box center [149, 22] width 26 height 15
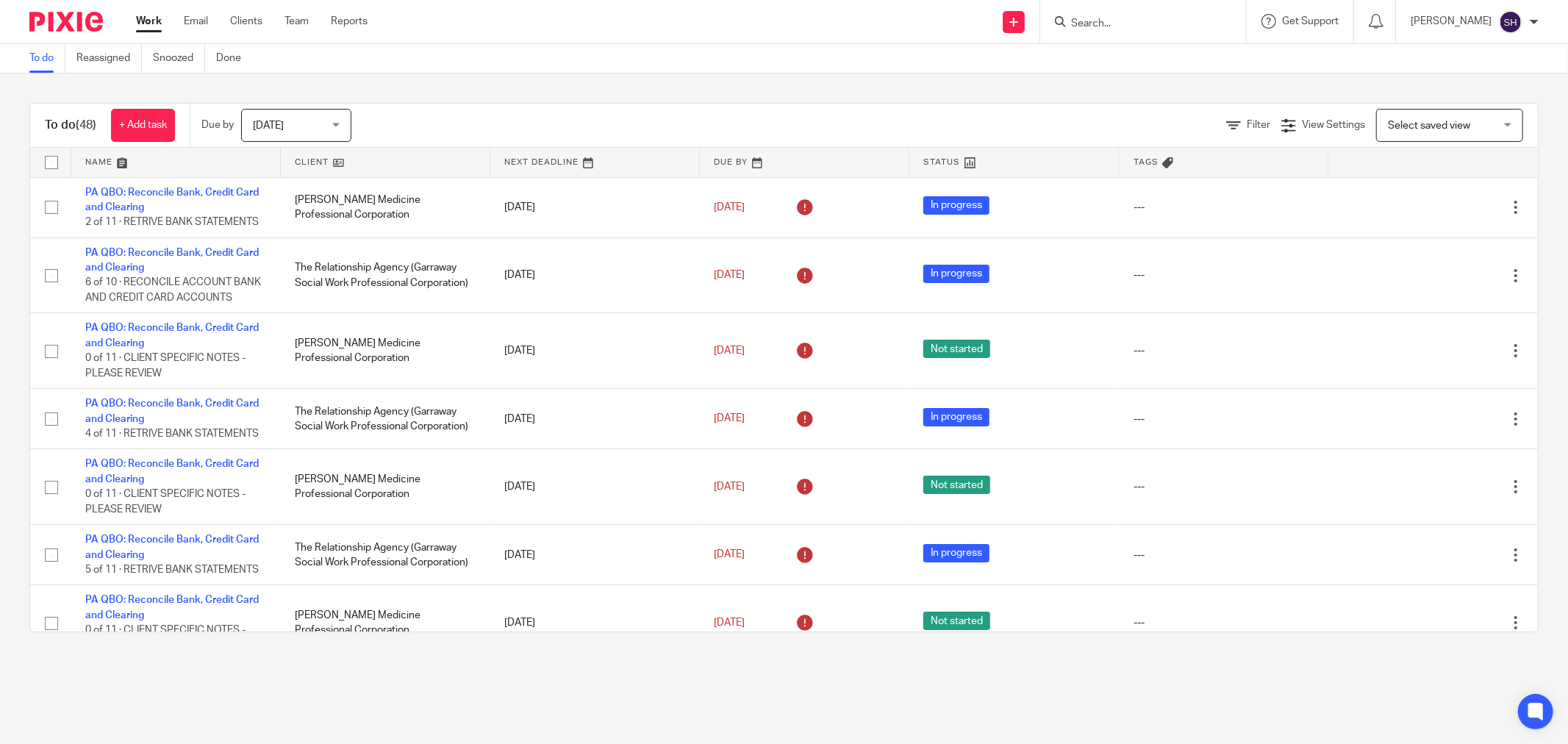
click at [365, 158] on link at bounding box center [385, 162] width 209 height 29
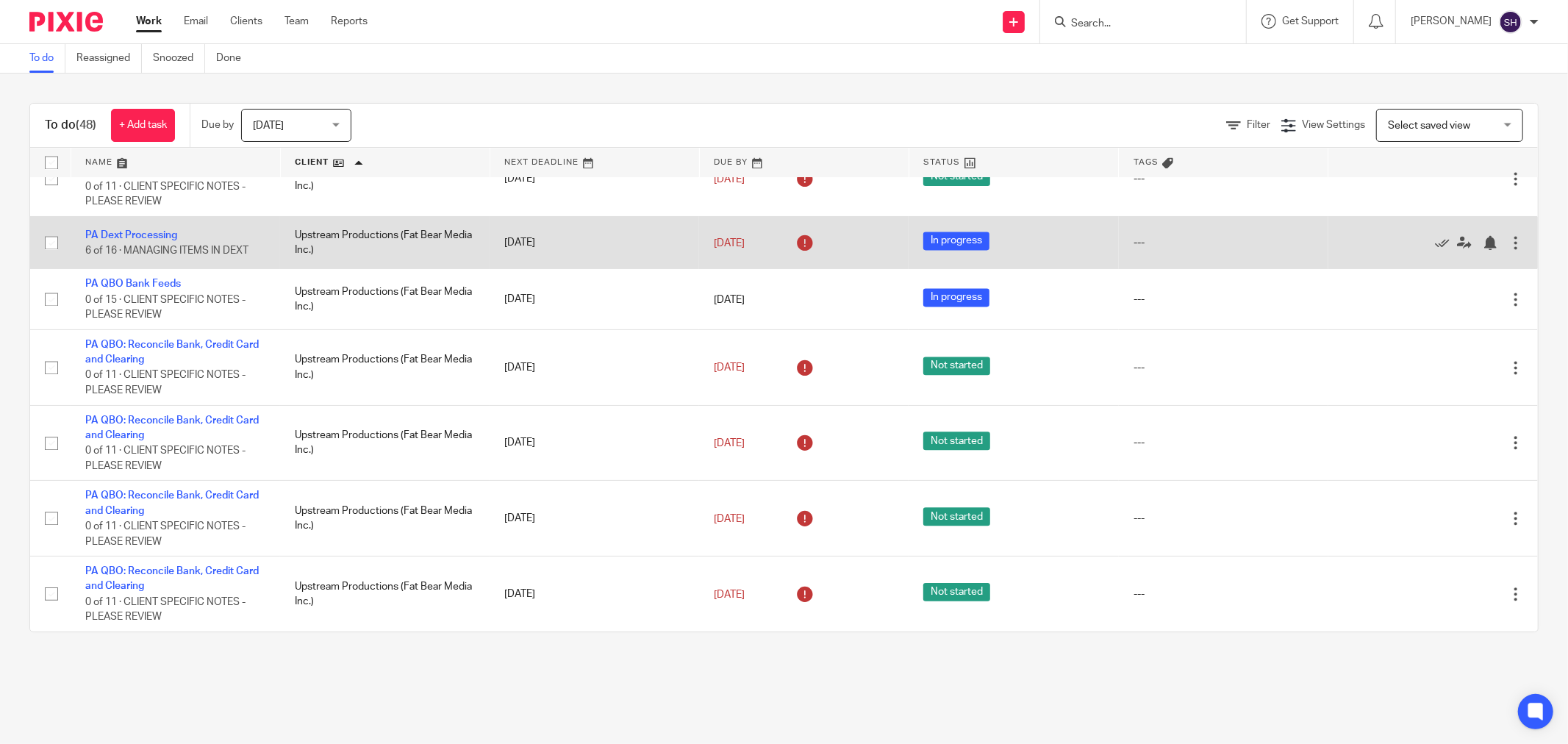
scroll to position [2896, 0]
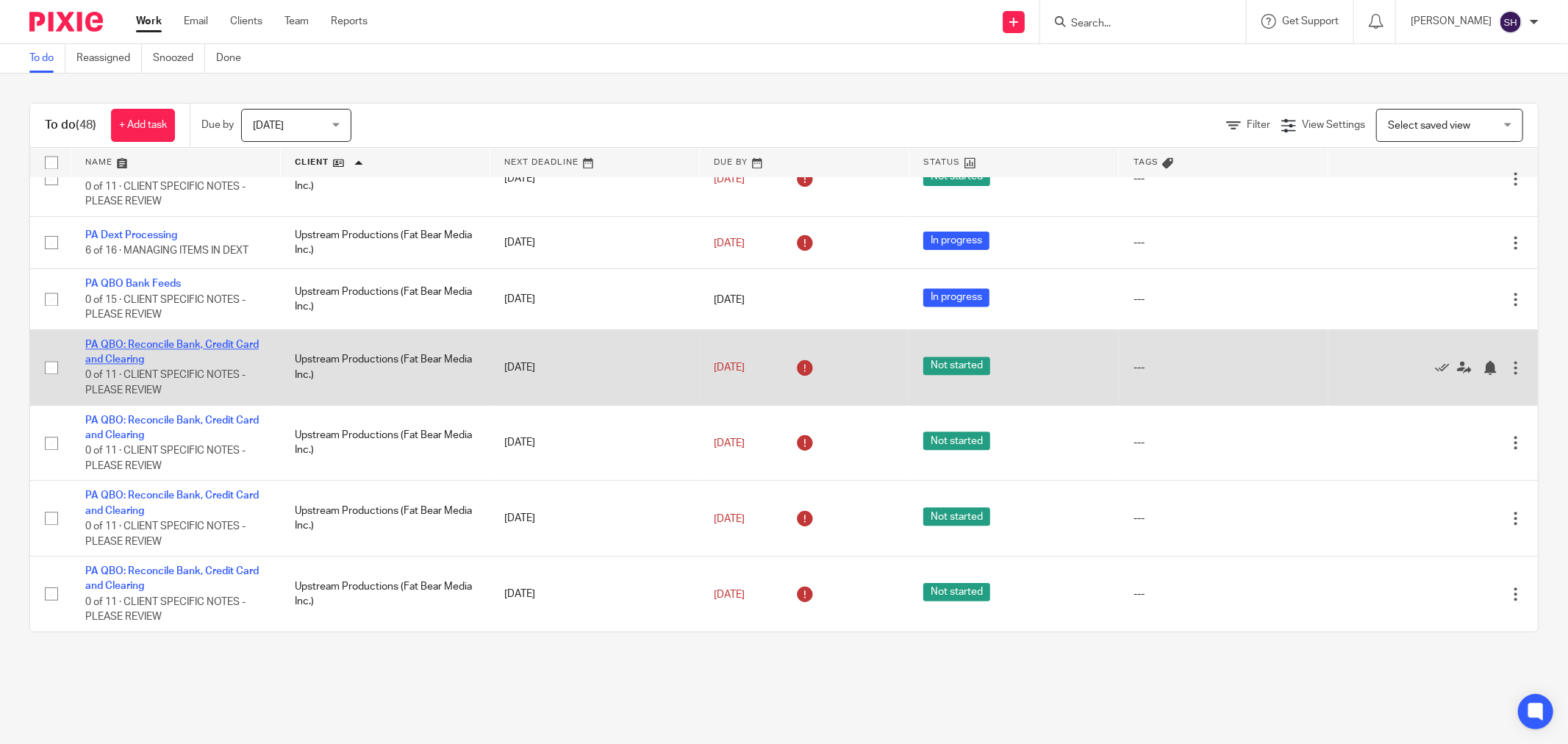
click at [221, 340] on link "PA QBO: Reconcile Bank, Credit Card and Clearing" at bounding box center [172, 352] width 173 height 25
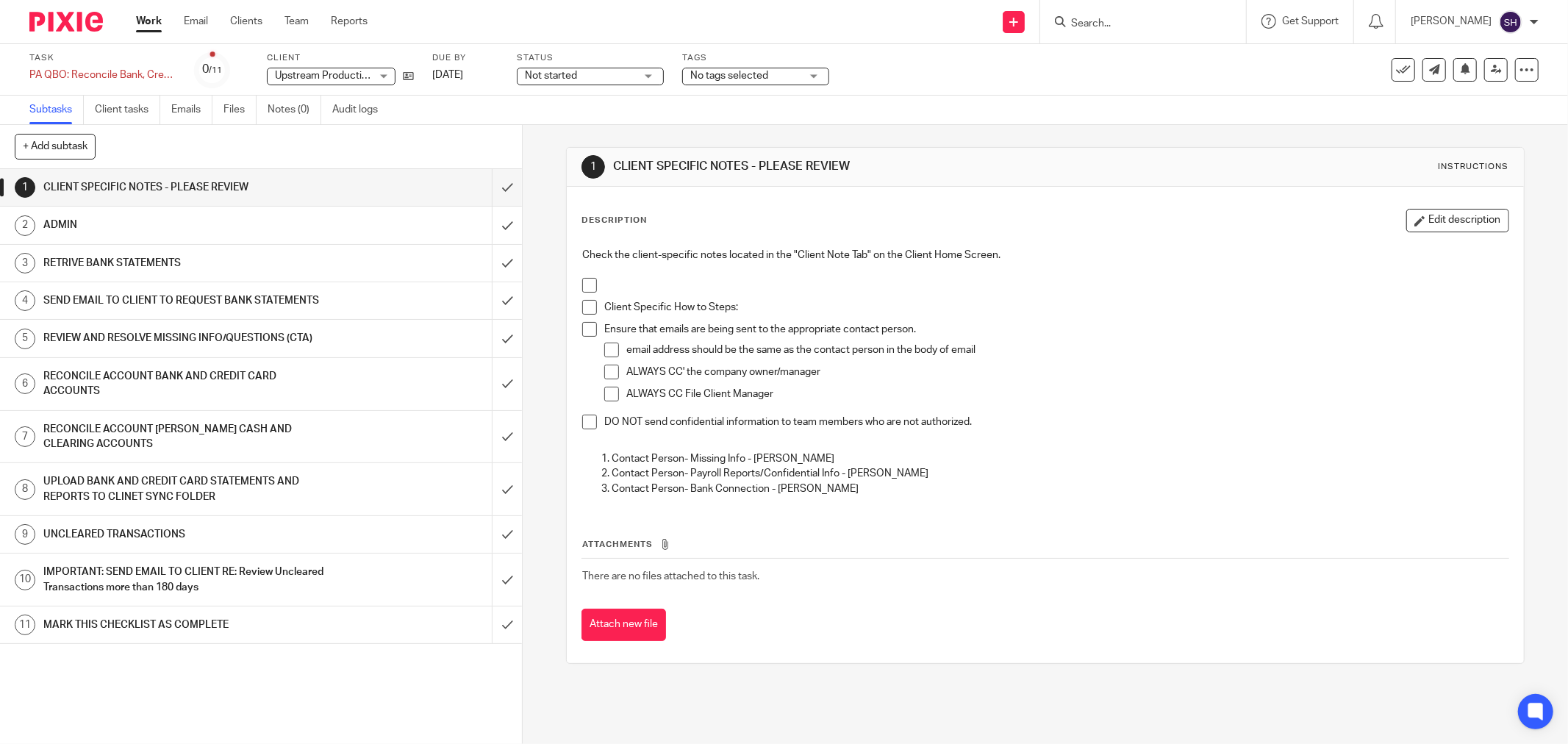
click at [582, 289] on span at bounding box center [590, 285] width 15 height 15
click at [585, 307] on span at bounding box center [590, 308] width 15 height 15
click at [582, 325] on span at bounding box center [590, 329] width 15 height 15
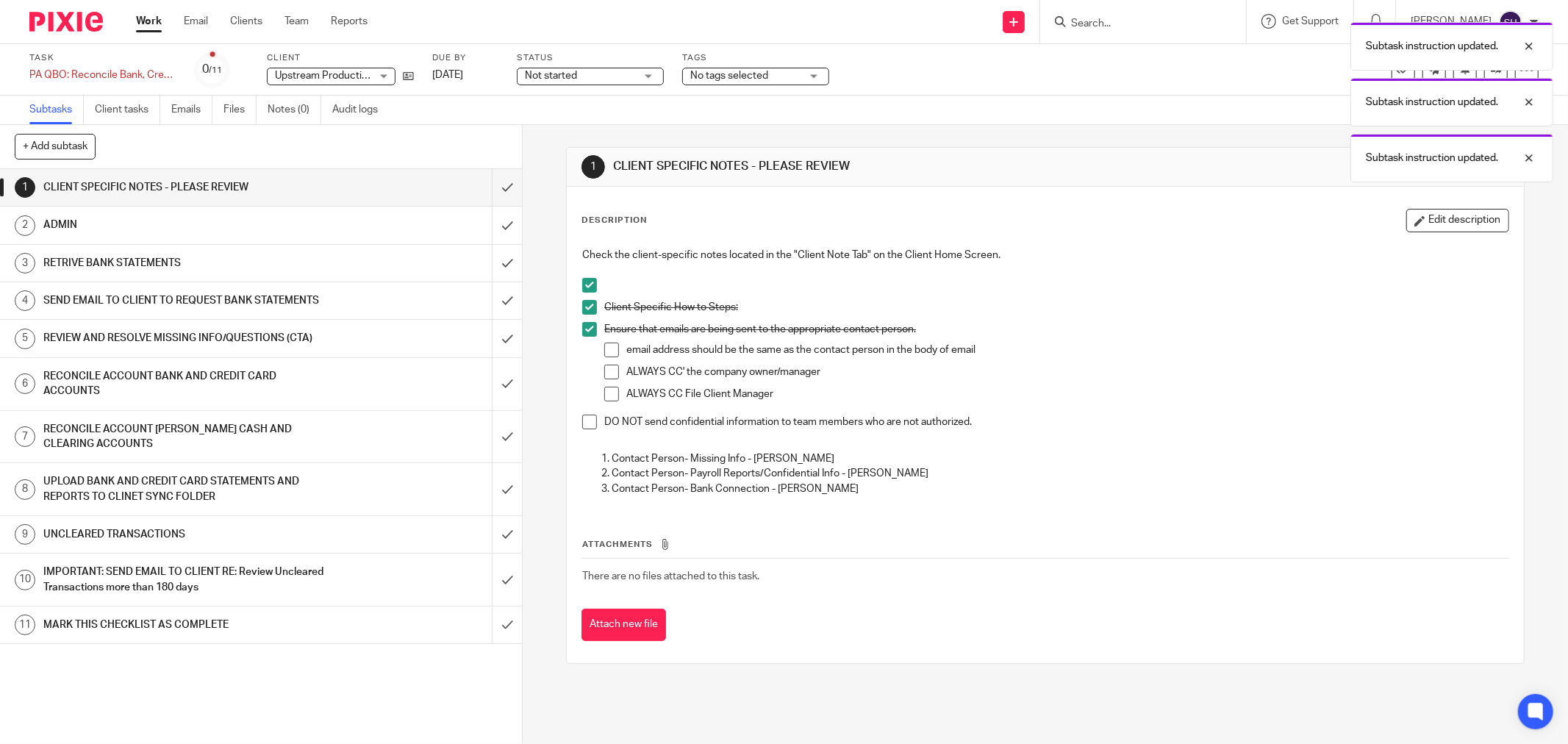
click at [608, 350] on span at bounding box center [611, 350] width 15 height 15
click at [604, 370] on span at bounding box center [611, 372] width 15 height 15
click at [604, 391] on span at bounding box center [611, 394] width 15 height 15
click at [584, 424] on span at bounding box center [590, 422] width 15 height 15
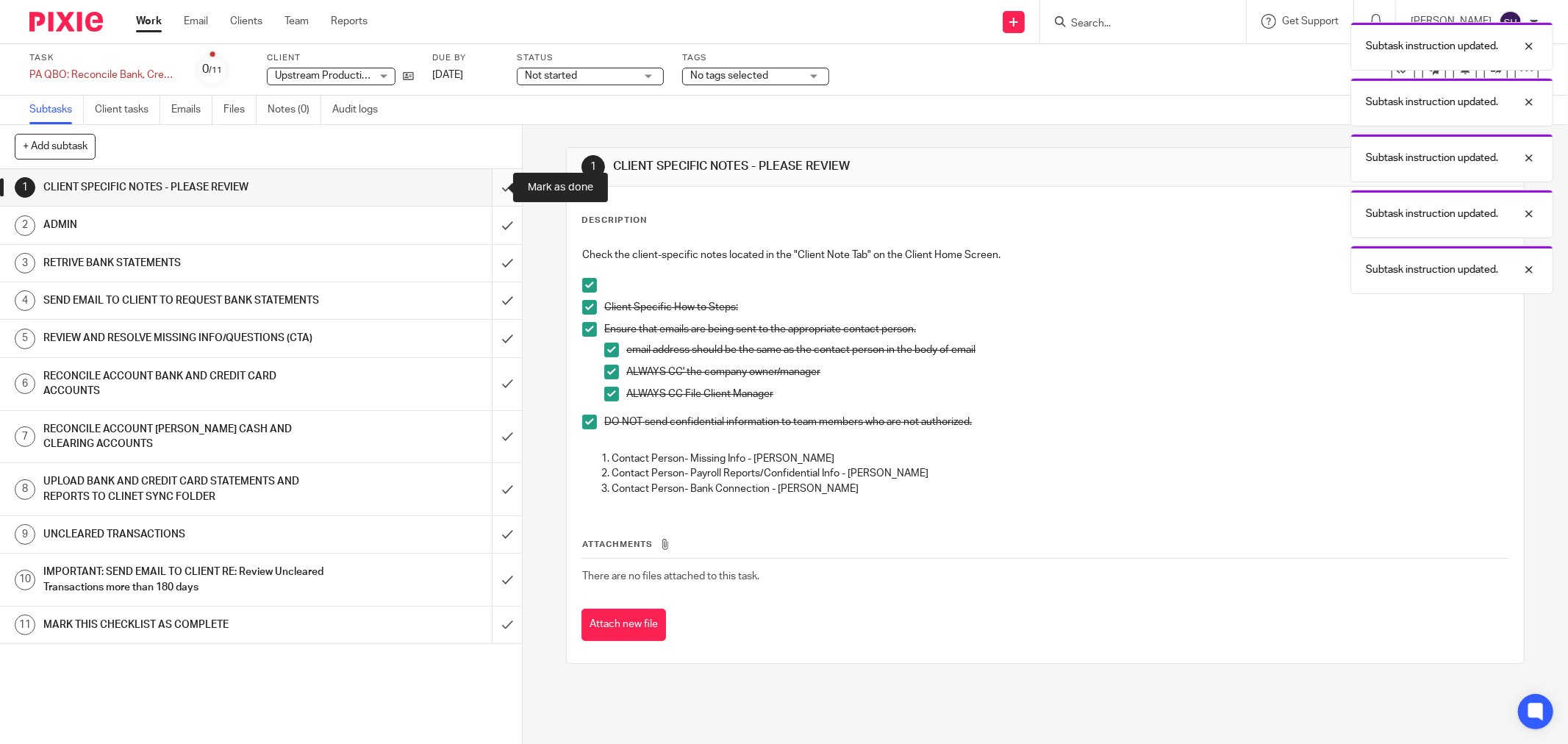
click at [490, 192] on input "submit" at bounding box center [261, 187] width 522 height 37
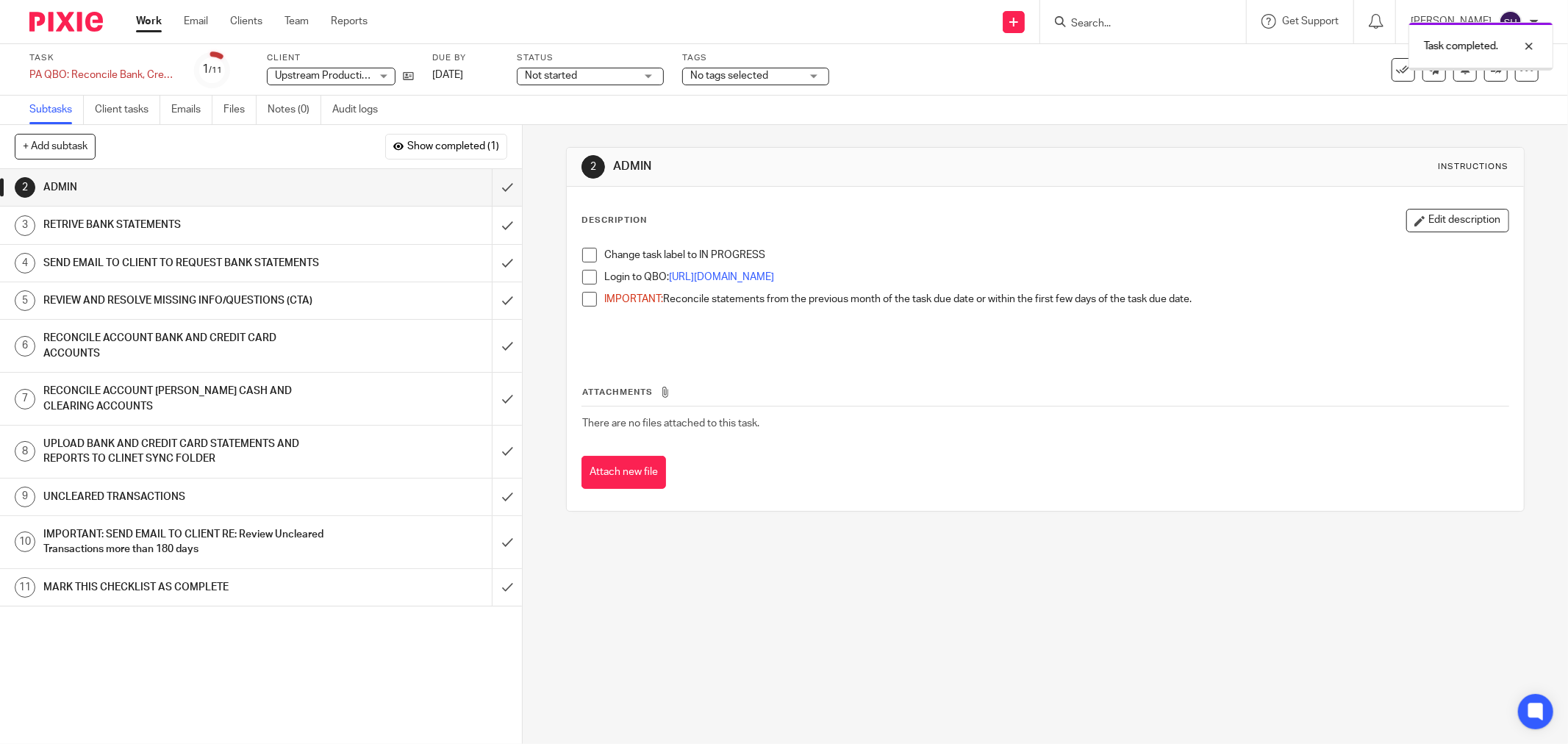
click at [581, 78] on span "Not started" at bounding box center [580, 76] width 110 height 16
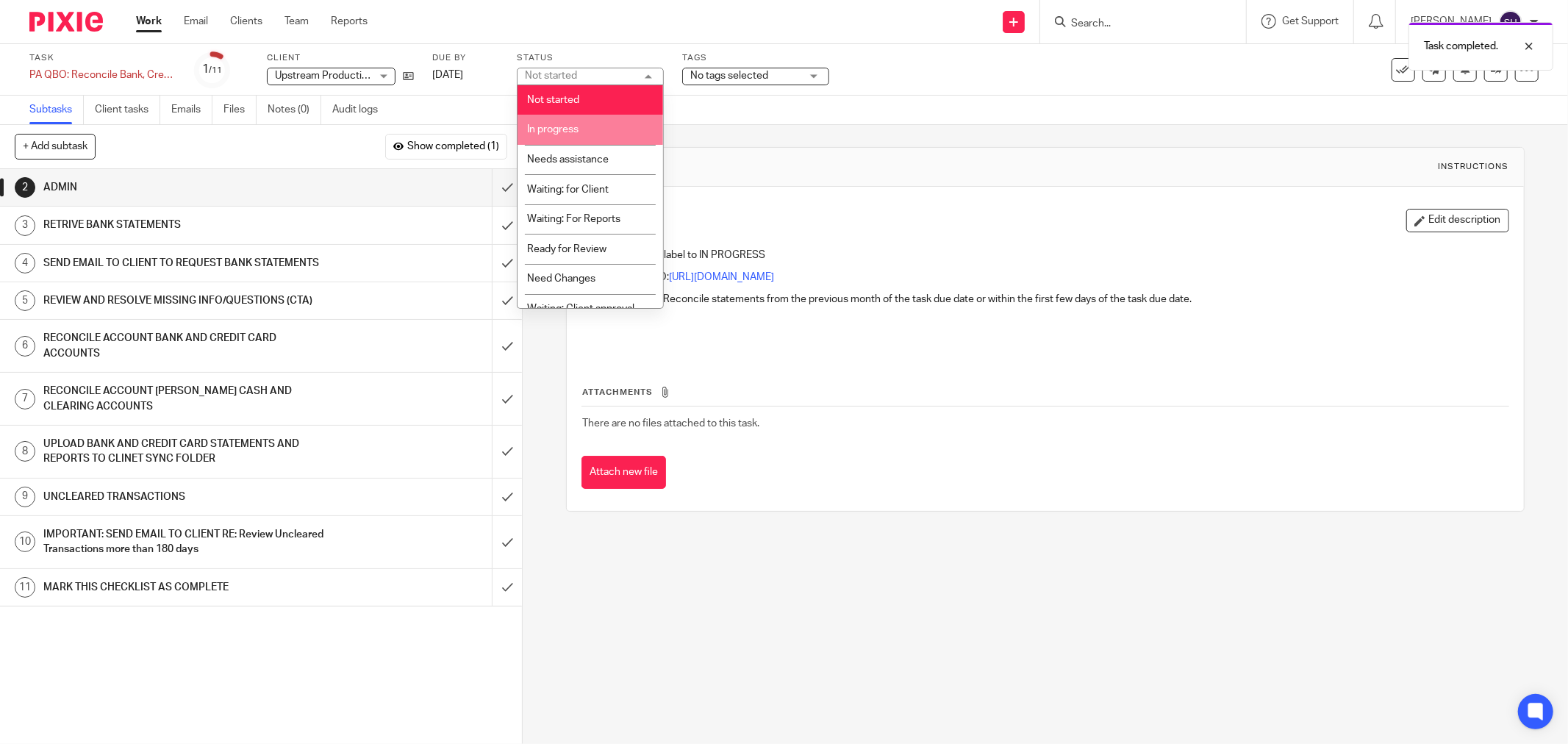
click at [581, 130] on li "In progress" at bounding box center [590, 130] width 146 height 30
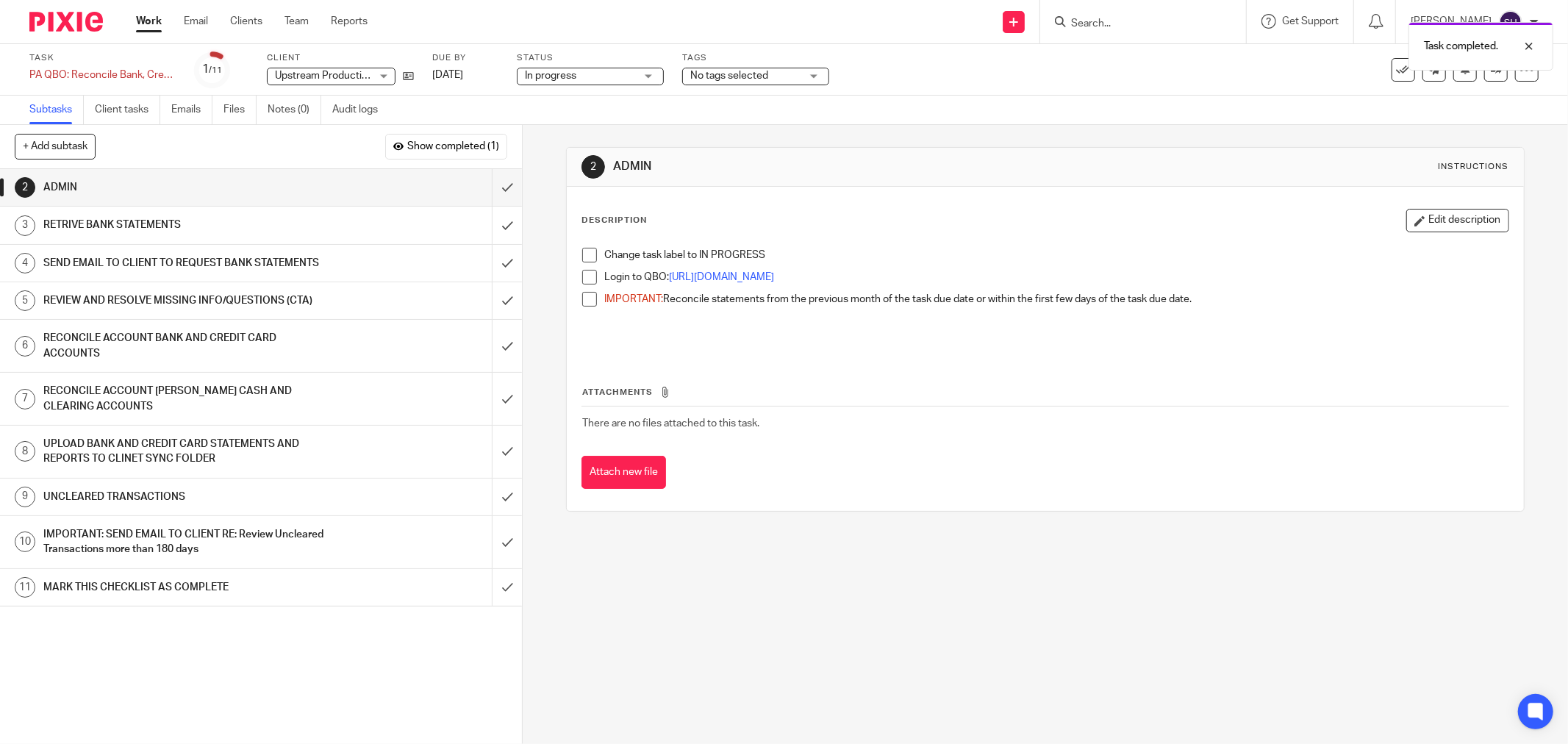
click at [587, 261] on span at bounding box center [590, 255] width 15 height 15
drag, startPoint x: 586, startPoint y: 276, endPoint x: 581, endPoint y: 296, distance: 20.6
click at [585, 276] on span at bounding box center [590, 278] width 15 height 15
click at [582, 297] on span at bounding box center [590, 299] width 15 height 15
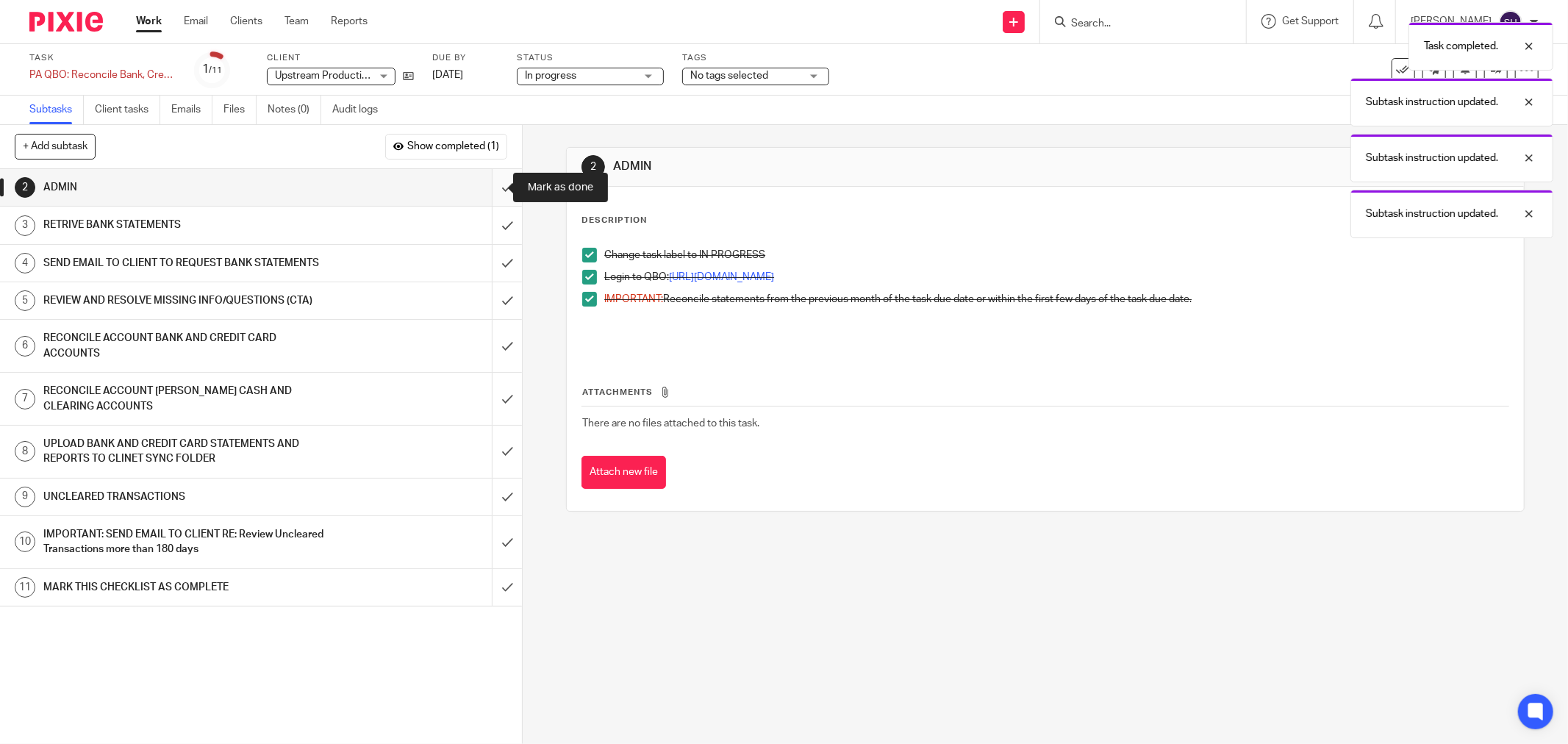
click at [493, 189] on input "submit" at bounding box center [261, 187] width 522 height 37
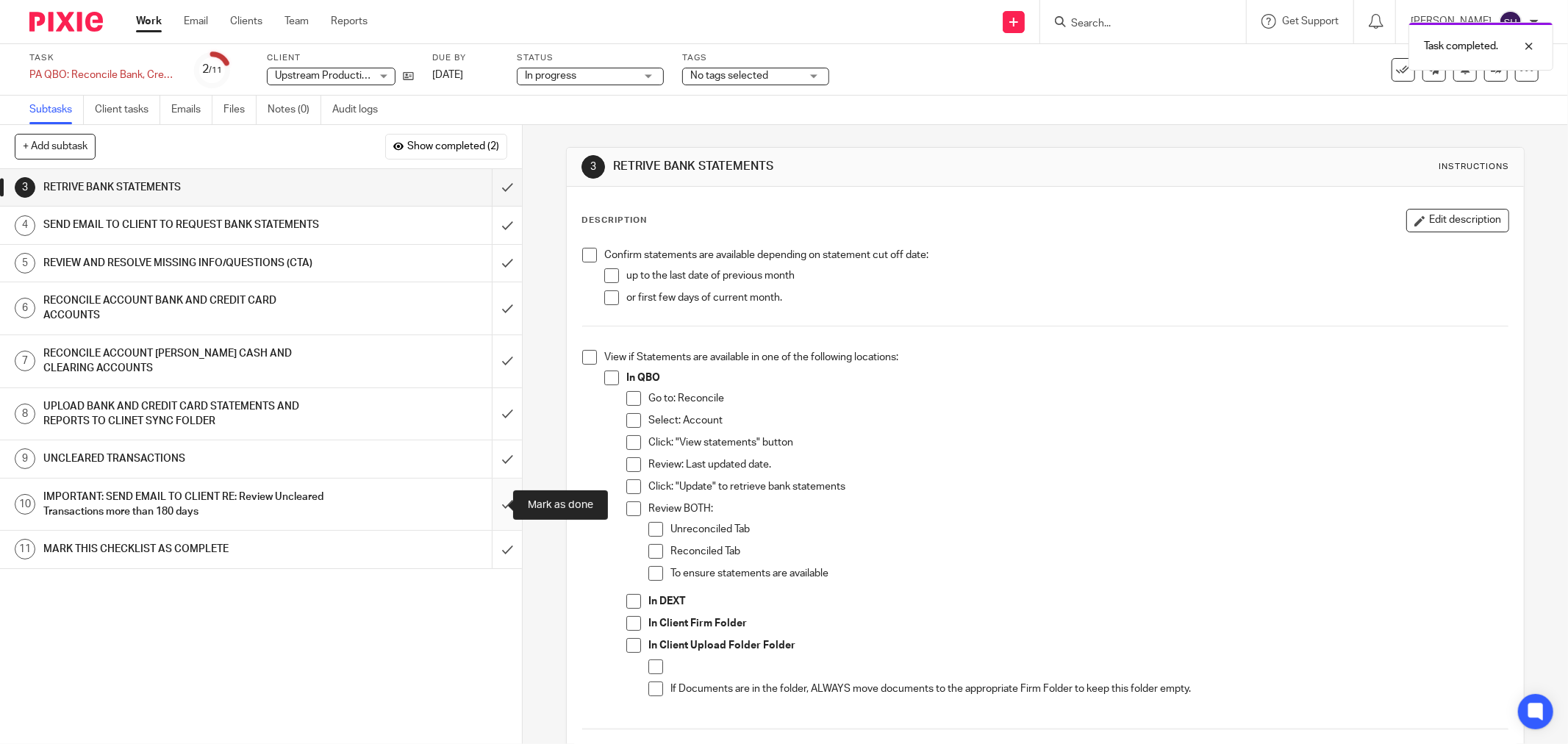
click at [491, 497] on input "submit" at bounding box center [261, 505] width 522 height 52
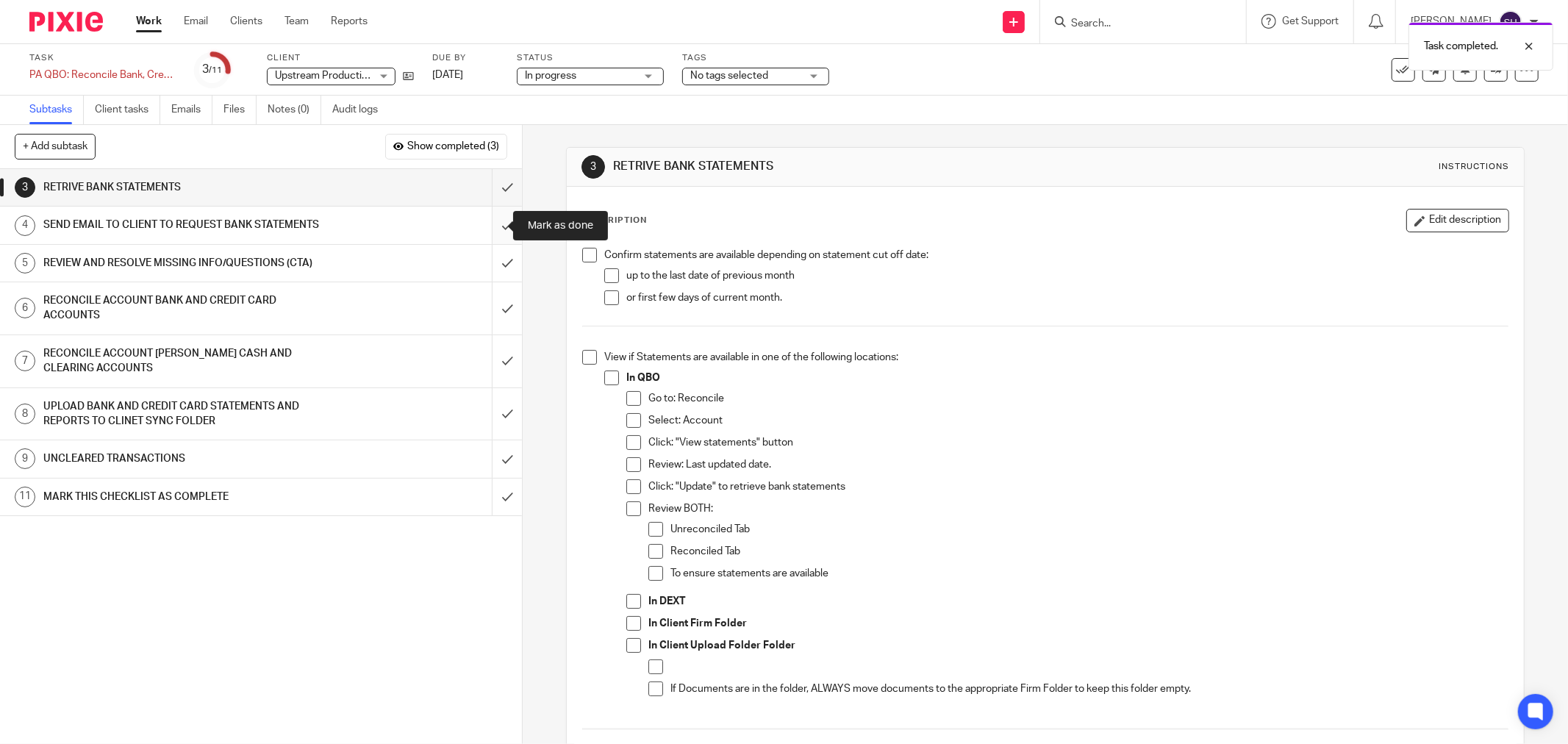
click at [497, 225] on input "submit" at bounding box center [261, 224] width 522 height 37
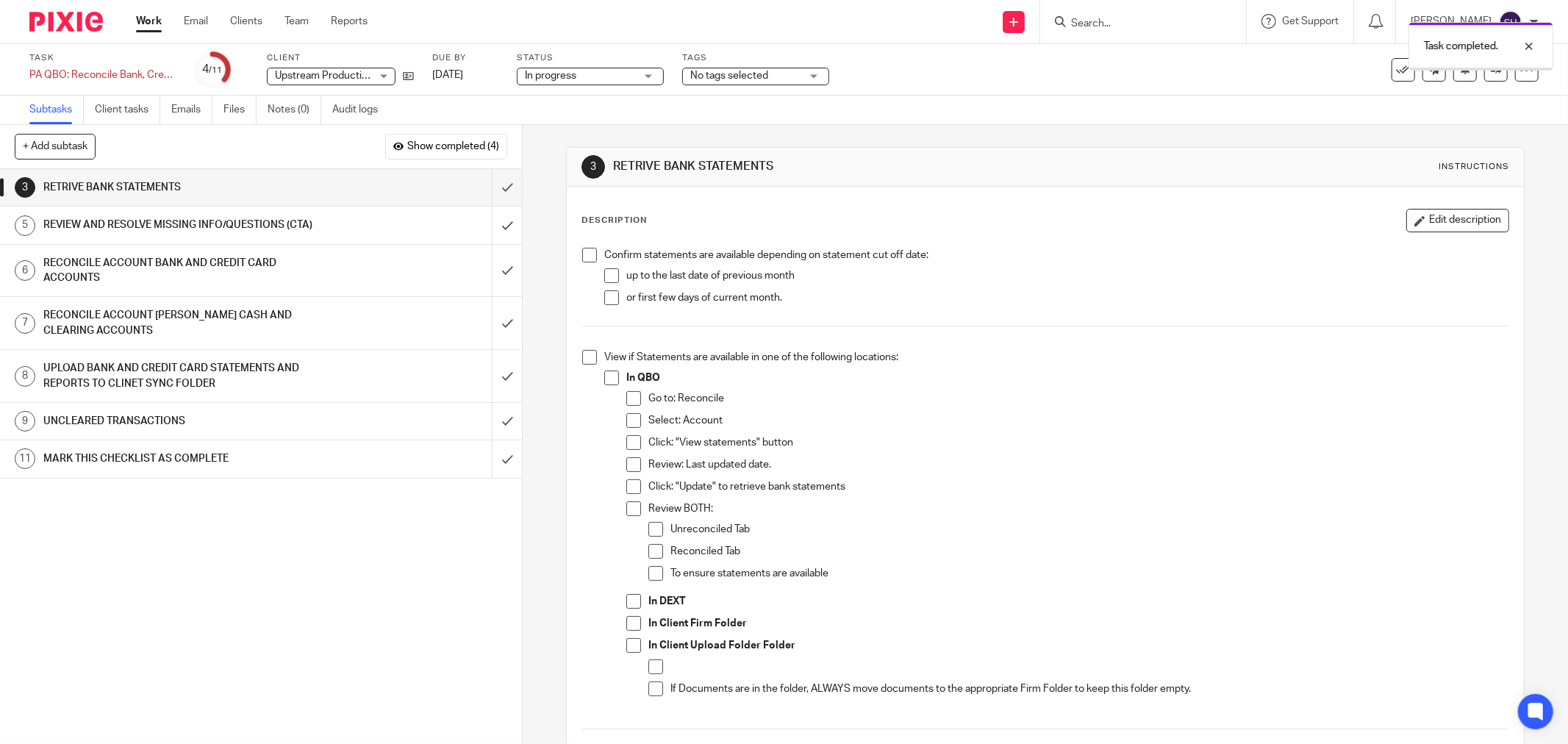
click at [582, 255] on span at bounding box center [590, 255] width 15 height 15
click at [606, 272] on span at bounding box center [611, 276] width 15 height 15
click at [604, 294] on span at bounding box center [611, 298] width 15 height 15
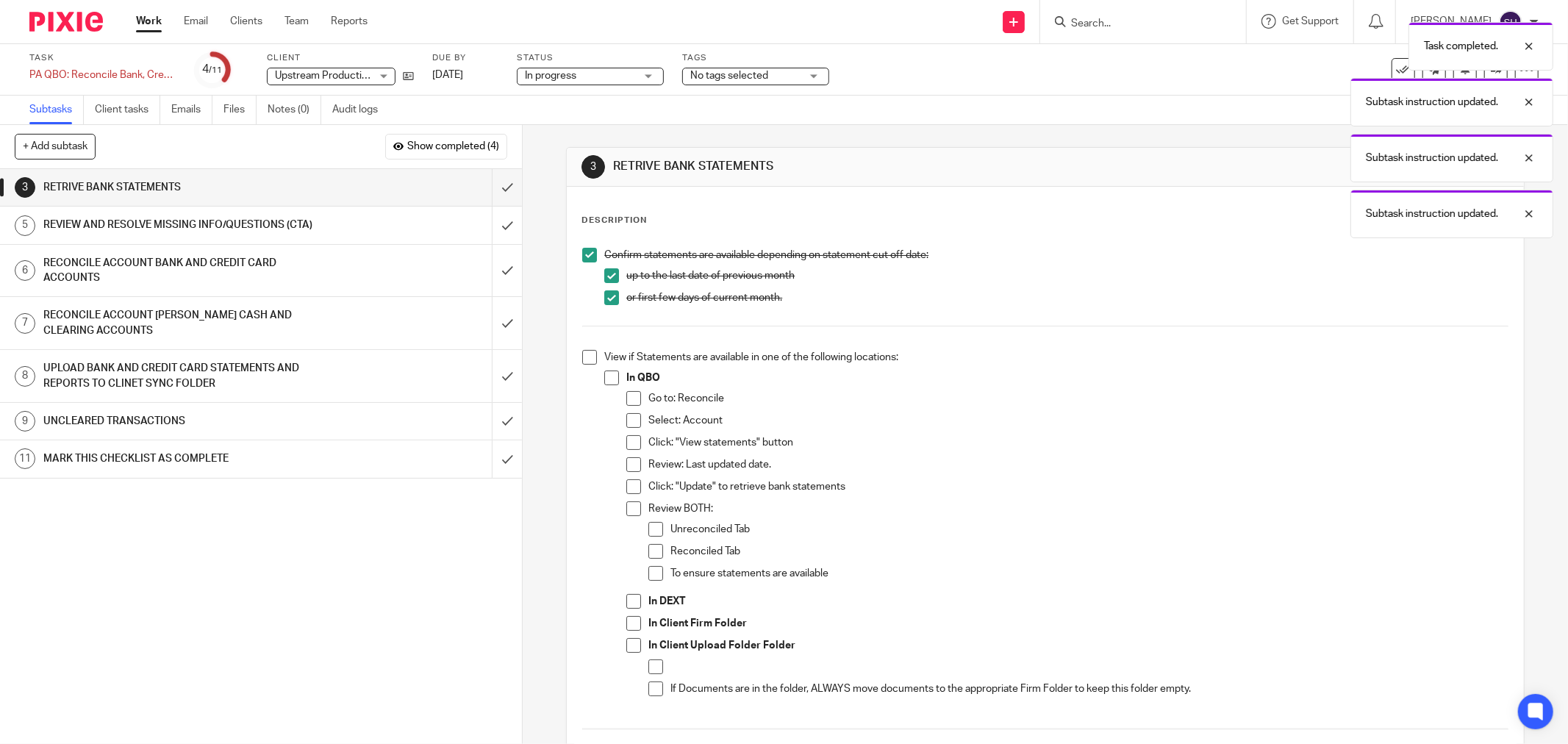
drag, startPoint x: 590, startPoint y: 356, endPoint x: 602, endPoint y: 373, distance: 20.8
click at [590, 356] on span at bounding box center [590, 357] width 15 height 15
click at [604, 376] on span at bounding box center [611, 378] width 15 height 15
click at [626, 400] on span at bounding box center [634, 398] width 15 height 15
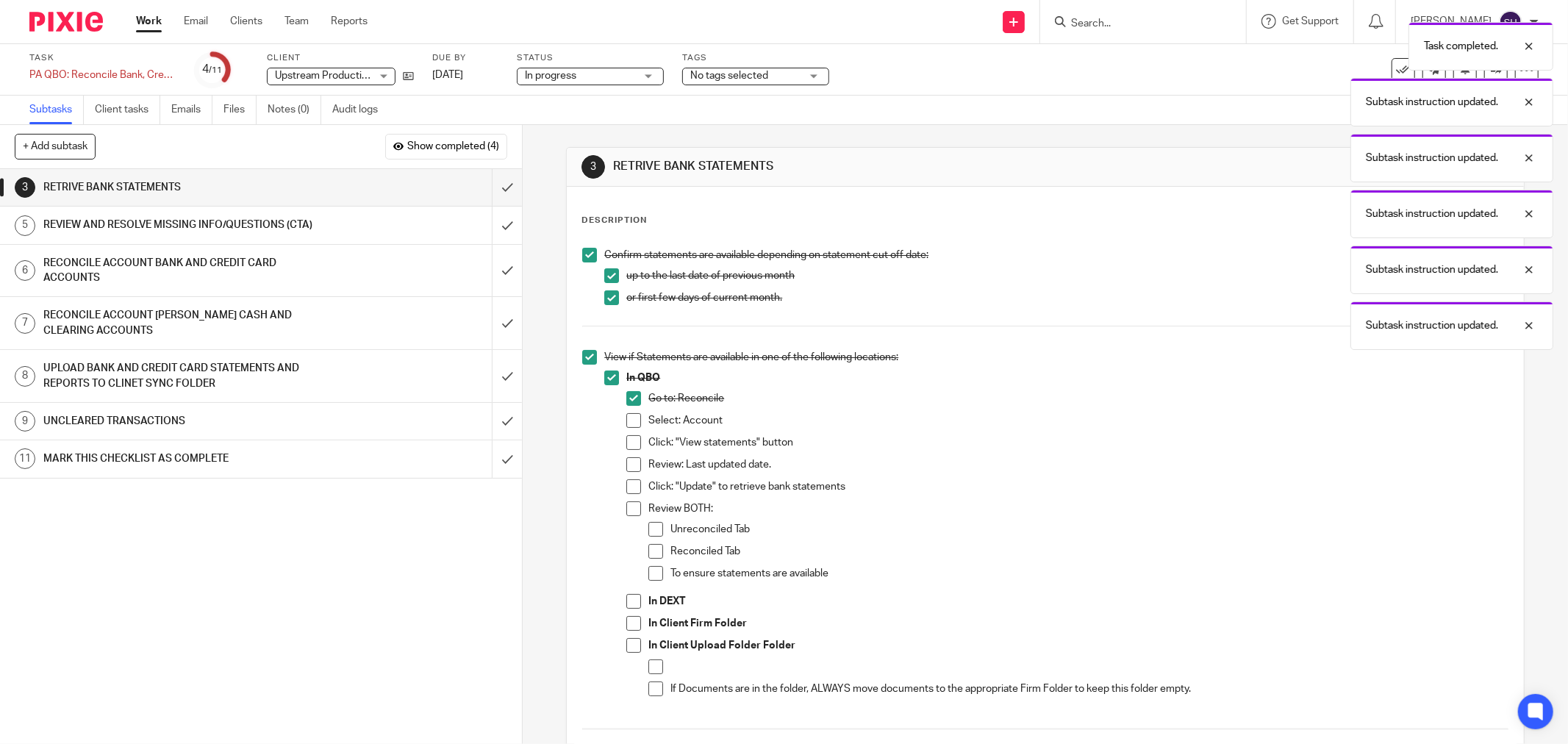
click at [629, 422] on span at bounding box center [634, 421] width 15 height 15
click at [626, 441] on span at bounding box center [634, 442] width 15 height 15
click at [629, 465] on span at bounding box center [634, 464] width 15 height 15
click at [627, 483] on span at bounding box center [634, 487] width 15 height 15
click at [627, 512] on span at bounding box center [634, 508] width 15 height 15
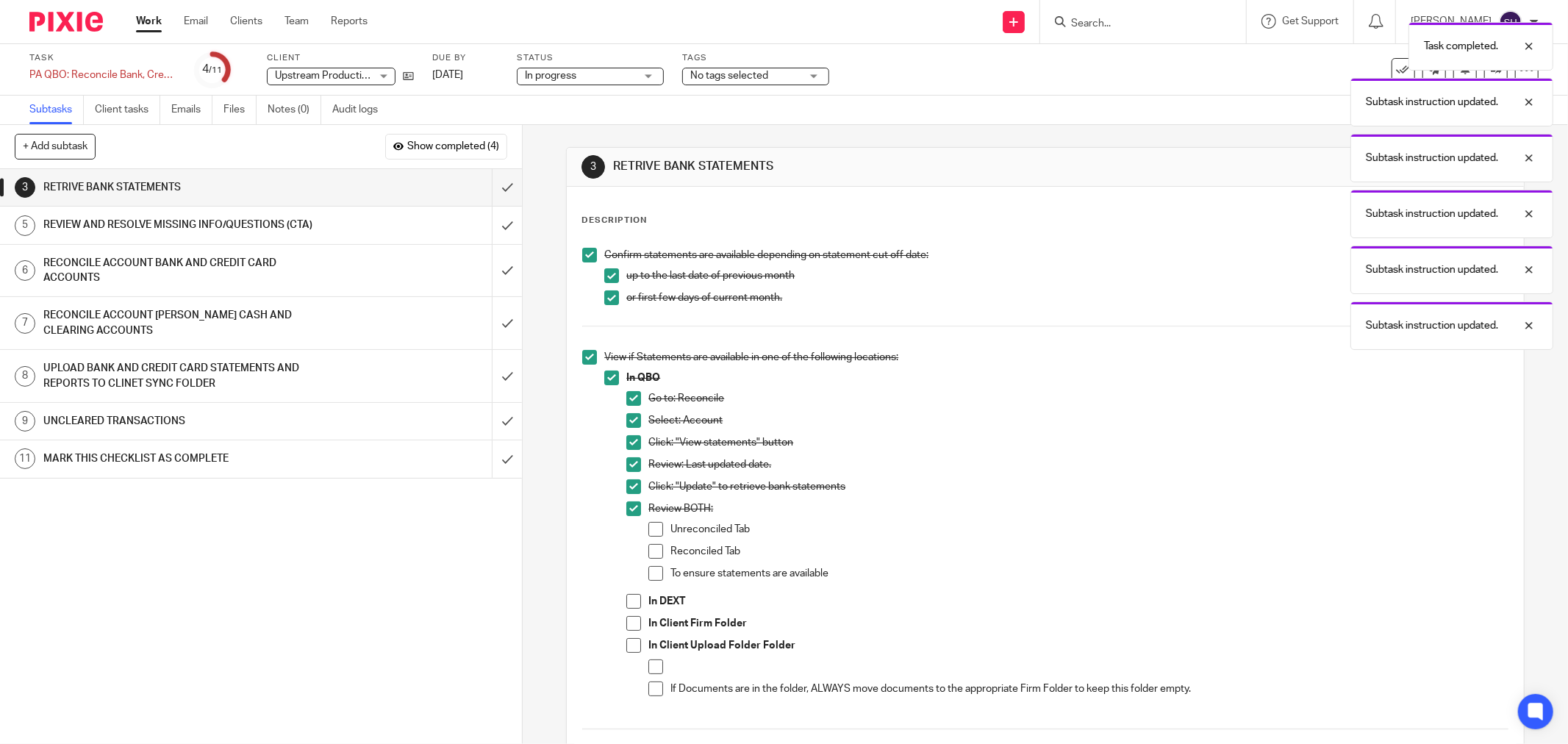
click at [649, 530] on span at bounding box center [656, 530] width 15 height 15
drag, startPoint x: 647, startPoint y: 547, endPoint x: 647, endPoint y: 561, distance: 14.0
click at [648, 548] on span at bounding box center [656, 551] width 15 height 15
click at [650, 577] on span at bounding box center [656, 574] width 15 height 15
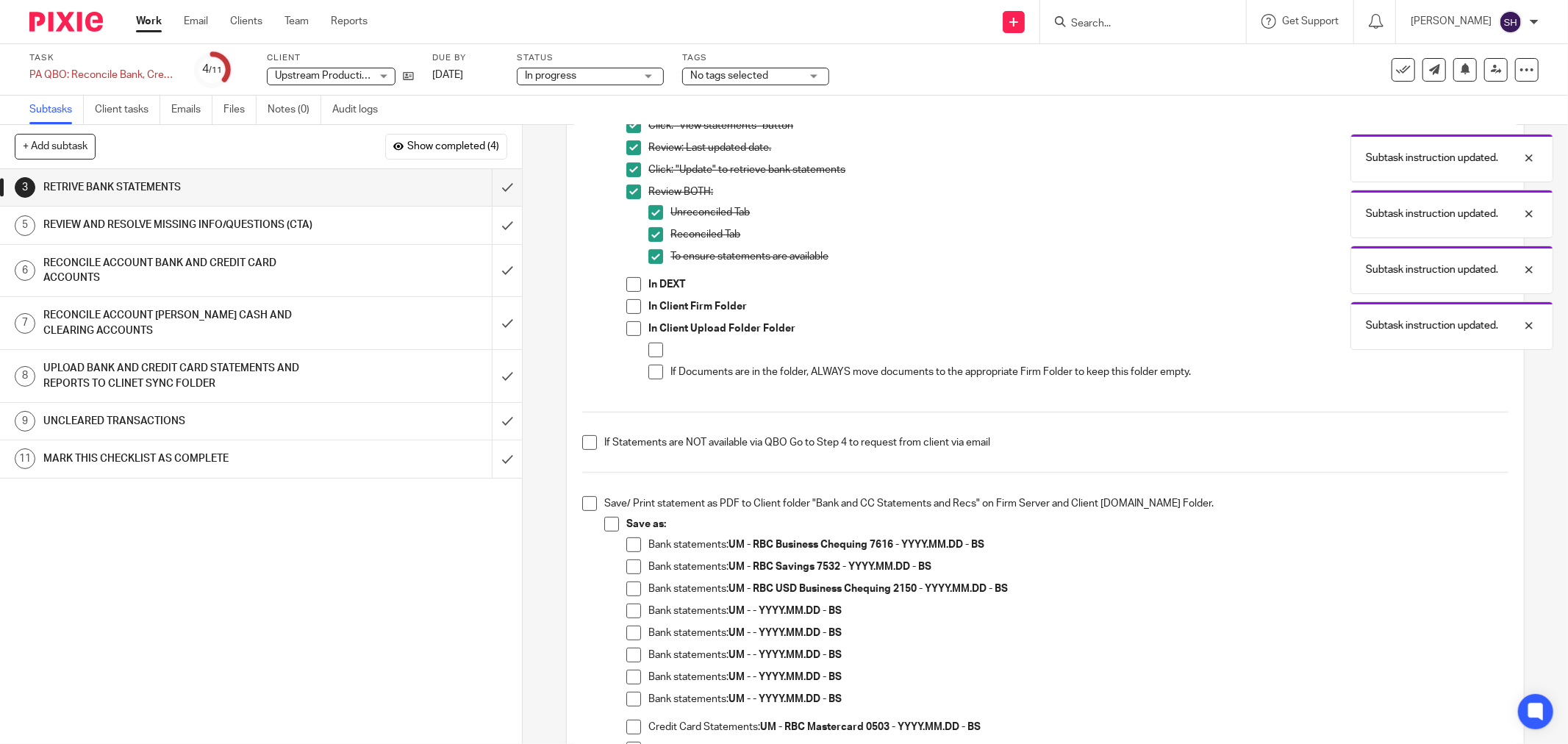
scroll to position [326, 0]
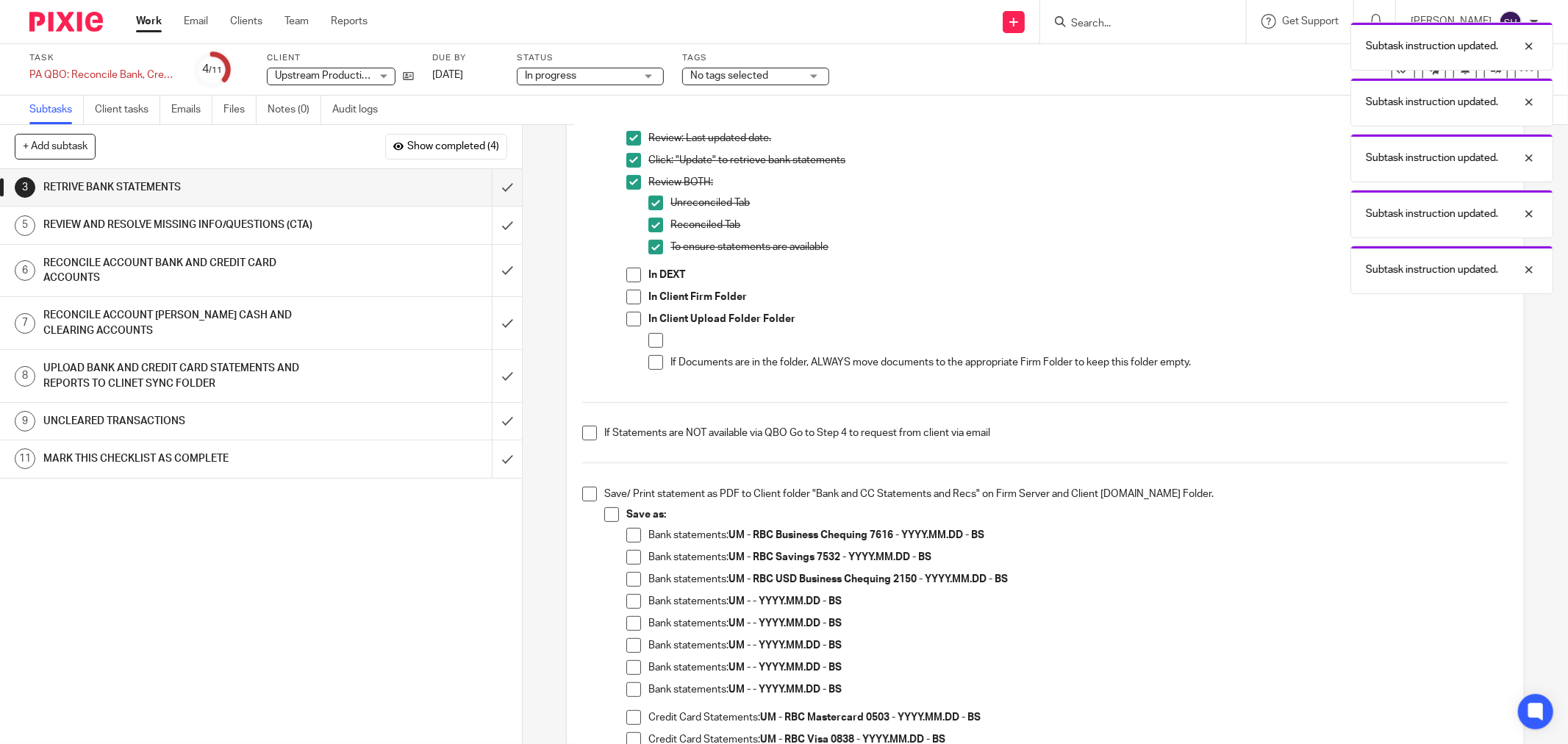
drag, startPoint x: 626, startPoint y: 279, endPoint x: 625, endPoint y: 295, distance: 16.0
click at [626, 280] on span at bounding box center [634, 275] width 15 height 15
click at [626, 295] on span at bounding box center [634, 297] width 15 height 15
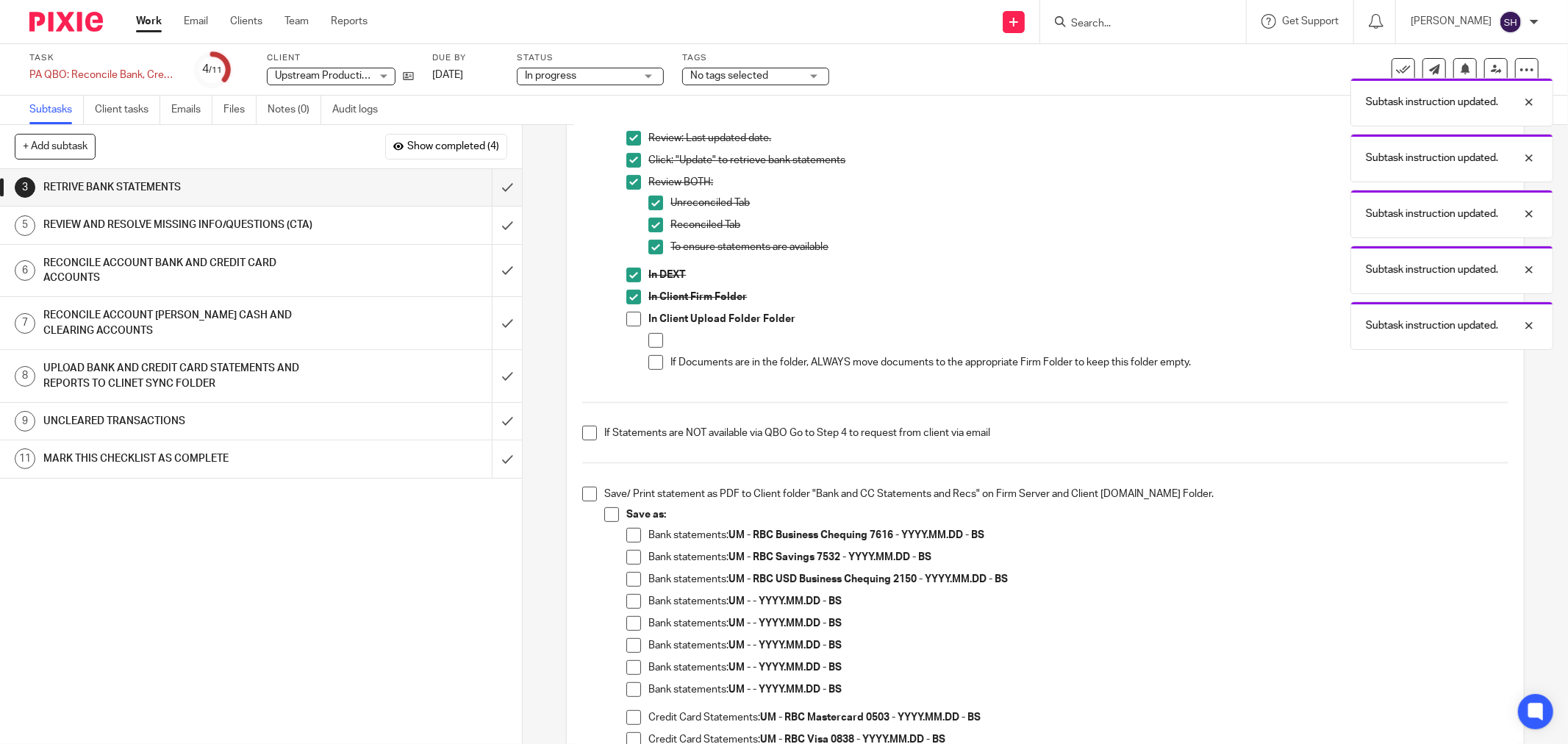
drag, startPoint x: 627, startPoint y: 314, endPoint x: 639, endPoint y: 332, distance: 21.6
click at [627, 316] on span at bounding box center [634, 319] width 15 height 15
click at [641, 333] on li "In Client Upload Folder Folder If Documents are in the folder, ALWAYS move docu…" at bounding box center [1068, 346] width 882 height 70
click at [648, 336] on span at bounding box center [656, 340] width 15 height 15
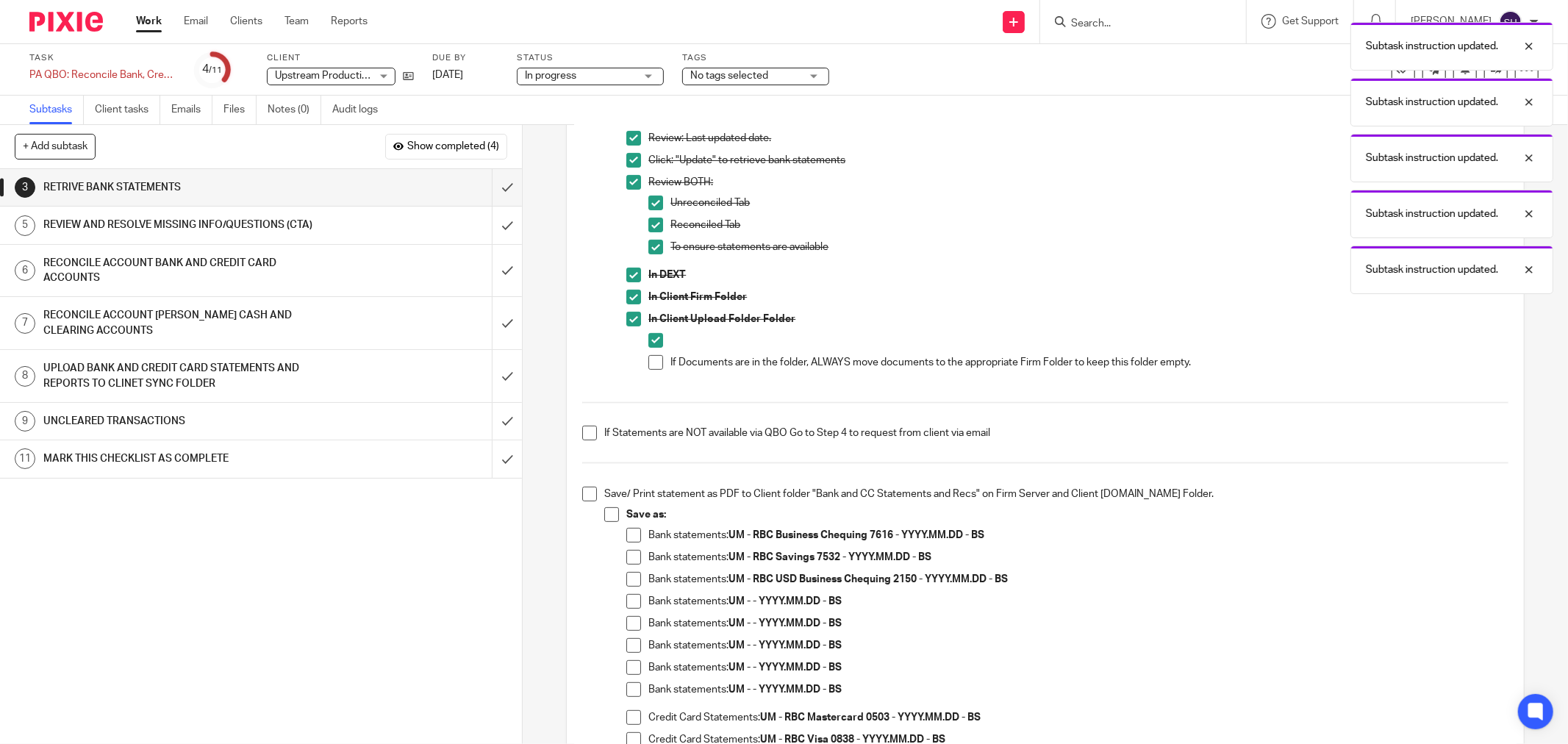
drag, startPoint x: 647, startPoint y: 358, endPoint x: 637, endPoint y: 370, distance: 15.6
click at [648, 358] on span at bounding box center [656, 362] width 15 height 15
click at [585, 430] on span at bounding box center [590, 433] width 15 height 15
drag, startPoint x: 585, startPoint y: 493, endPoint x: 593, endPoint y: 500, distance: 10.6
click at [586, 493] on span at bounding box center [590, 494] width 15 height 15
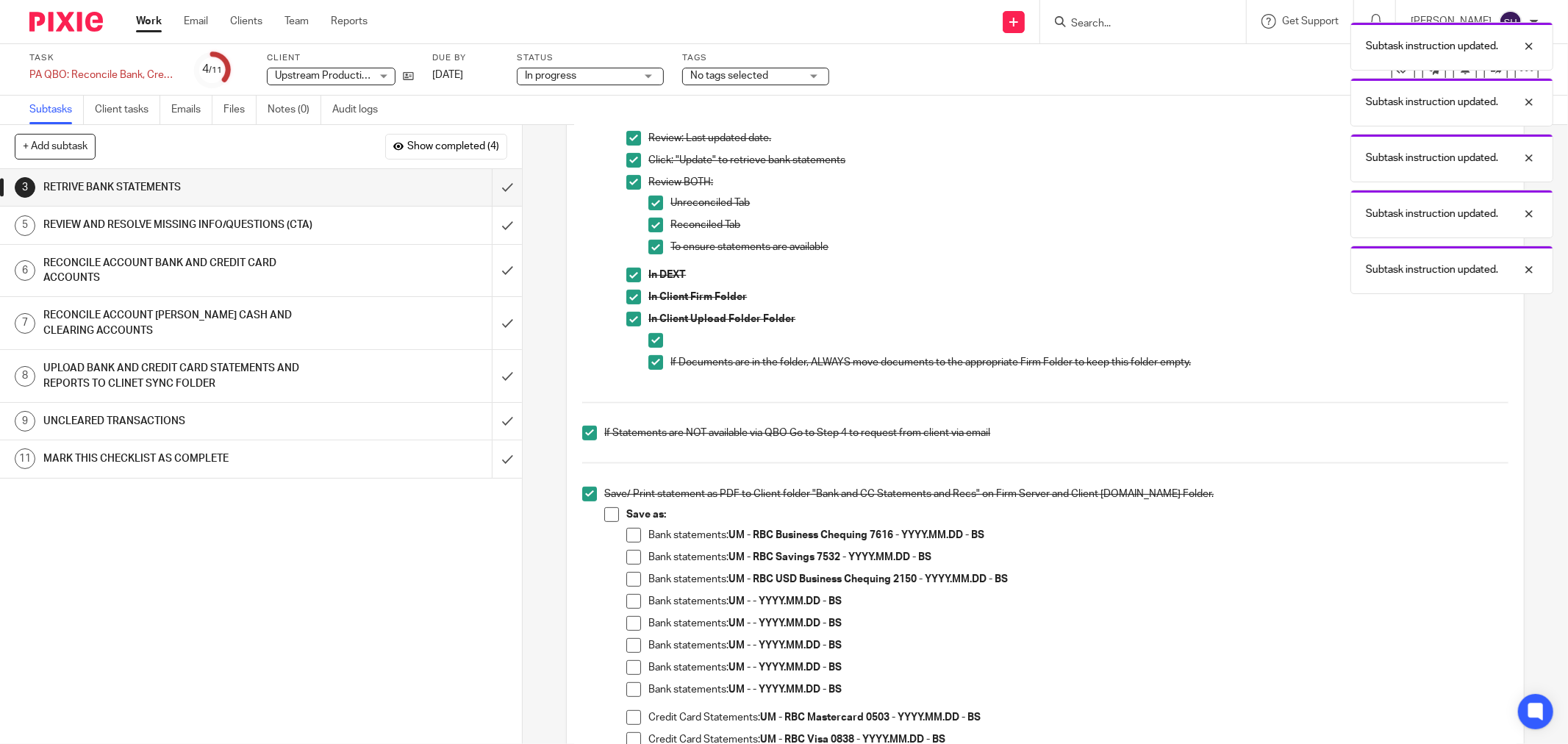
click at [604, 508] on span at bounding box center [611, 514] width 15 height 15
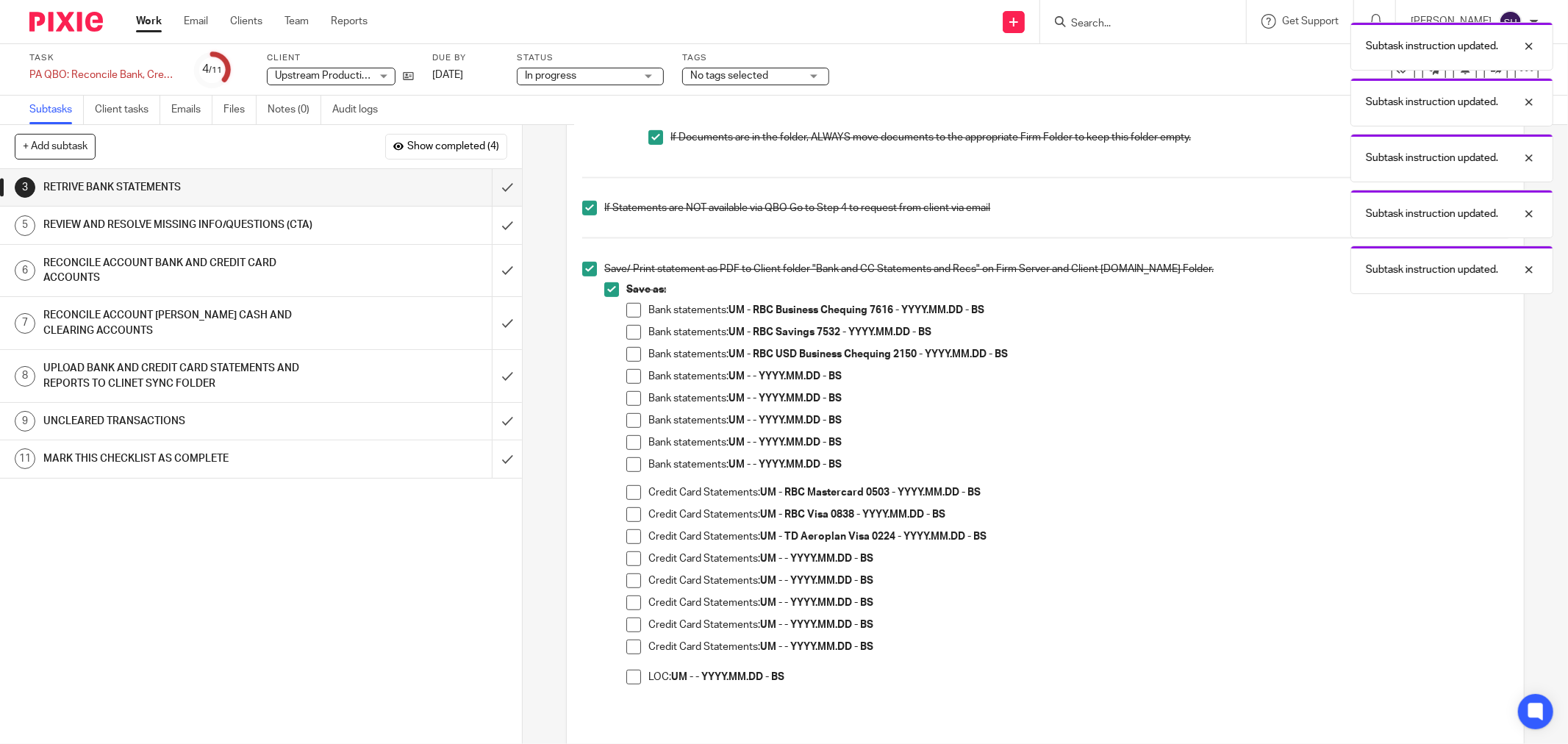
scroll to position [571, 0]
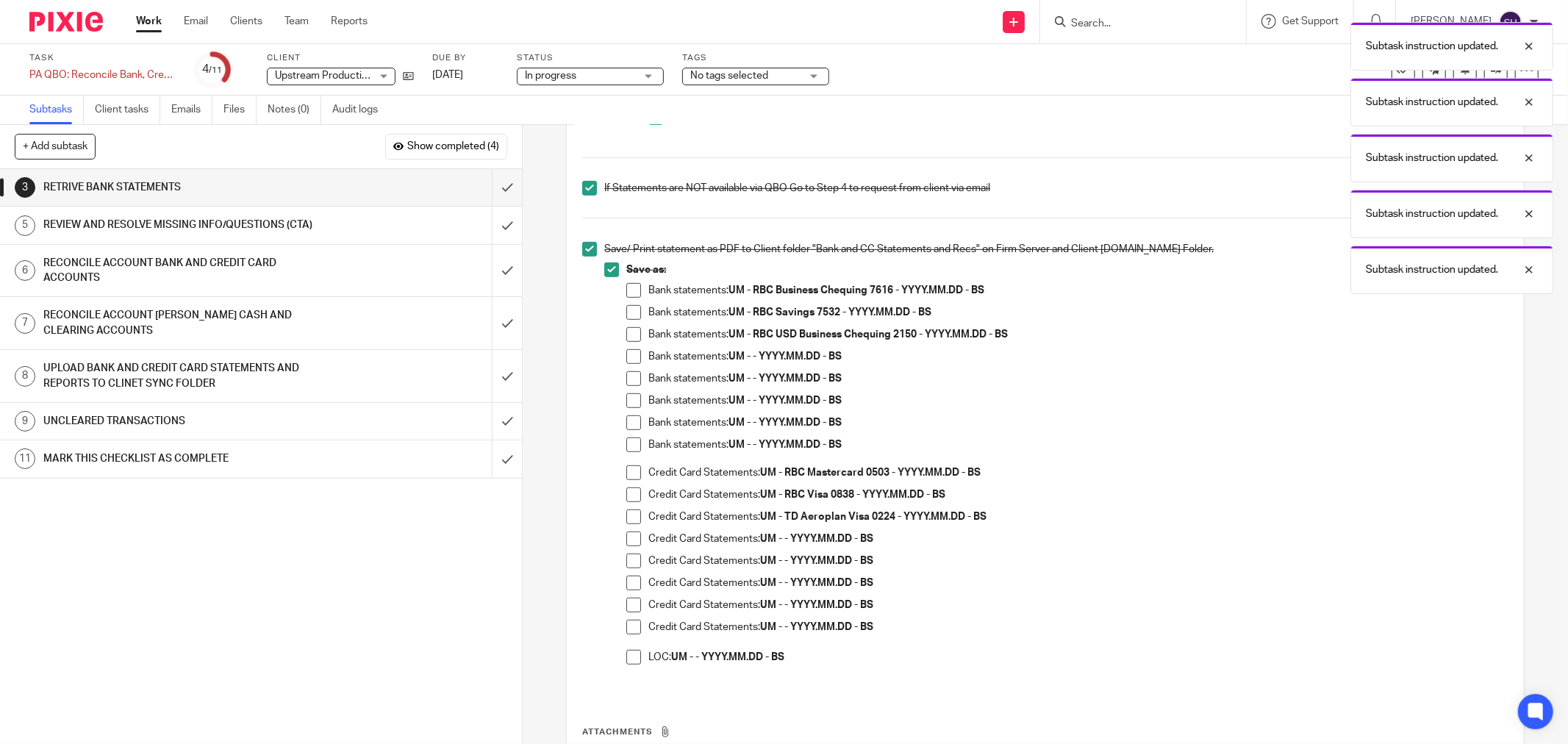
click at [629, 351] on span at bounding box center [634, 356] width 15 height 15
click at [628, 382] on span at bounding box center [634, 379] width 15 height 15
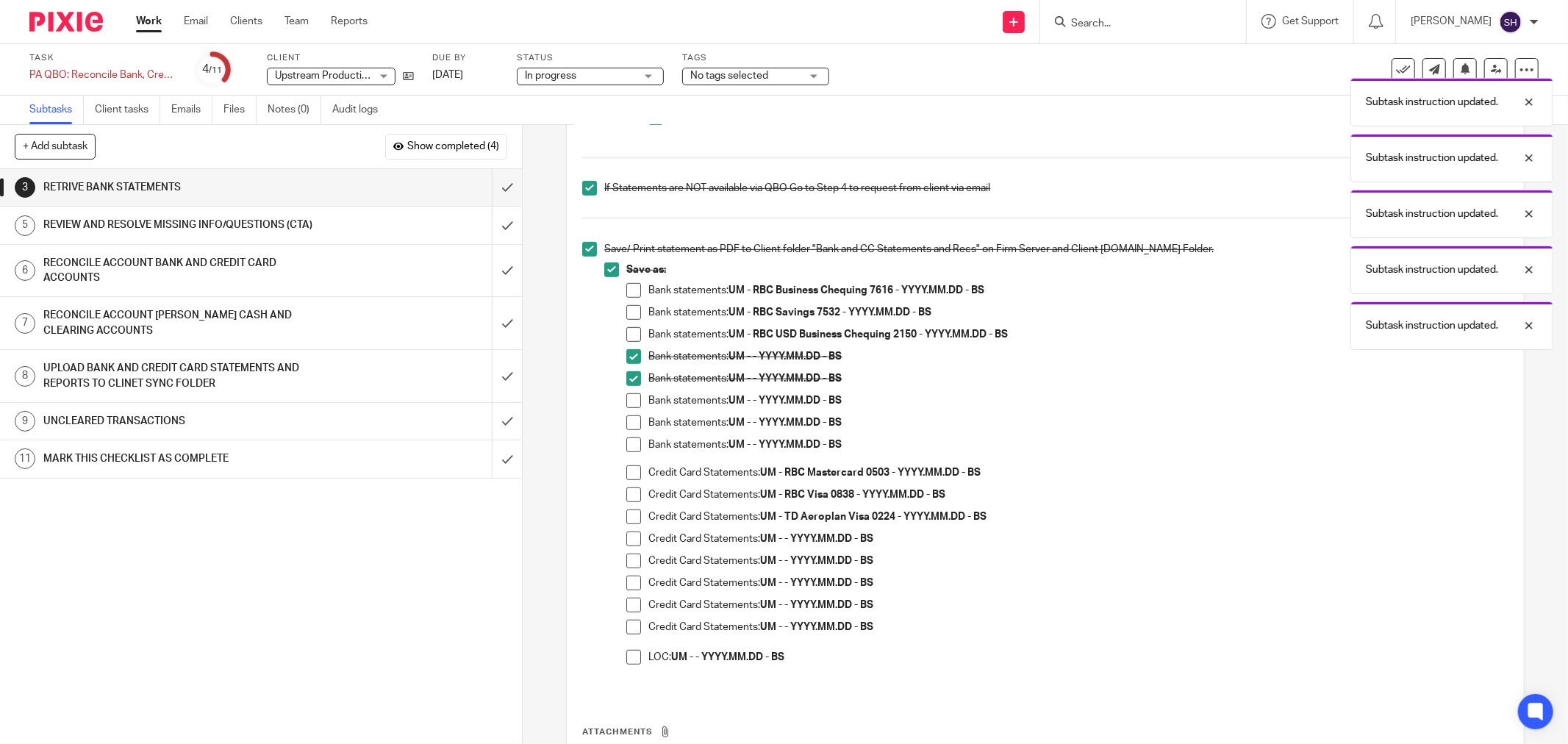
click at [630, 405] on span at bounding box center [634, 400] width 15 height 15
drag, startPoint x: 630, startPoint y: 419, endPoint x: 629, endPoint y: 436, distance: 17.0
click at [630, 420] on span at bounding box center [634, 423] width 15 height 15
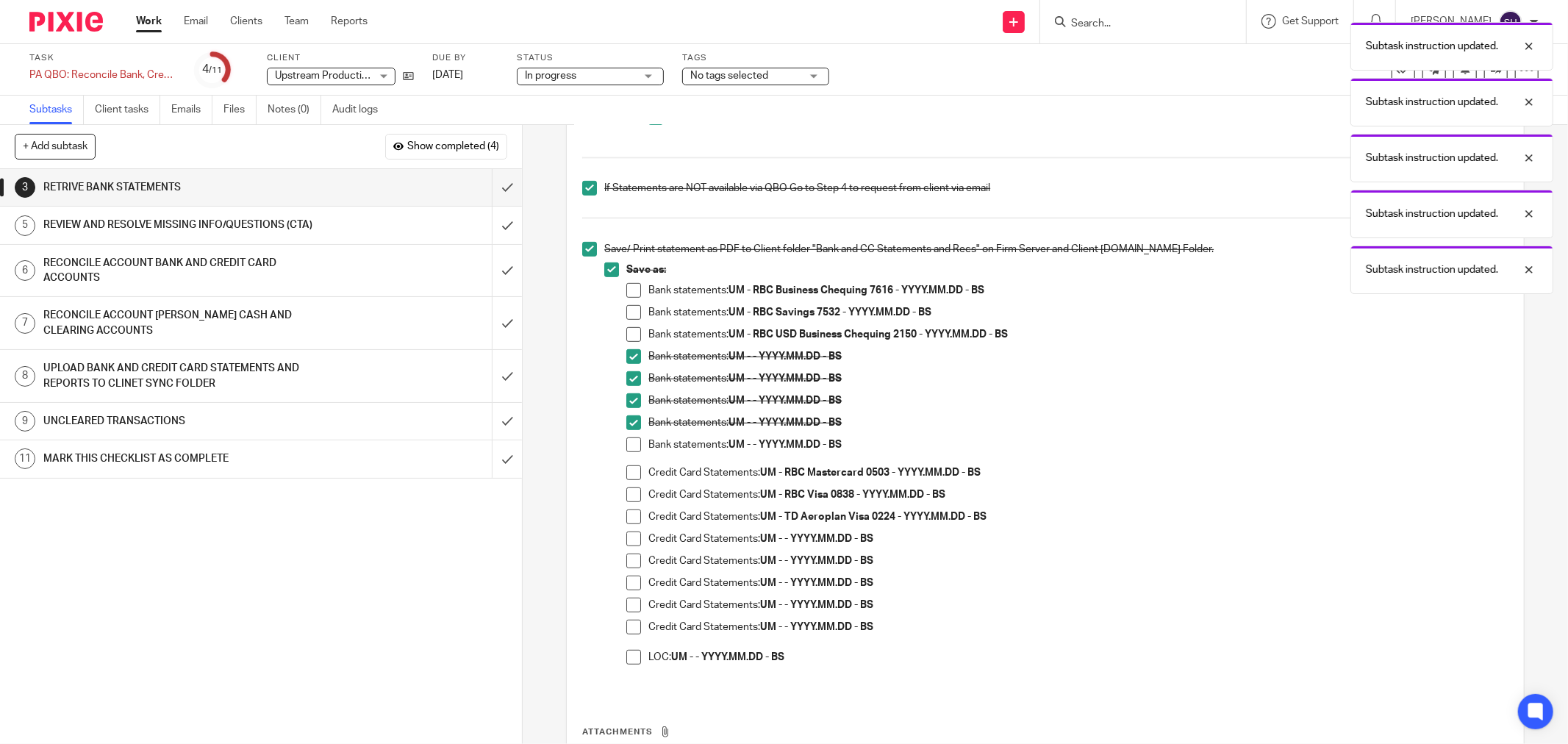
click at [629, 439] on span at bounding box center [634, 445] width 15 height 15
click at [626, 542] on span at bounding box center [634, 538] width 15 height 15
click at [626, 560] on span at bounding box center [634, 561] width 15 height 15
click at [626, 582] on span at bounding box center [634, 583] width 15 height 15
click at [626, 598] on span at bounding box center [634, 605] width 15 height 15
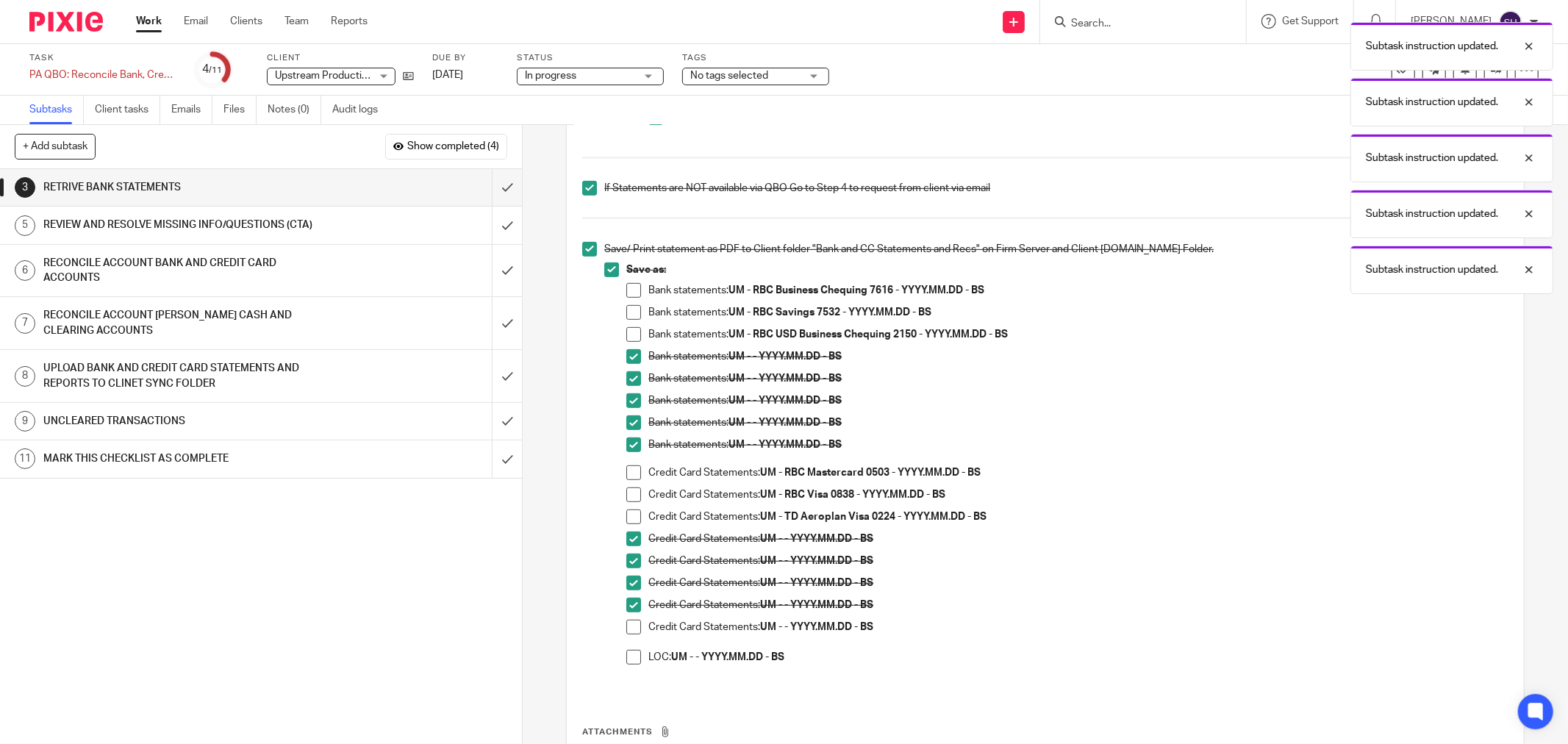
drag, startPoint x: 631, startPoint y: 625, endPoint x: 625, endPoint y: 638, distance: 14.3
click at [631, 626] on span at bounding box center [634, 627] width 15 height 15
click at [626, 658] on span at bounding box center [634, 657] width 15 height 15
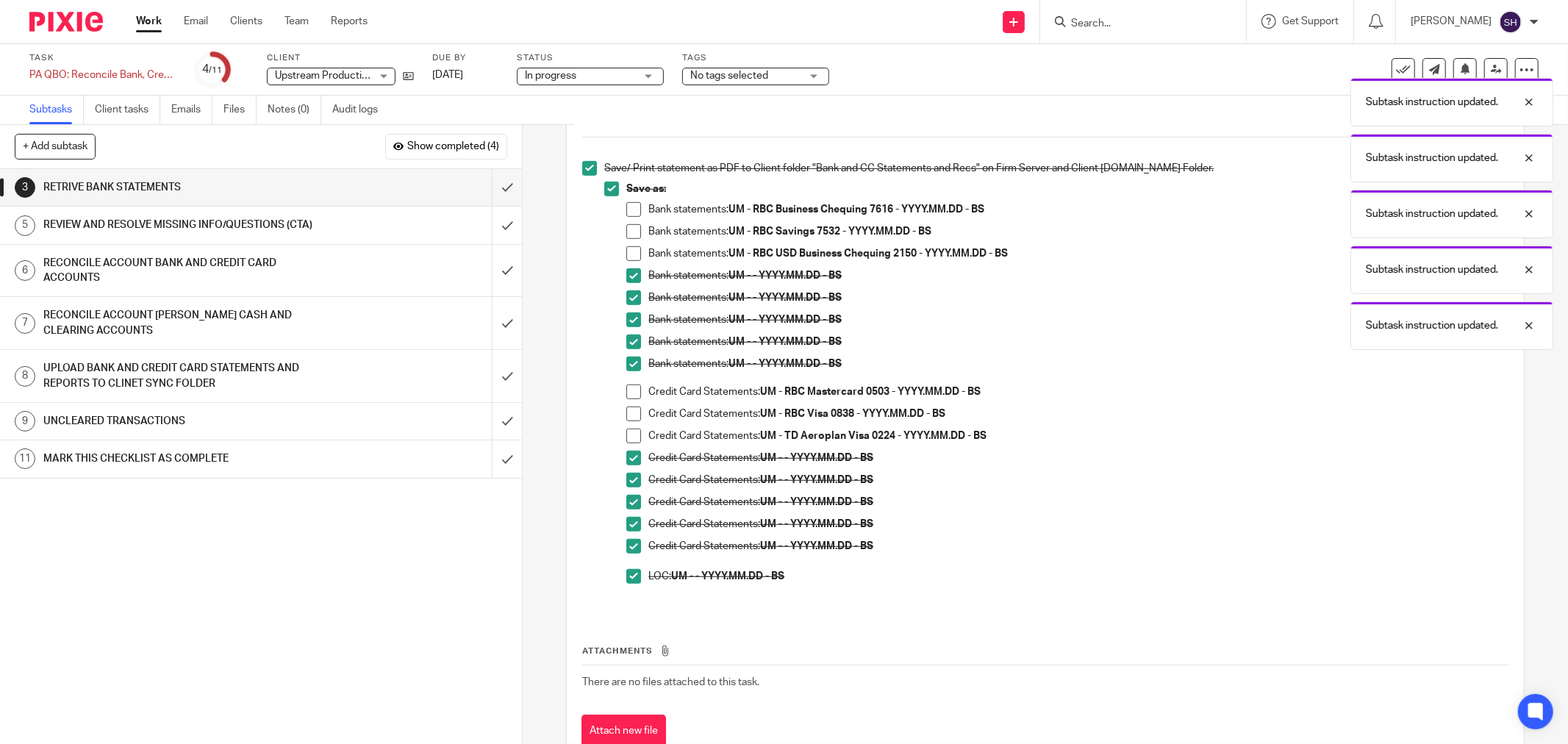
scroll to position [652, 0]
click at [629, 212] on span at bounding box center [634, 208] width 15 height 15
click at [629, 228] on span at bounding box center [634, 231] width 15 height 15
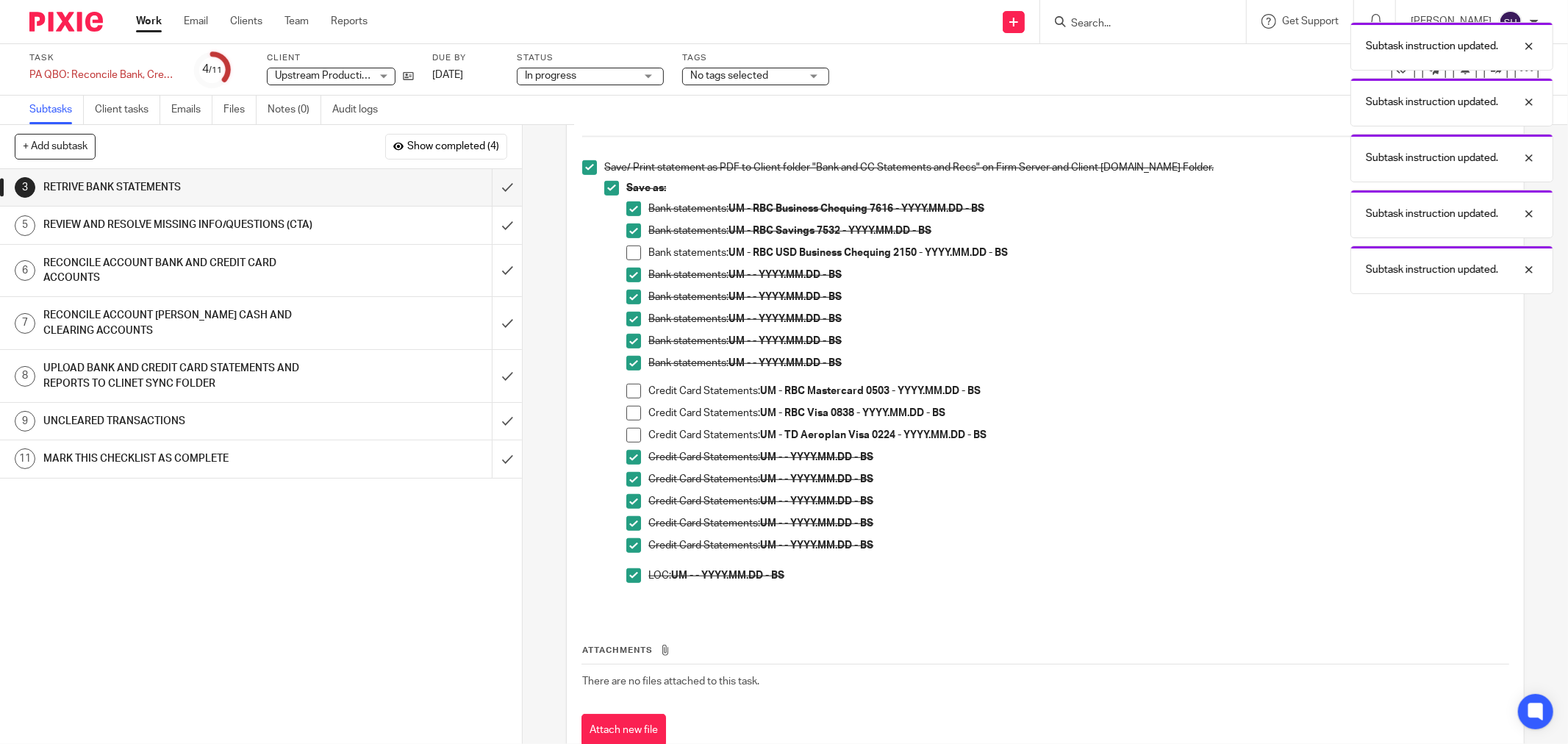
drag, startPoint x: 629, startPoint y: 248, endPoint x: 629, endPoint y: 276, distance: 28.0
click at [629, 248] on span at bounding box center [634, 253] width 15 height 15
click at [627, 418] on span at bounding box center [634, 413] width 15 height 15
drag, startPoint x: 630, startPoint y: 434, endPoint x: 637, endPoint y: 407, distance: 27.9
click at [631, 434] on span at bounding box center [634, 435] width 15 height 15
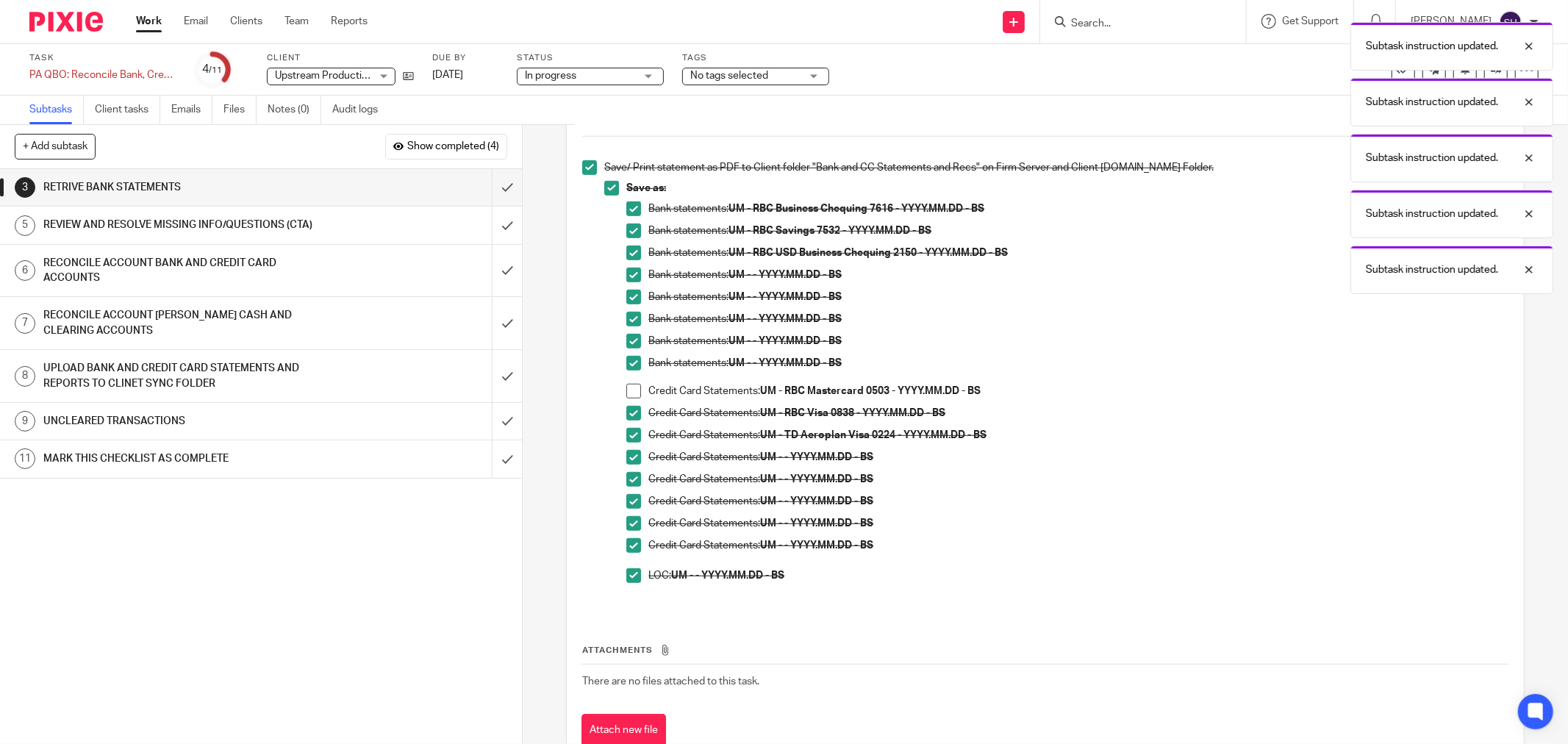
click at [633, 391] on span at bounding box center [634, 391] width 15 height 15
click at [488, 193] on input "submit" at bounding box center [261, 187] width 522 height 37
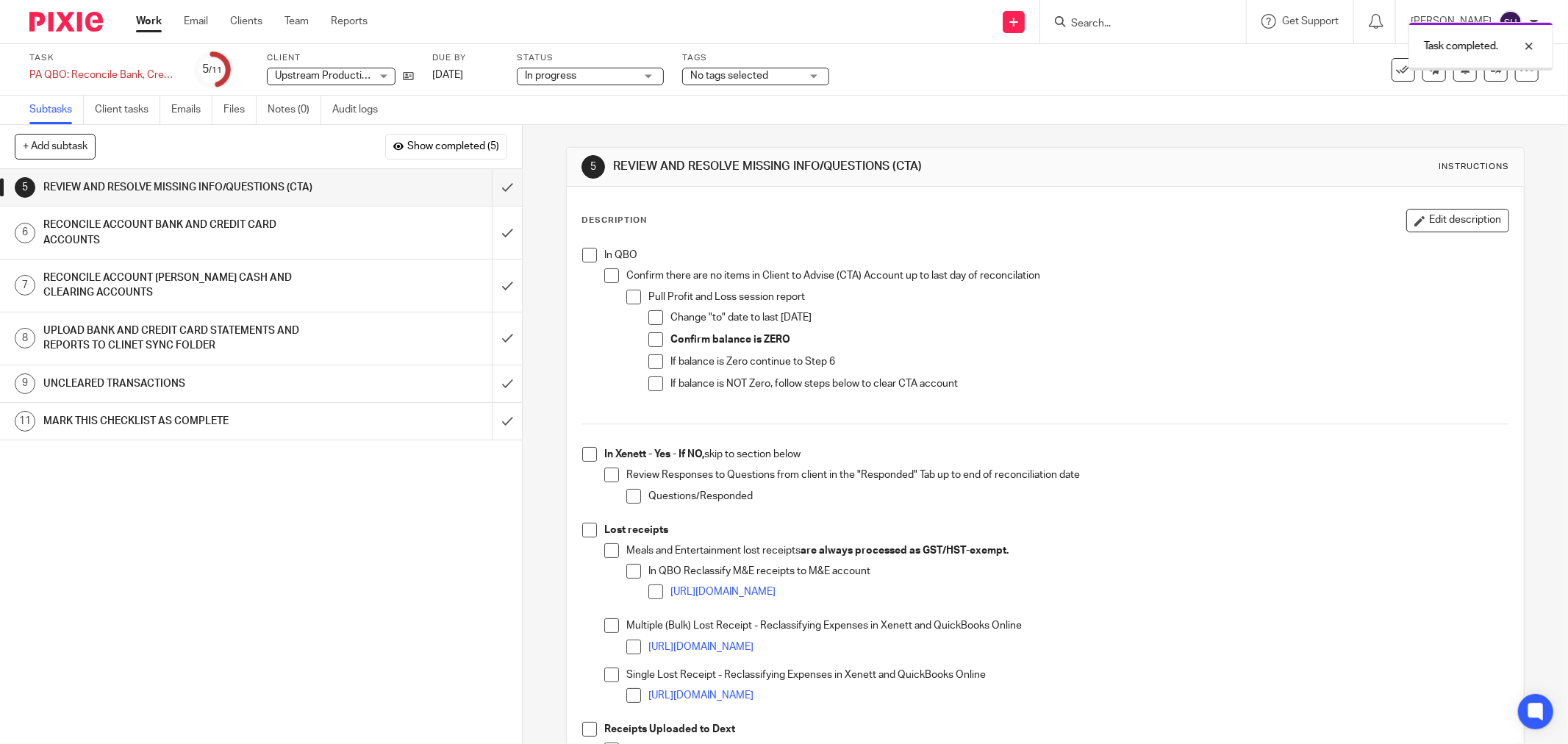
click at [582, 254] on span at bounding box center [590, 255] width 15 height 15
click at [606, 280] on span at bounding box center [611, 276] width 15 height 15
click at [627, 292] on span at bounding box center [634, 297] width 15 height 15
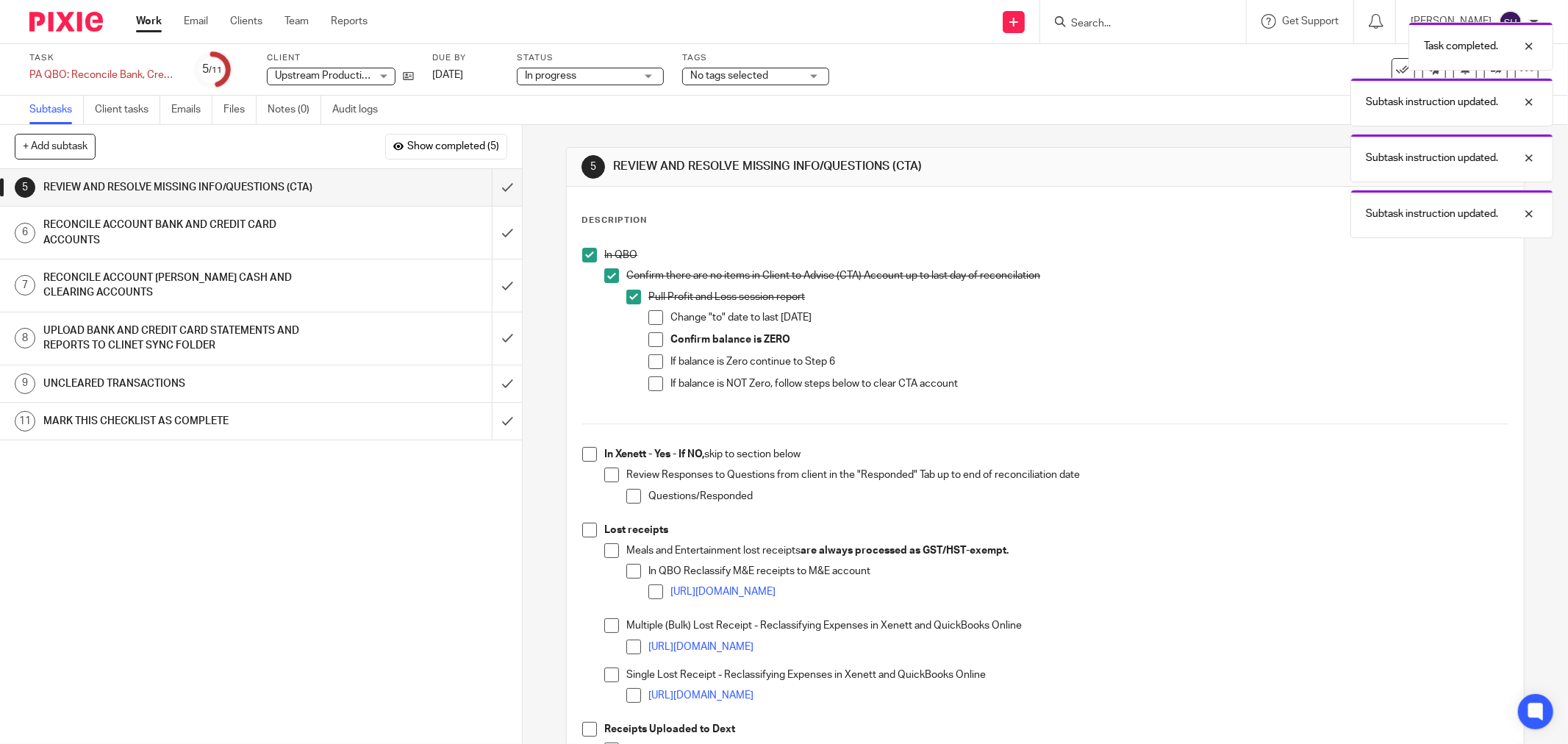
drag, startPoint x: 654, startPoint y: 314, endPoint x: 654, endPoint y: 326, distance: 12.0
click at [654, 316] on span at bounding box center [656, 318] width 15 height 15
click at [653, 340] on span at bounding box center [656, 340] width 15 height 15
drag, startPoint x: 653, startPoint y: 361, endPoint x: 650, endPoint y: 379, distance: 18.2
click at [653, 362] on span at bounding box center [656, 362] width 15 height 15
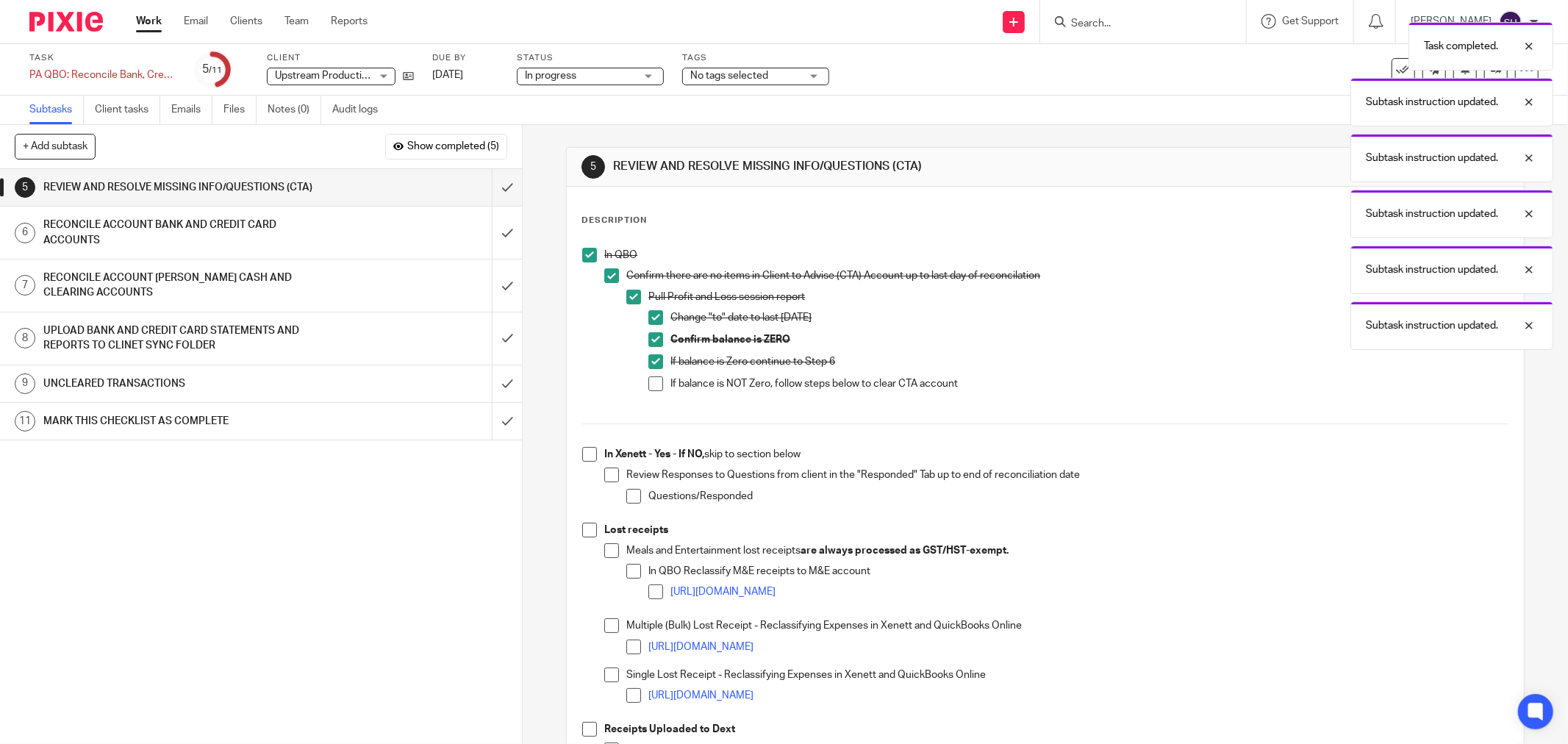
drag, startPoint x: 650, startPoint y: 380, endPoint x: 622, endPoint y: 418, distance: 47.2
click at [650, 380] on span at bounding box center [656, 384] width 15 height 15
click at [590, 457] on span at bounding box center [590, 454] width 15 height 15
click at [608, 473] on span at bounding box center [611, 475] width 15 height 15
click at [629, 497] on span at bounding box center [634, 496] width 15 height 15
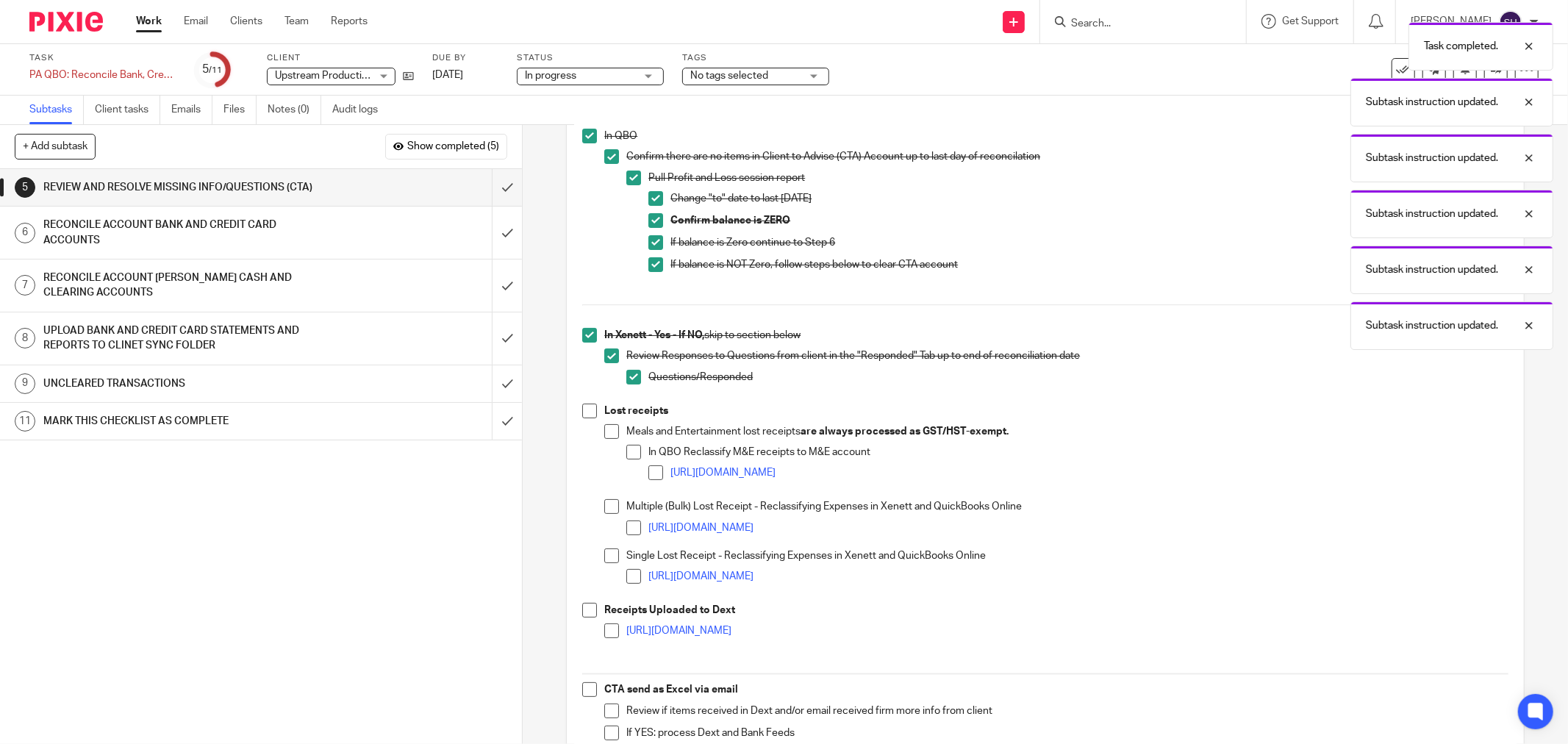
scroll to position [326, 0]
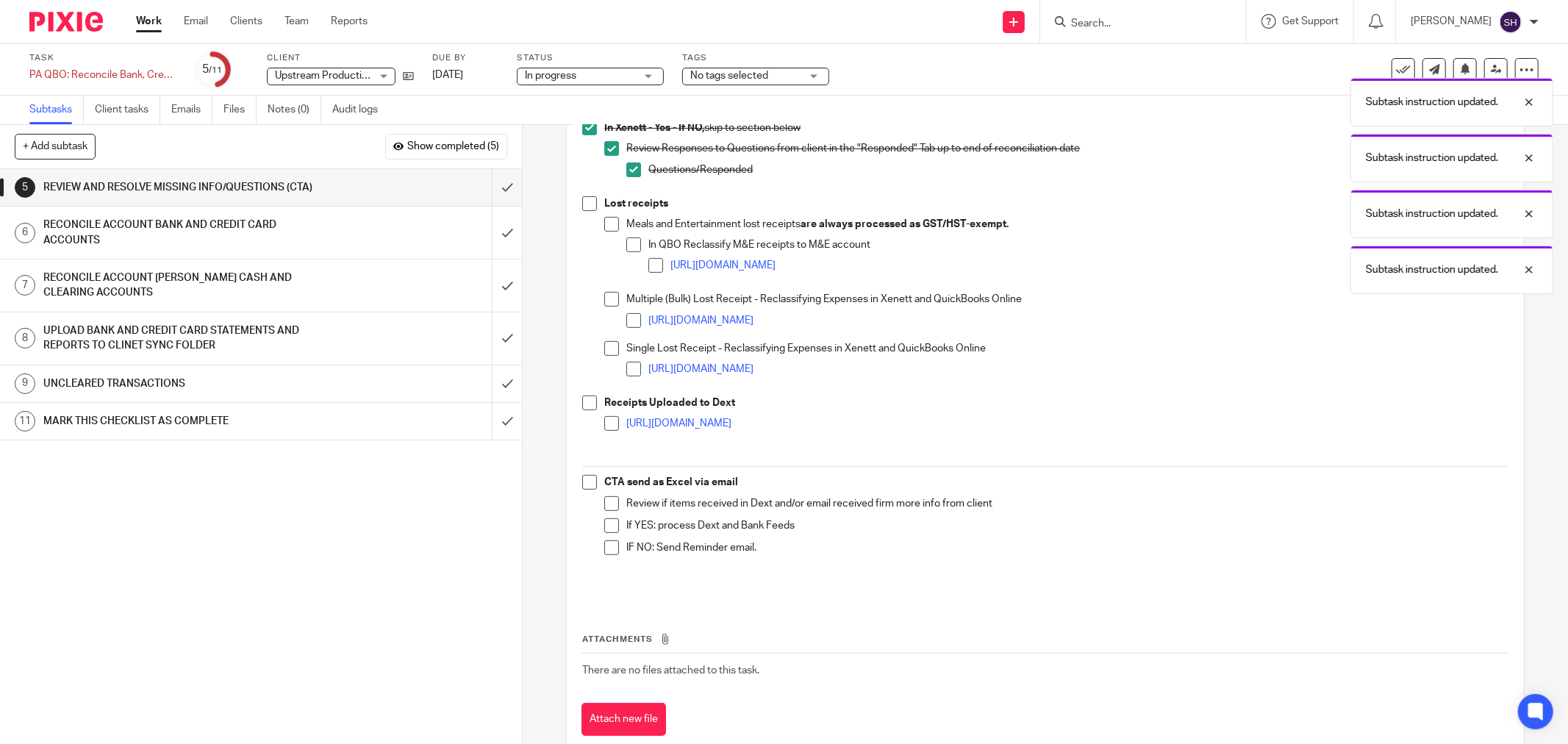
click at [588, 202] on span at bounding box center [590, 204] width 15 height 15
click at [611, 224] on span at bounding box center [611, 224] width 15 height 15
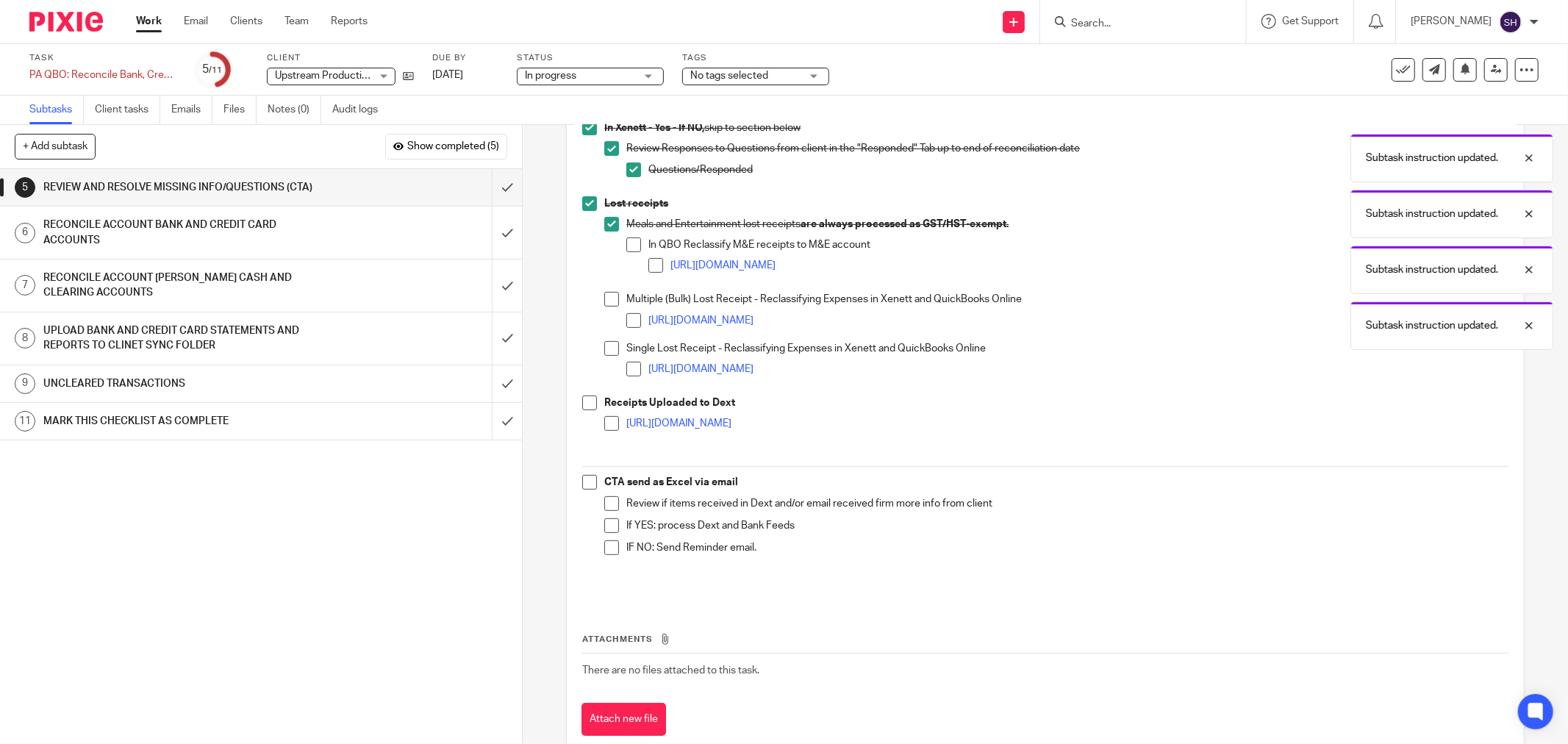
click at [632, 248] on span at bounding box center [634, 245] width 15 height 15
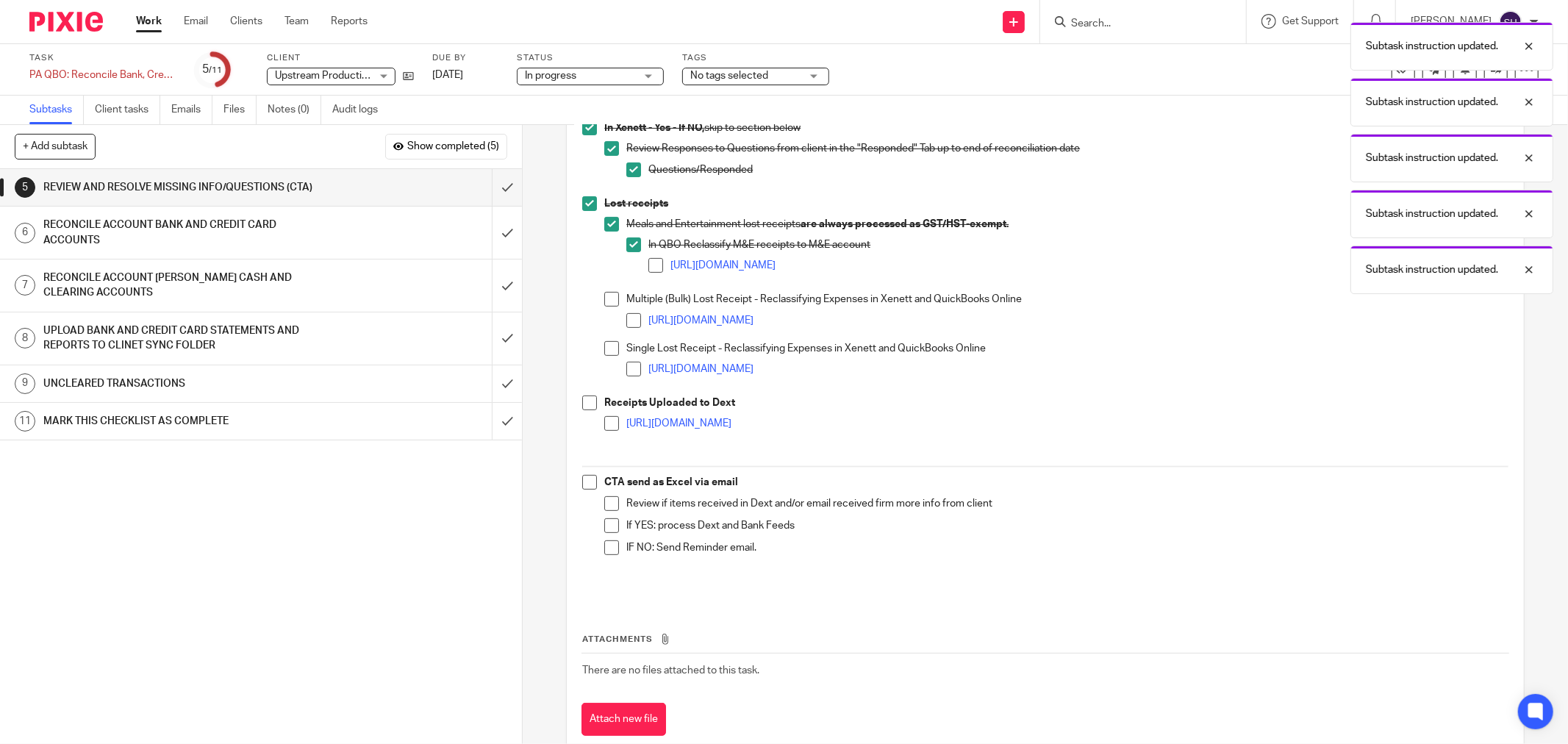
click at [651, 263] on span at bounding box center [656, 266] width 15 height 15
drag, startPoint x: 610, startPoint y: 303, endPoint x: 618, endPoint y: 314, distance: 13.6
click at [610, 304] on span at bounding box center [611, 299] width 15 height 15
click at [629, 319] on span at bounding box center [634, 320] width 15 height 15
click at [604, 355] on li "Single Lost Receipt - Reclassifying Expenses in Xenett and QuickBooks Online ht…" at bounding box center [1056, 365] width 904 height 49
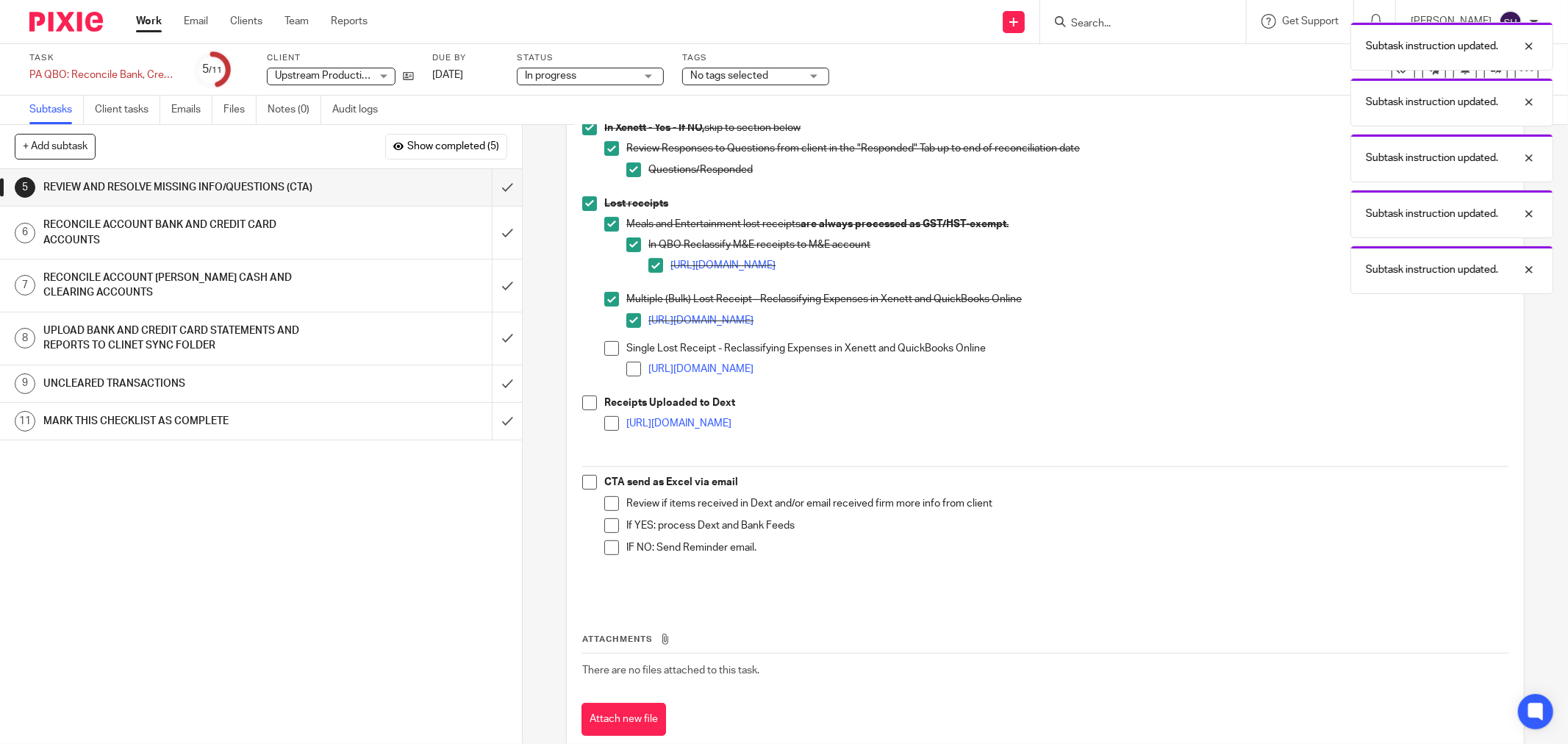
click at [607, 348] on span at bounding box center [611, 349] width 15 height 15
click at [620, 364] on li "Single Lost Receipt - Reclassifying Expenses in Xenett and QuickBooks Online ht…" at bounding box center [1056, 365] width 904 height 49
click at [630, 366] on span at bounding box center [634, 369] width 15 height 15
click at [587, 402] on span at bounding box center [590, 403] width 15 height 15
click at [604, 424] on span at bounding box center [611, 424] width 15 height 15
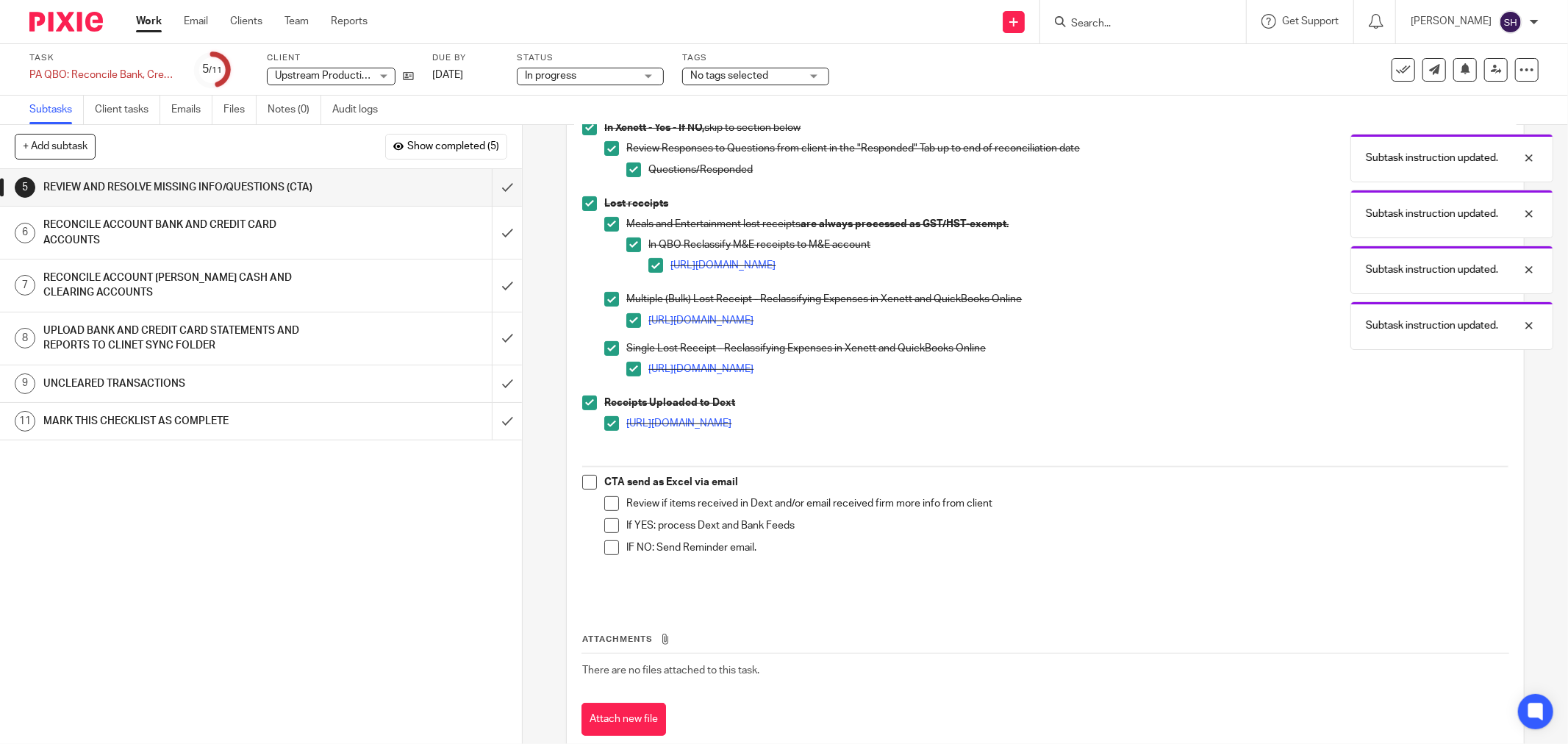
click at [584, 482] on span at bounding box center [590, 482] width 15 height 15
click at [605, 496] on span at bounding box center [611, 503] width 15 height 15
click at [604, 504] on span at bounding box center [611, 503] width 15 height 15
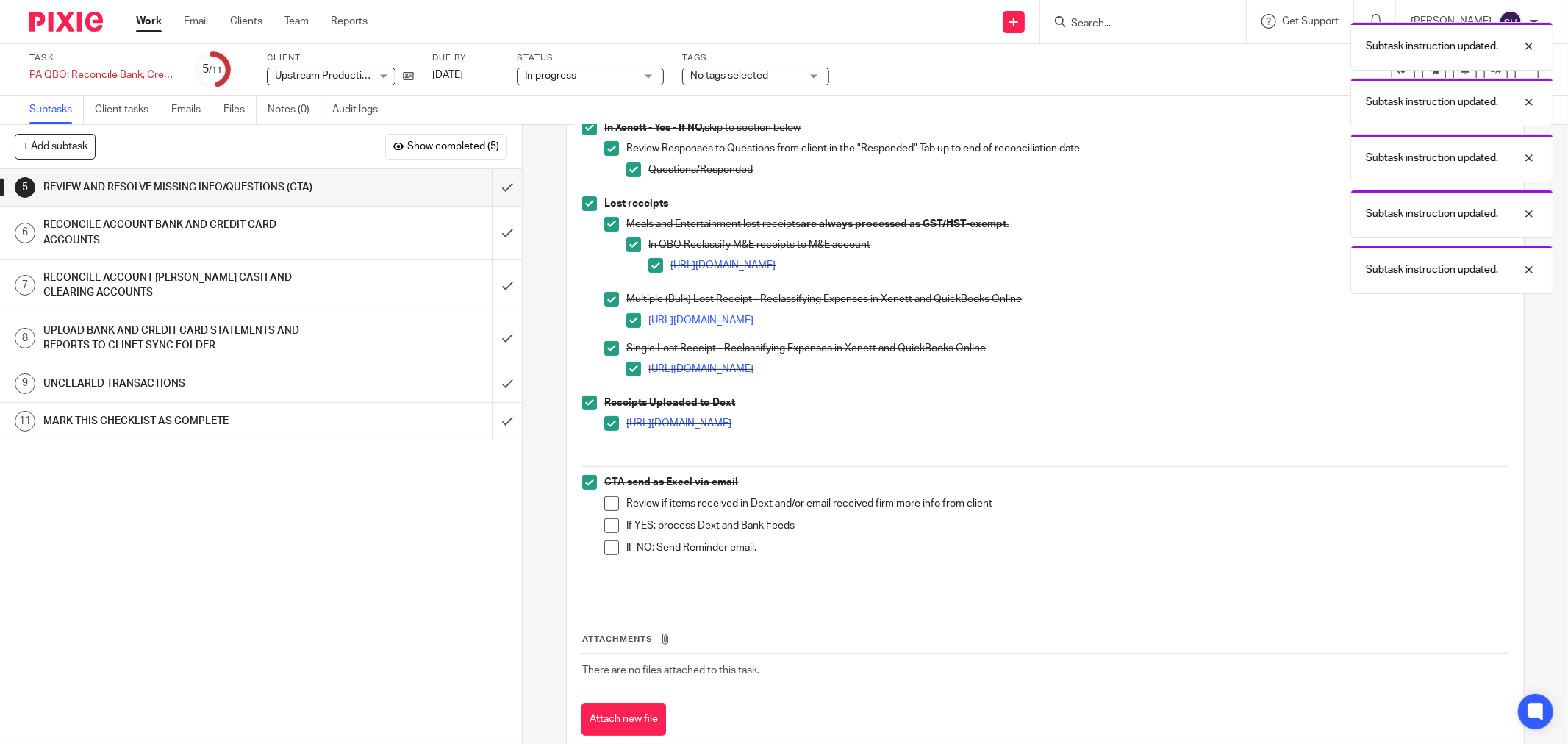
click at [605, 525] on span at bounding box center [611, 526] width 15 height 15
click at [604, 505] on span at bounding box center [611, 503] width 15 height 15
click at [605, 542] on span at bounding box center [611, 548] width 15 height 15
click at [495, 187] on input "submit" at bounding box center [261, 187] width 522 height 37
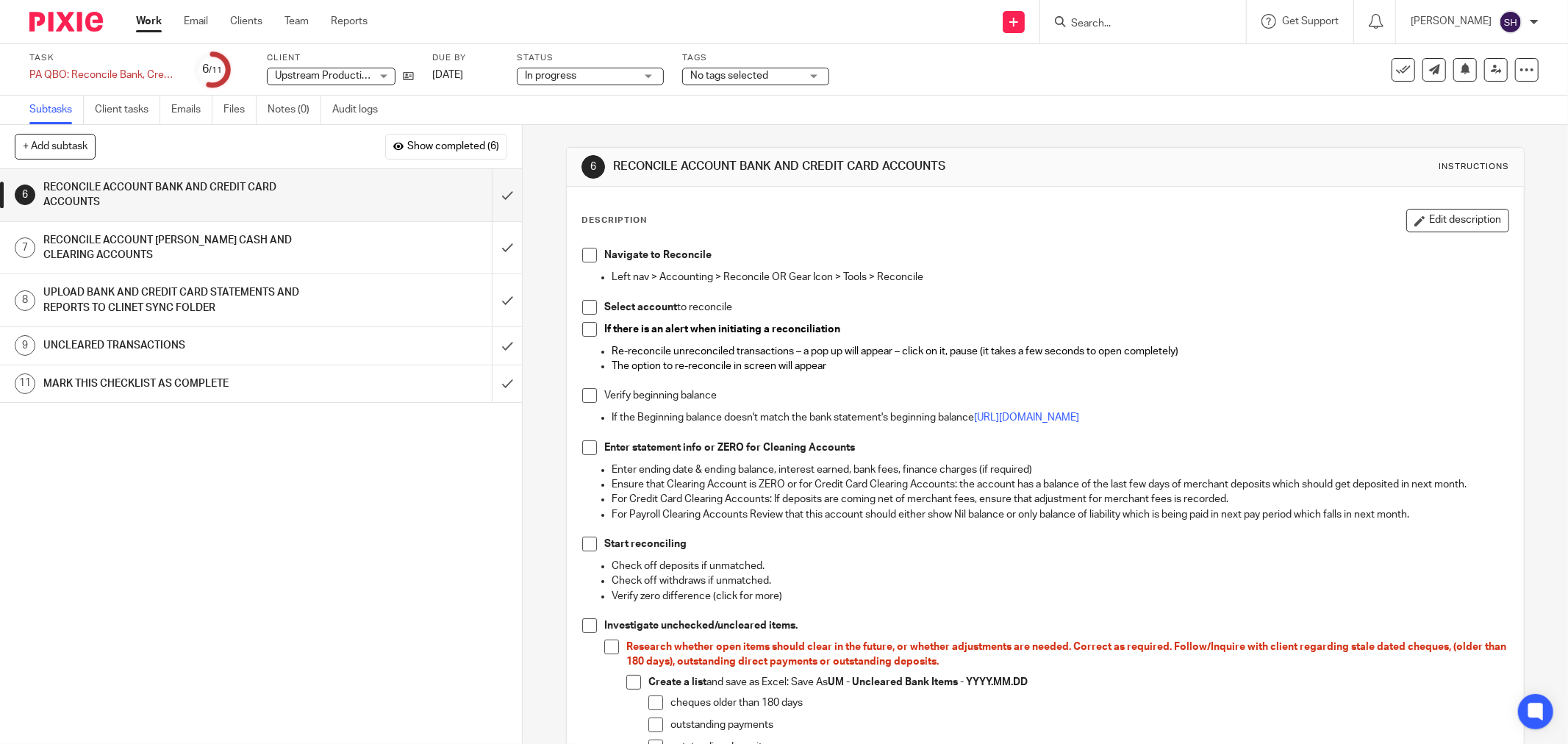
drag, startPoint x: 585, startPoint y: 254, endPoint x: 575, endPoint y: 269, distance: 18.0
click at [584, 254] on span at bounding box center [590, 255] width 15 height 15
click at [584, 309] on span at bounding box center [590, 308] width 15 height 15
drag, startPoint x: 587, startPoint y: 325, endPoint x: 586, endPoint y: 342, distance: 17.0
click at [587, 326] on span at bounding box center [590, 329] width 15 height 15
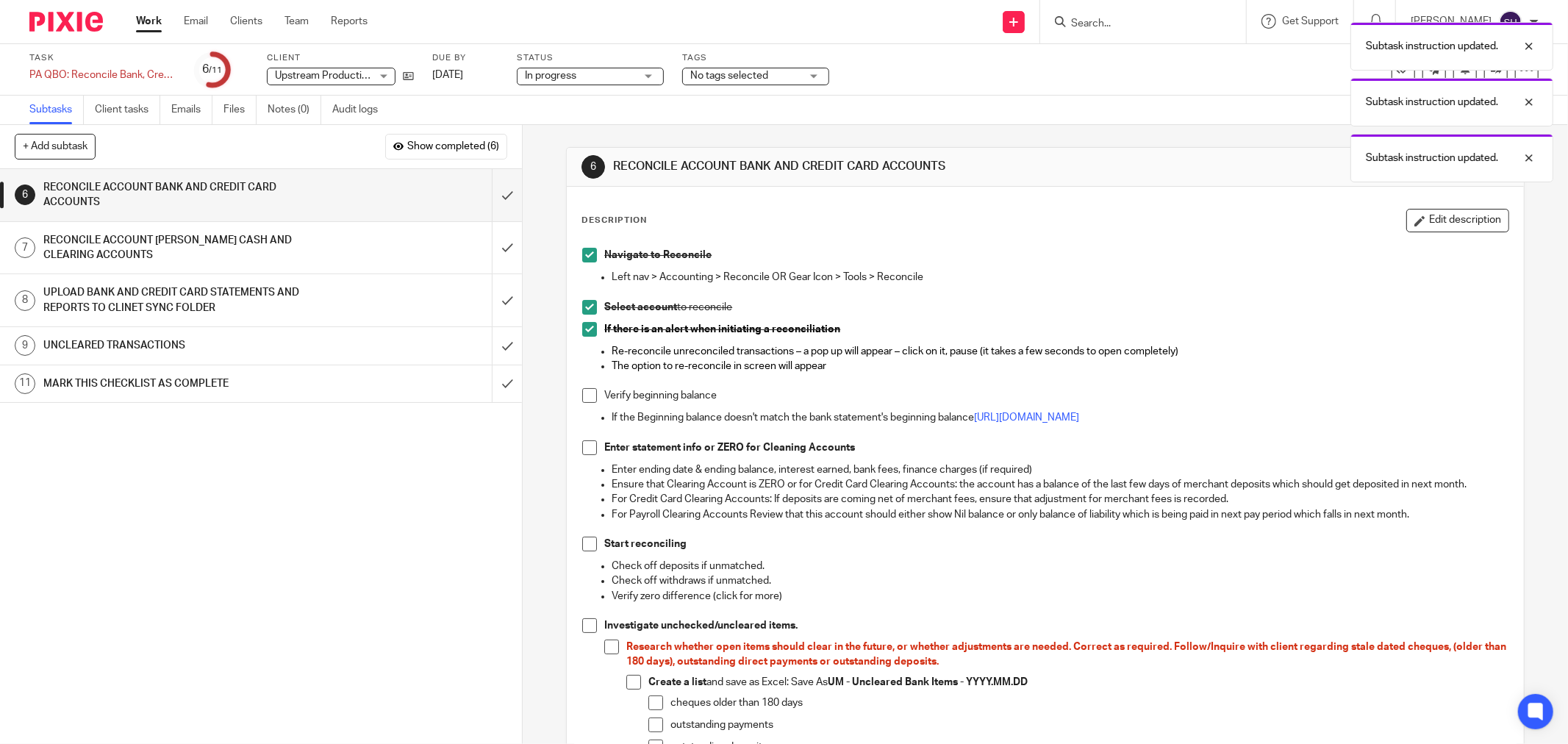
click at [585, 391] on span at bounding box center [590, 395] width 15 height 15
drag, startPoint x: 584, startPoint y: 441, endPoint x: 571, endPoint y: 451, distance: 16.4
click at [584, 442] on span at bounding box center [590, 448] width 15 height 15
click at [584, 541] on span at bounding box center [590, 544] width 15 height 15
click at [589, 623] on span at bounding box center [590, 626] width 15 height 15
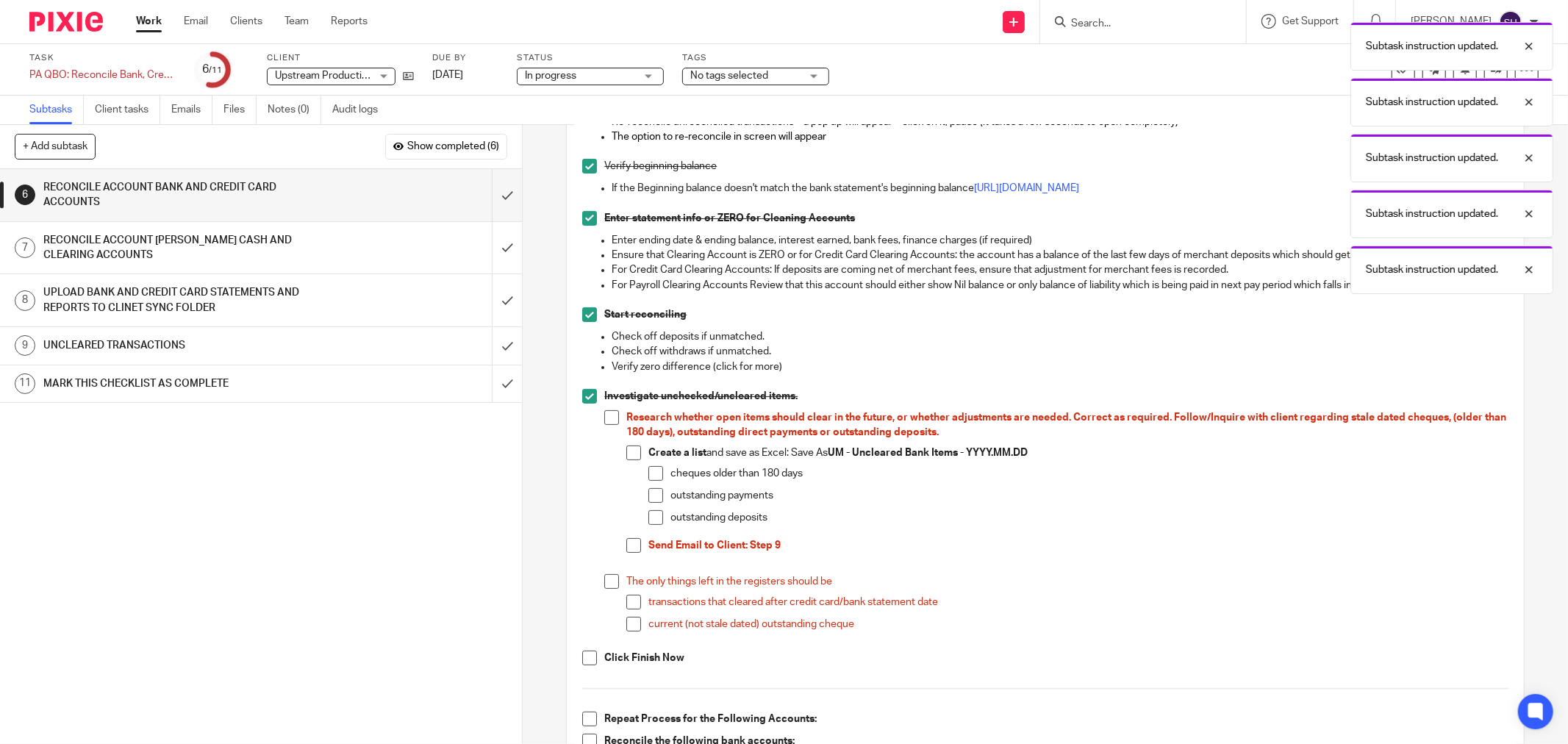
scroll to position [244, 0]
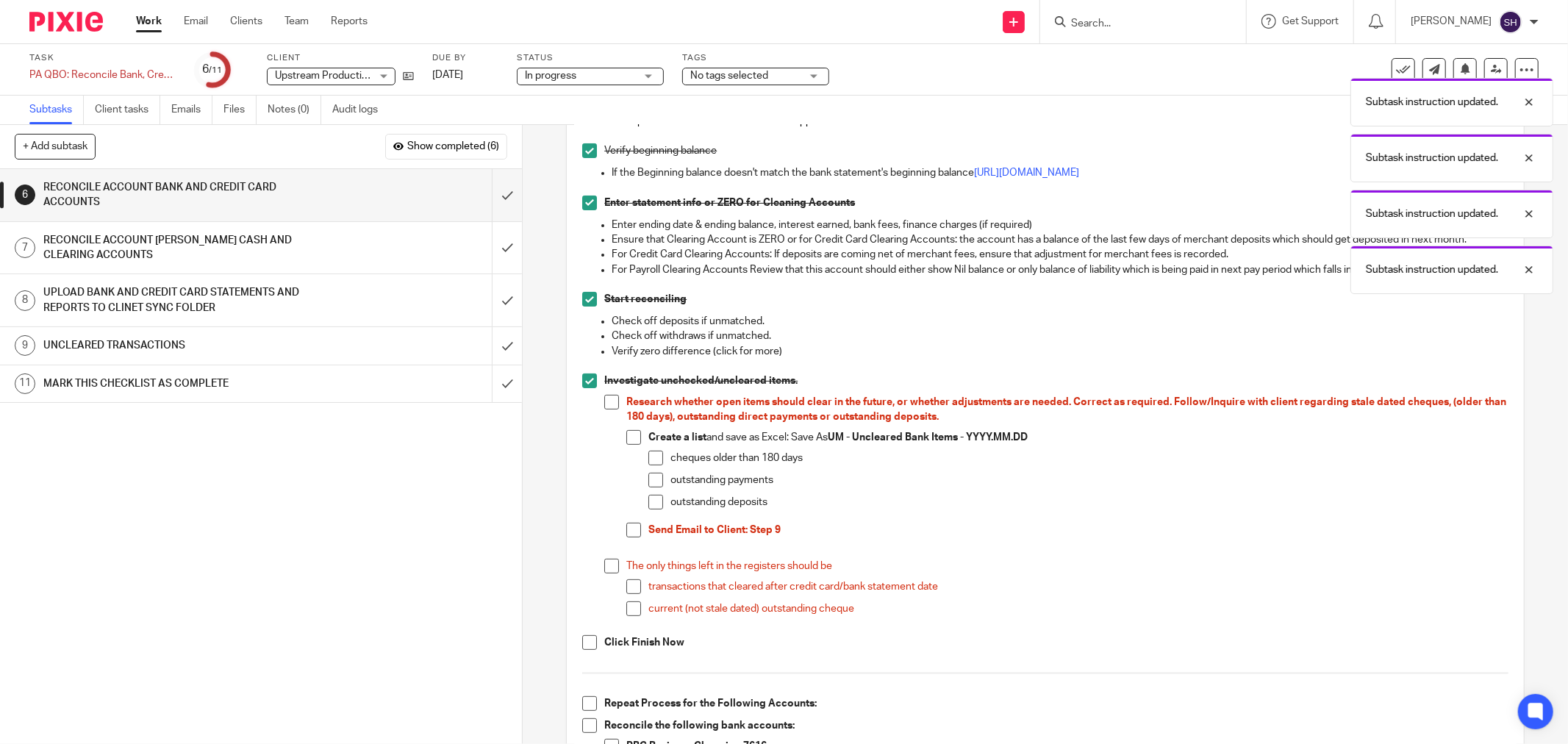
click at [608, 410] on li "Research whether open items should clear in the future, or whether adjustments …" at bounding box center [1056, 476] width 904 height 164
click at [635, 434] on span at bounding box center [634, 437] width 15 height 15
click at [607, 404] on span at bounding box center [611, 402] width 15 height 15
click at [649, 460] on span at bounding box center [656, 458] width 15 height 15
click at [650, 474] on span at bounding box center [656, 480] width 15 height 15
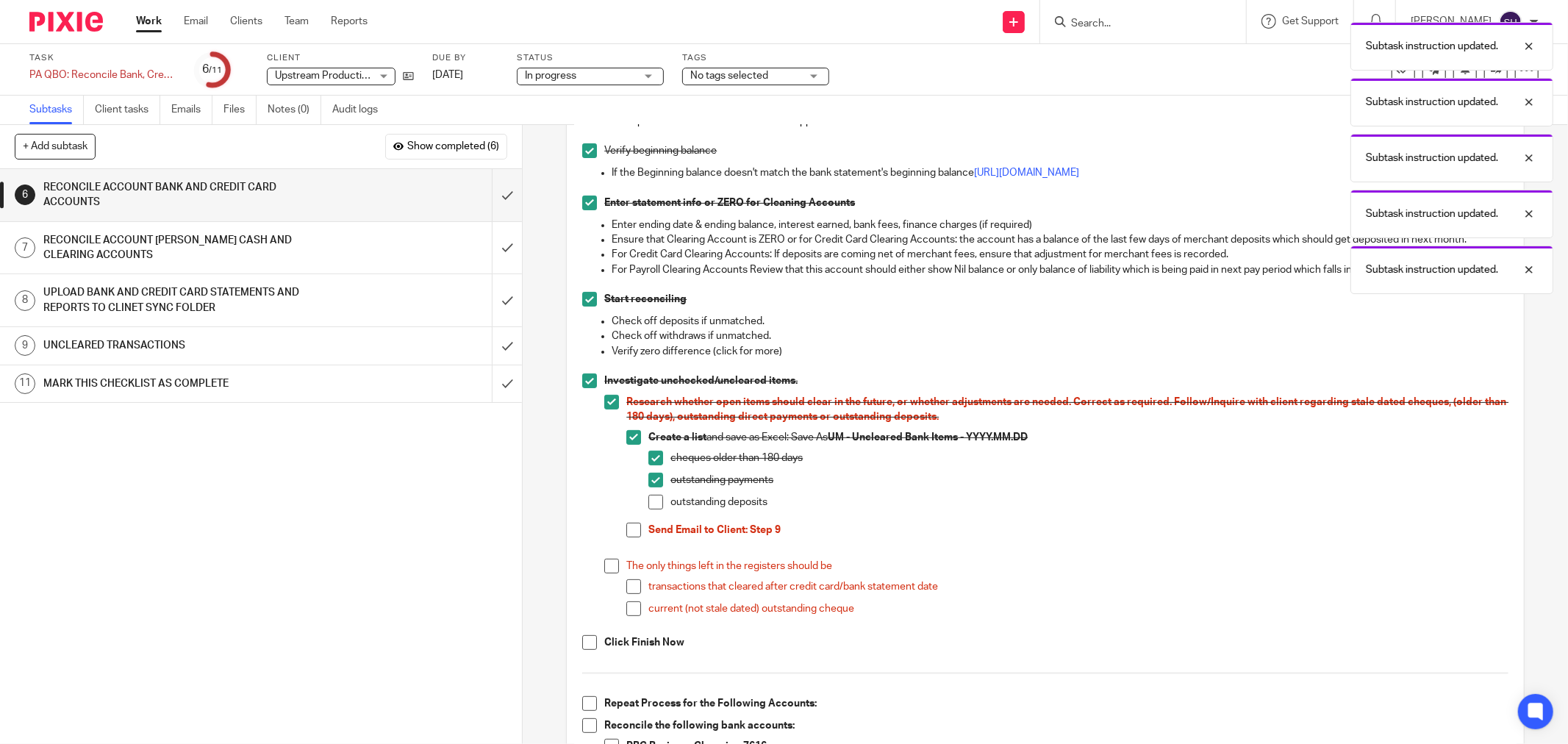
click at [650, 497] on span at bounding box center [656, 502] width 15 height 15
click at [626, 534] on span at bounding box center [634, 530] width 15 height 15
click at [605, 563] on span at bounding box center [611, 566] width 15 height 15
drag, startPoint x: 626, startPoint y: 582, endPoint x: 626, endPoint y: 594, distance: 12.0
click at [626, 583] on span at bounding box center [634, 586] width 15 height 15
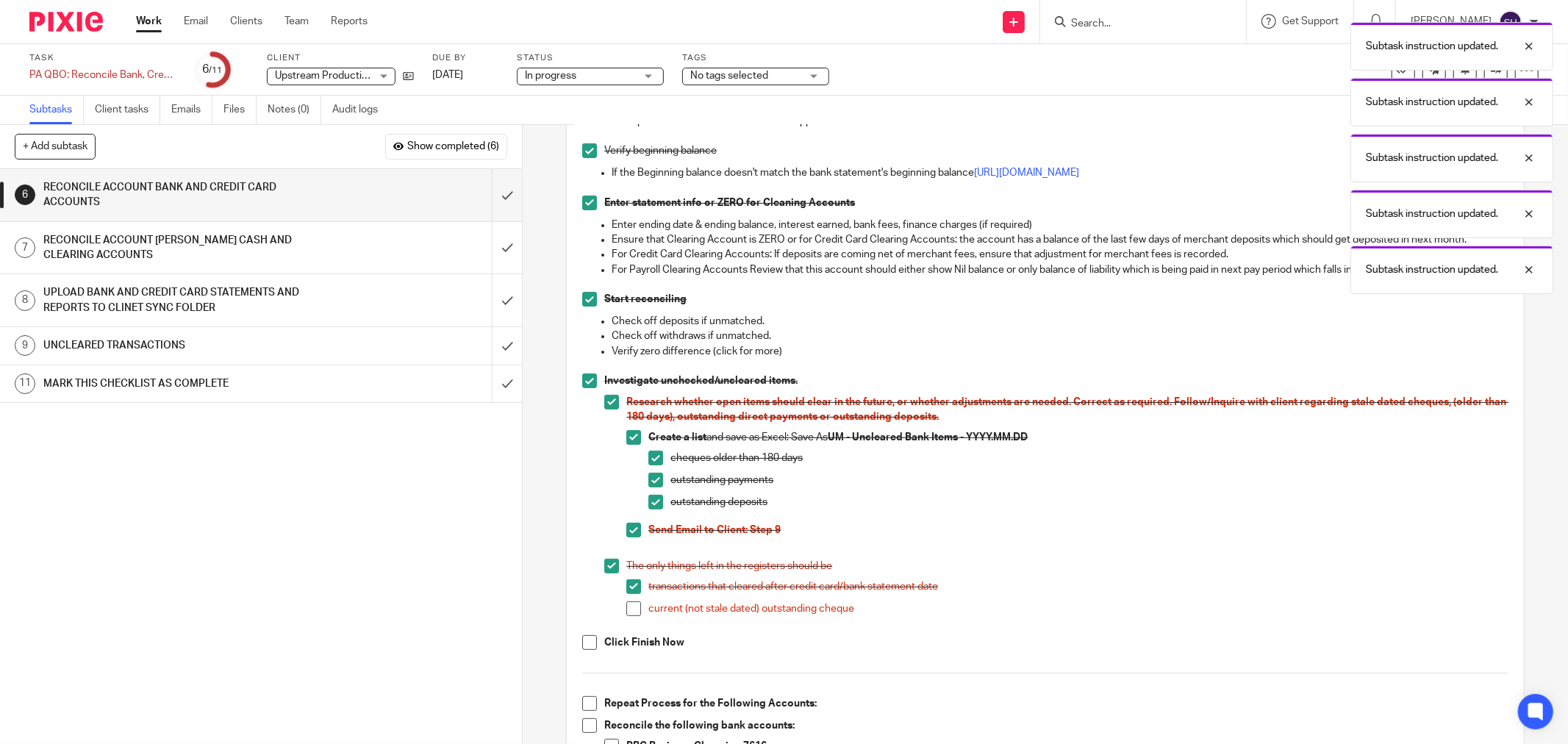
click at [626, 616] on li "current (not stale dated) outstanding cheque" at bounding box center [1068, 612] width 882 height 22
click at [628, 604] on span at bounding box center [634, 609] width 15 height 15
drag, startPoint x: 584, startPoint y: 642, endPoint x: 652, endPoint y: 590, distance: 85.6
click at [584, 641] on span at bounding box center [590, 643] width 15 height 15
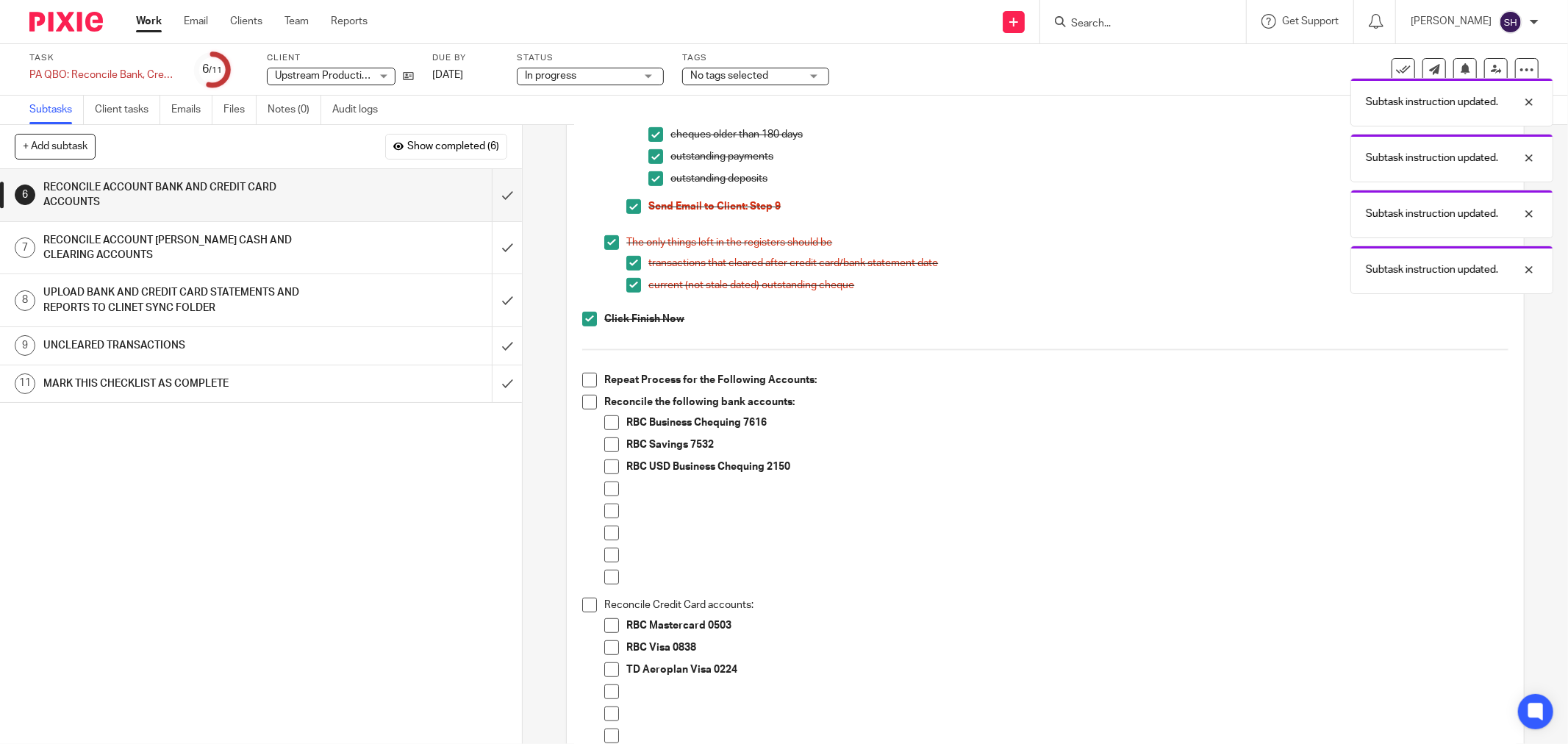
scroll to position [571, 0]
click at [585, 379] on span at bounding box center [590, 377] width 15 height 15
click at [583, 395] on span at bounding box center [590, 399] width 15 height 15
drag, startPoint x: 605, startPoint y: 480, endPoint x: 605, endPoint y: 493, distance: 13.0
click at [605, 482] on span at bounding box center [611, 486] width 15 height 15
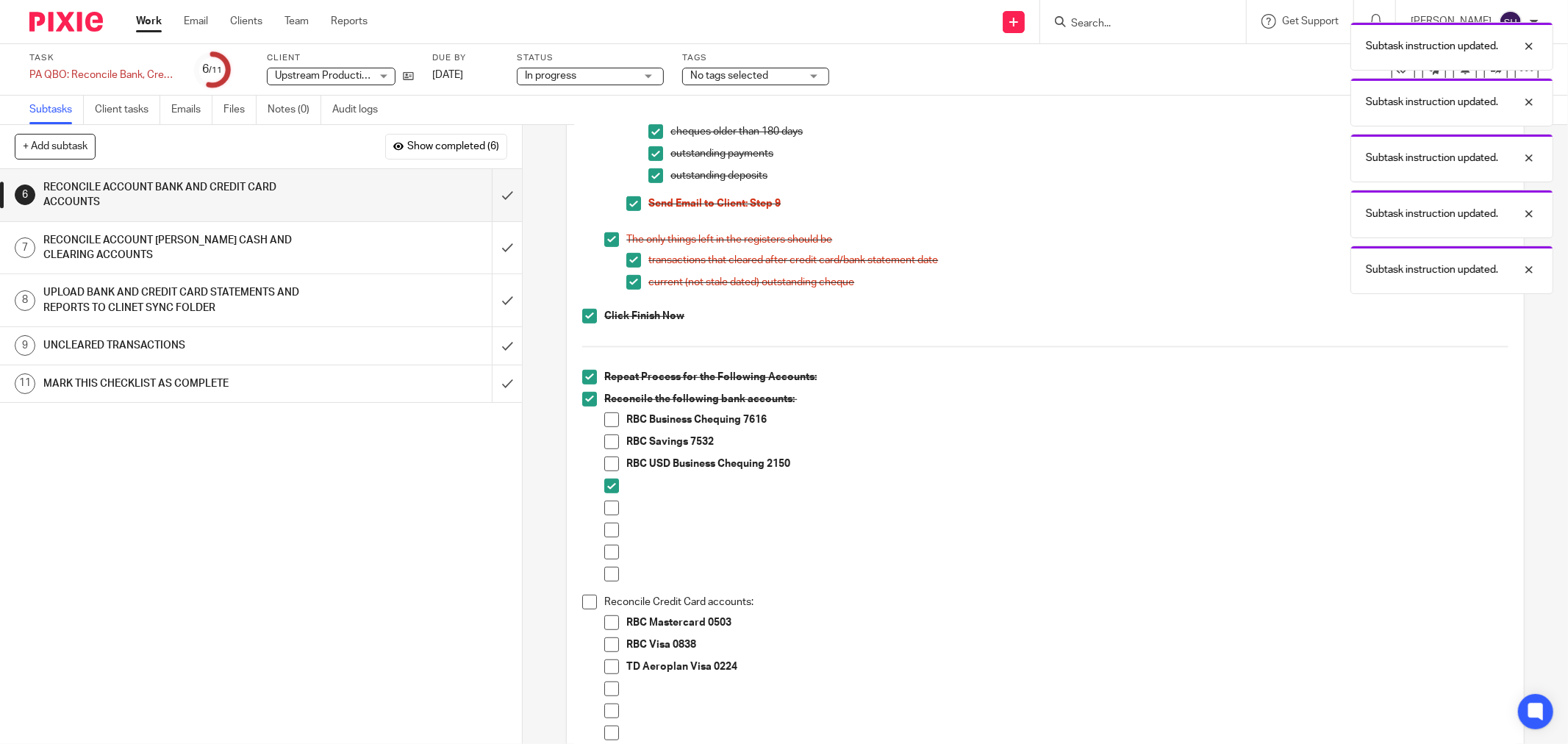
click at [608, 505] on span at bounding box center [611, 508] width 15 height 15
drag, startPoint x: 608, startPoint y: 526, endPoint x: 605, endPoint y: 539, distance: 13.3
click at [608, 527] on span at bounding box center [611, 530] width 15 height 15
drag, startPoint x: 603, startPoint y: 554, endPoint x: 608, endPoint y: 572, distance: 18.7
click at [604, 555] on span at bounding box center [611, 552] width 15 height 15
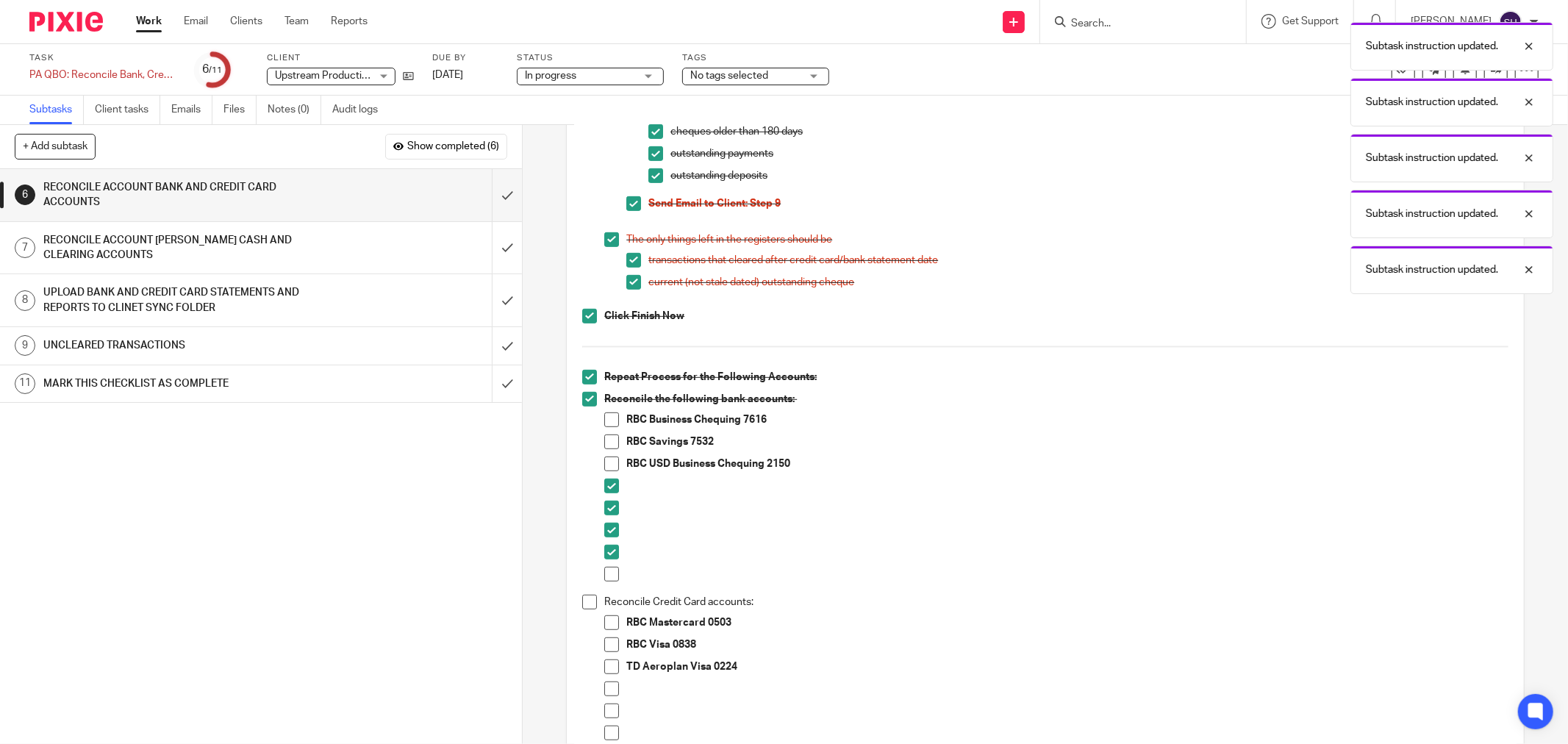
click at [608, 574] on span at bounding box center [611, 574] width 15 height 15
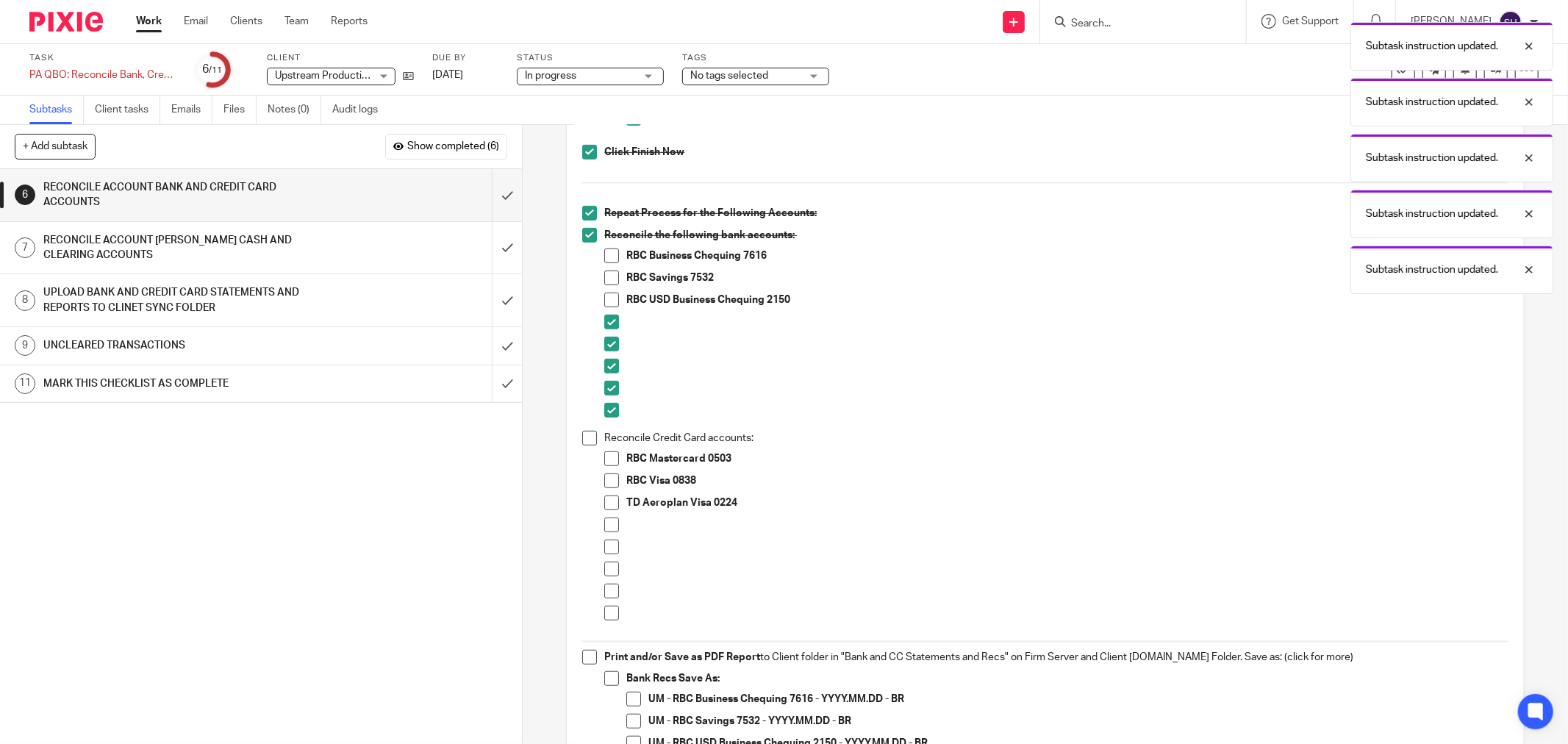
scroll to position [817, 0]
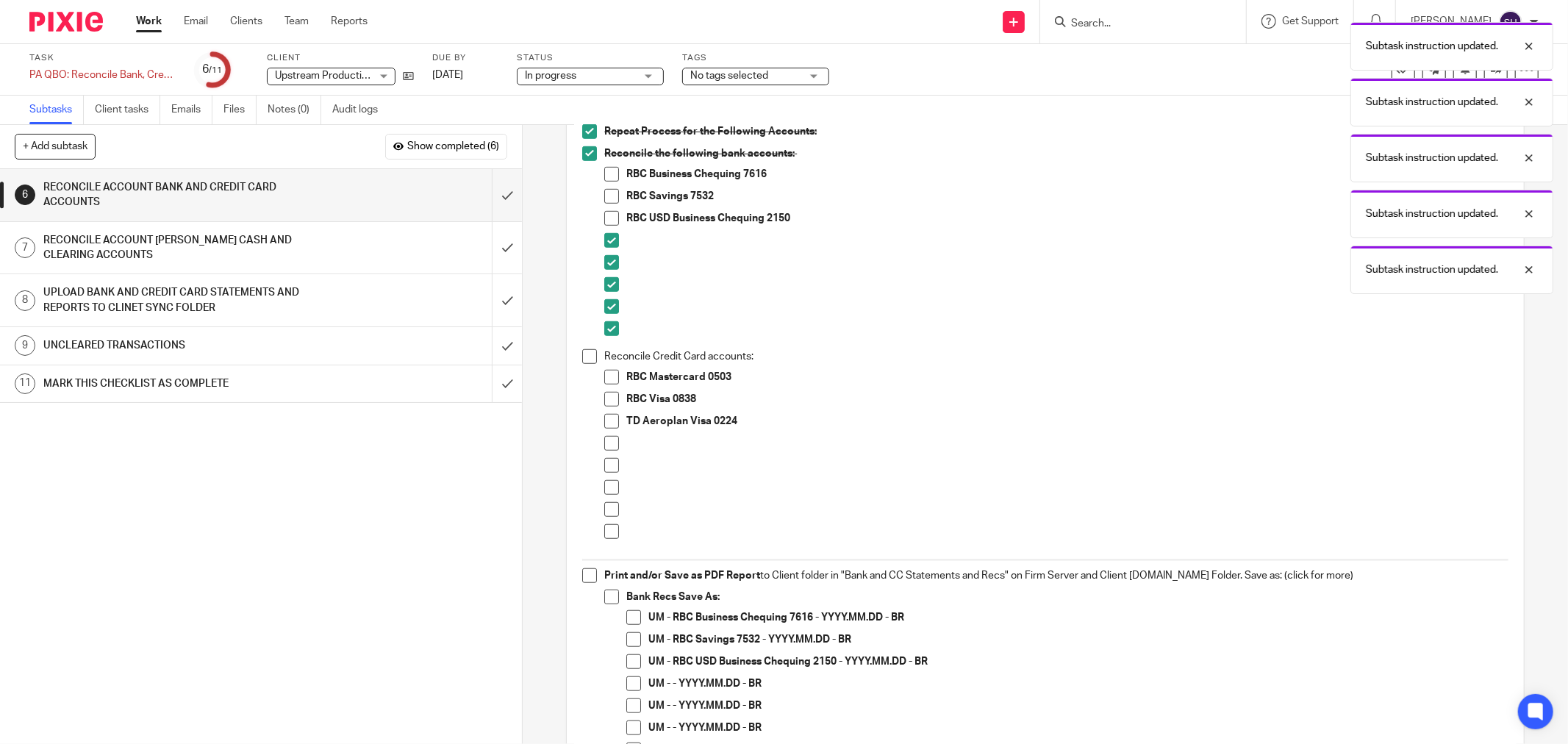
click at [582, 354] on span at bounding box center [590, 356] width 15 height 15
click at [607, 442] on span at bounding box center [611, 443] width 15 height 15
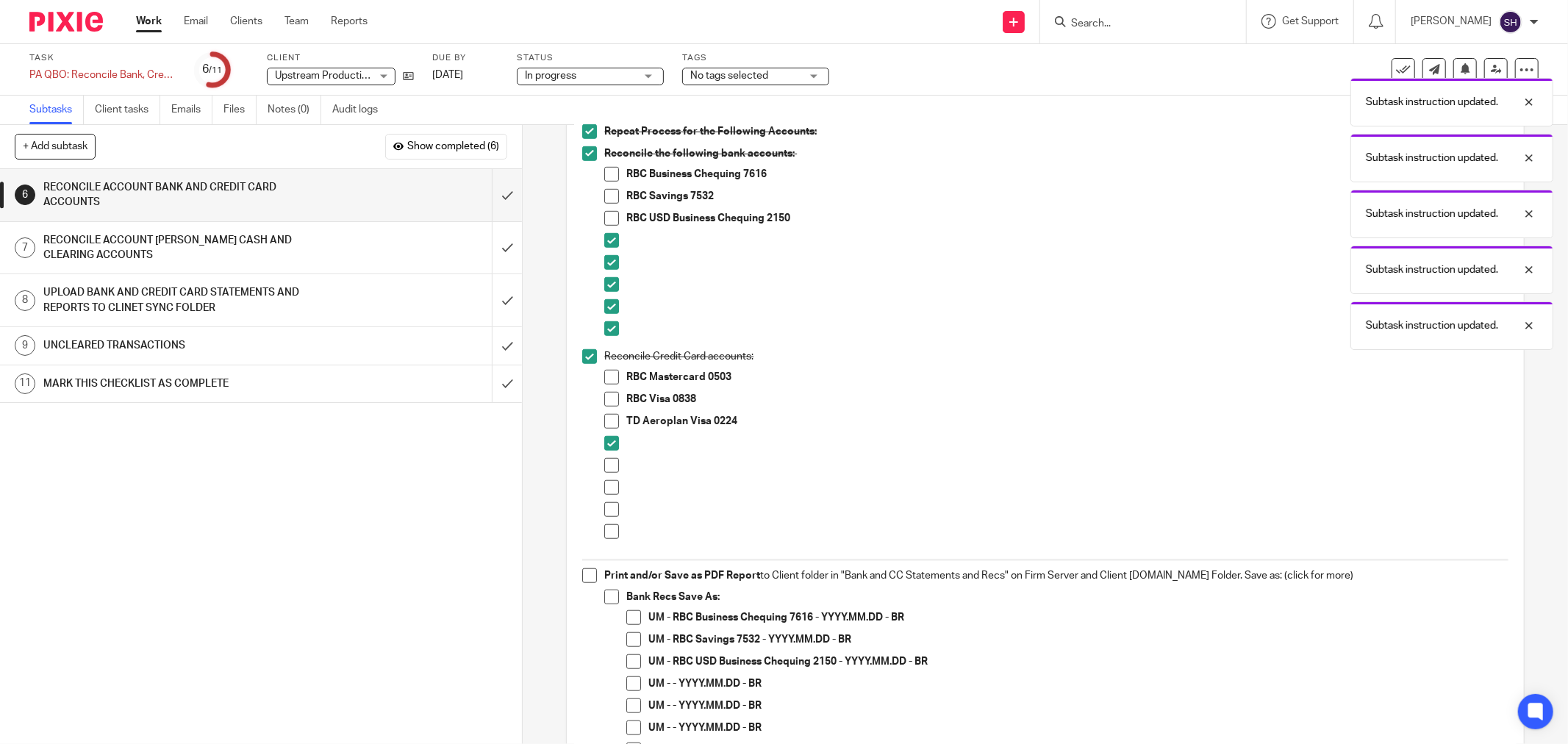
click at [605, 467] on span at bounding box center [611, 465] width 15 height 15
drag, startPoint x: 605, startPoint y: 487, endPoint x: 608, endPoint y: 505, distance: 18.2
click at [605, 489] on span at bounding box center [611, 488] width 15 height 15
drag, startPoint x: 608, startPoint y: 505, endPoint x: 608, endPoint y: 526, distance: 21.0
click at [608, 507] on span at bounding box center [611, 509] width 15 height 15
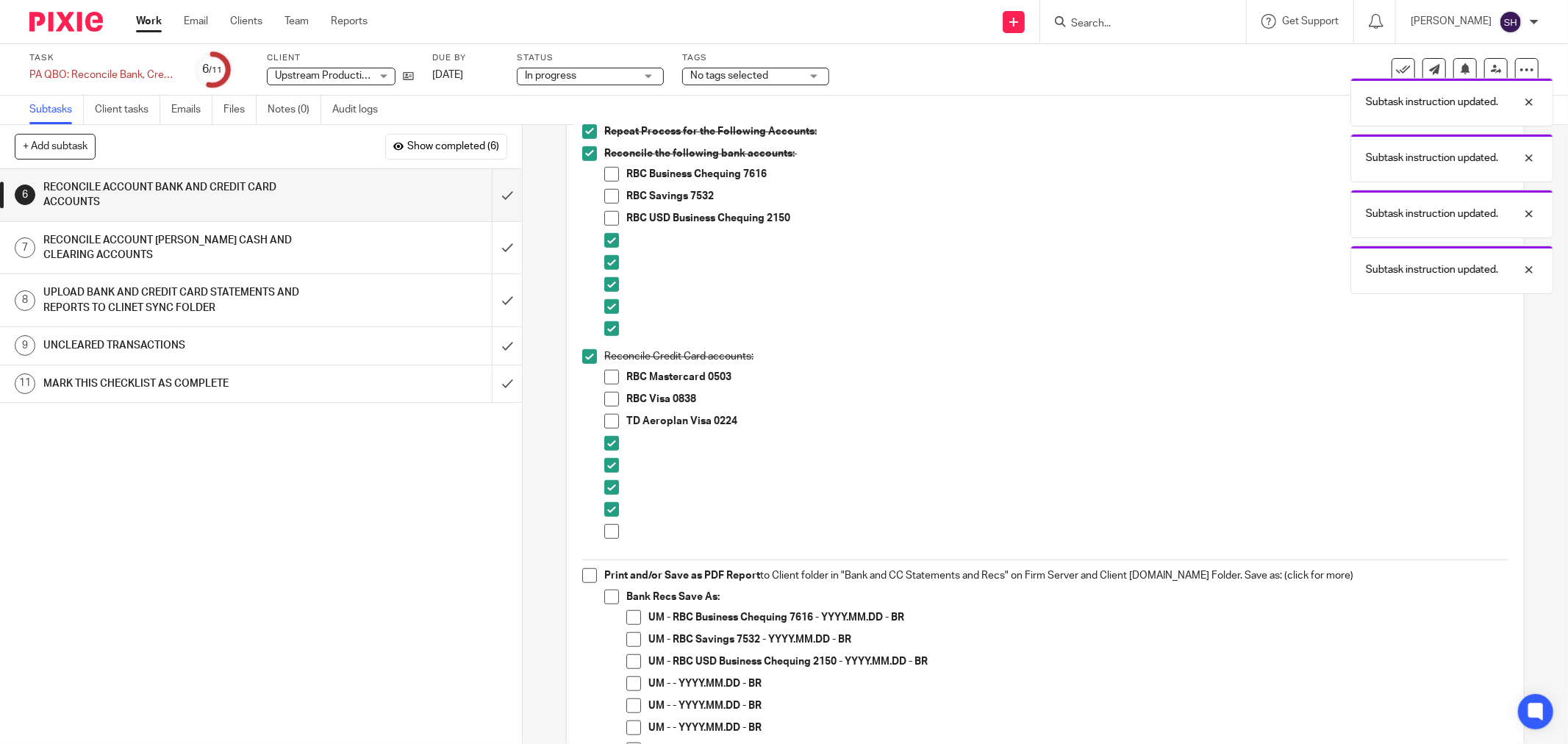
click at [607, 530] on span at bounding box center [611, 532] width 15 height 15
drag, startPoint x: 587, startPoint y: 572, endPoint x: 602, endPoint y: 589, distance: 22.7
click at [589, 572] on span at bounding box center [590, 575] width 15 height 15
click at [610, 593] on span at bounding box center [611, 597] width 15 height 15
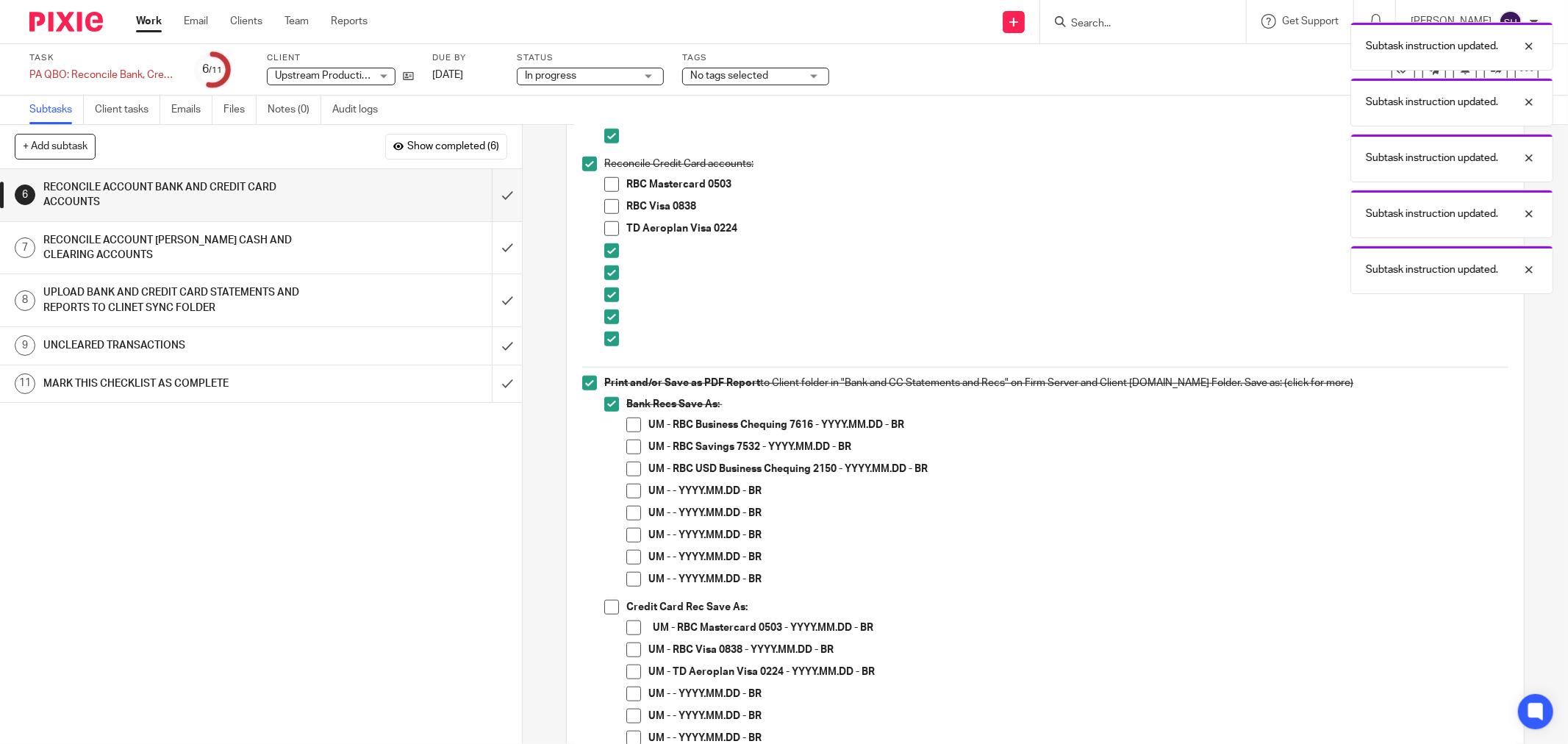
scroll to position [1061, 0]
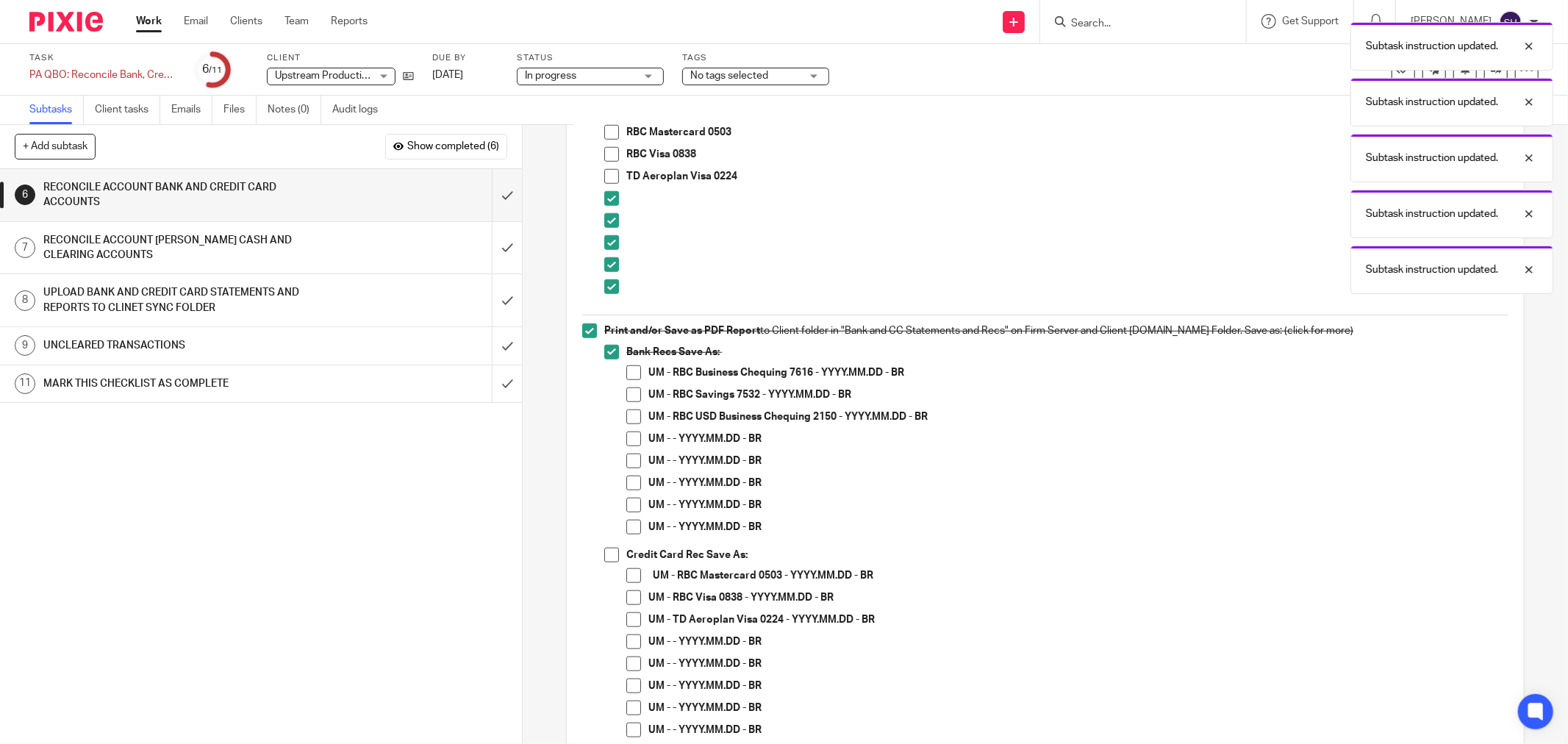
click at [629, 436] on span at bounding box center [634, 439] width 15 height 15
click at [627, 459] on span at bounding box center [634, 461] width 15 height 15
click at [626, 487] on span at bounding box center [634, 483] width 15 height 15
click at [627, 506] on span at bounding box center [634, 505] width 15 height 15
click at [632, 525] on span at bounding box center [634, 527] width 15 height 15
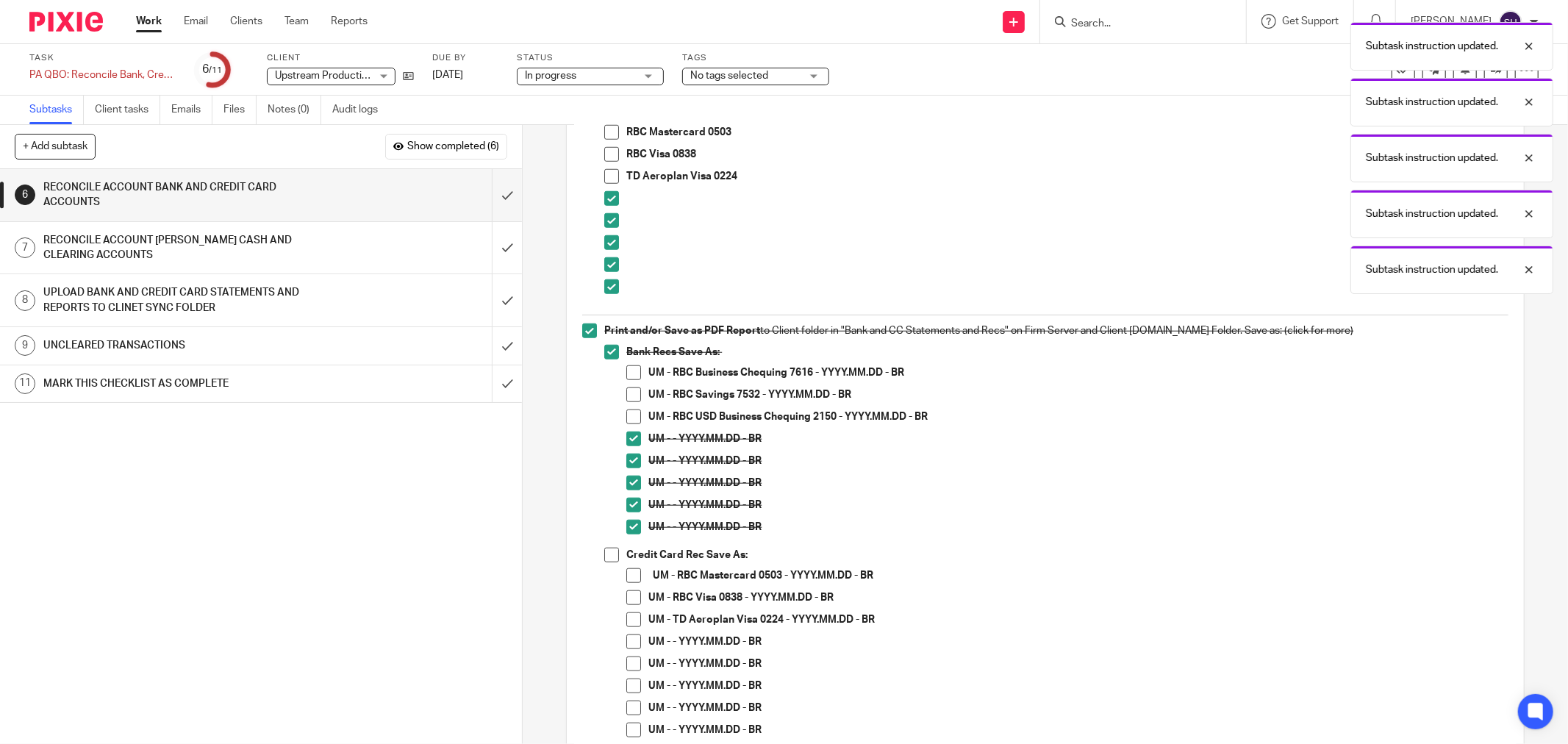
drag, startPoint x: 605, startPoint y: 555, endPoint x: 614, endPoint y: 574, distance: 21.0
click at [605, 555] on span at bounding box center [611, 555] width 15 height 15
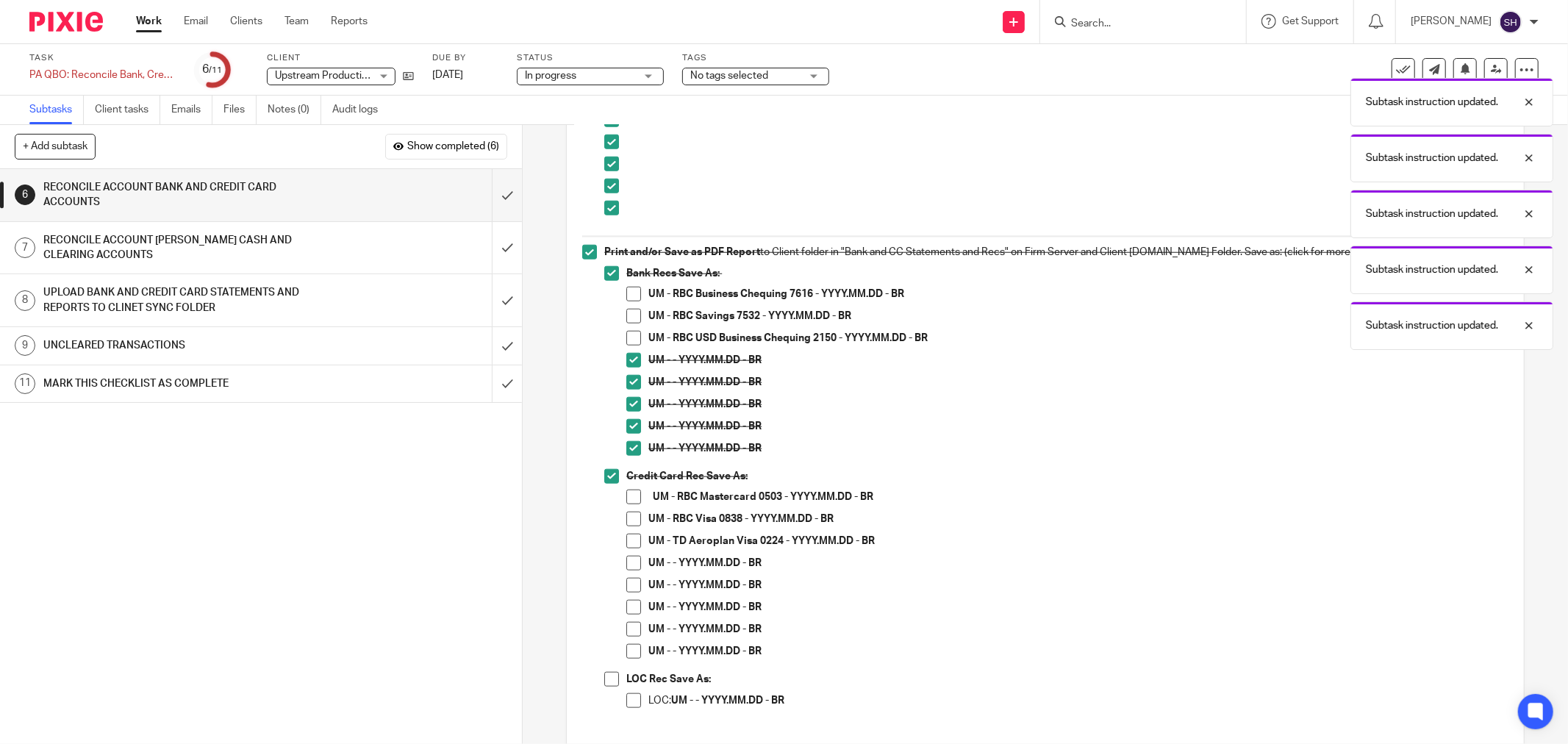
scroll to position [1224, 0]
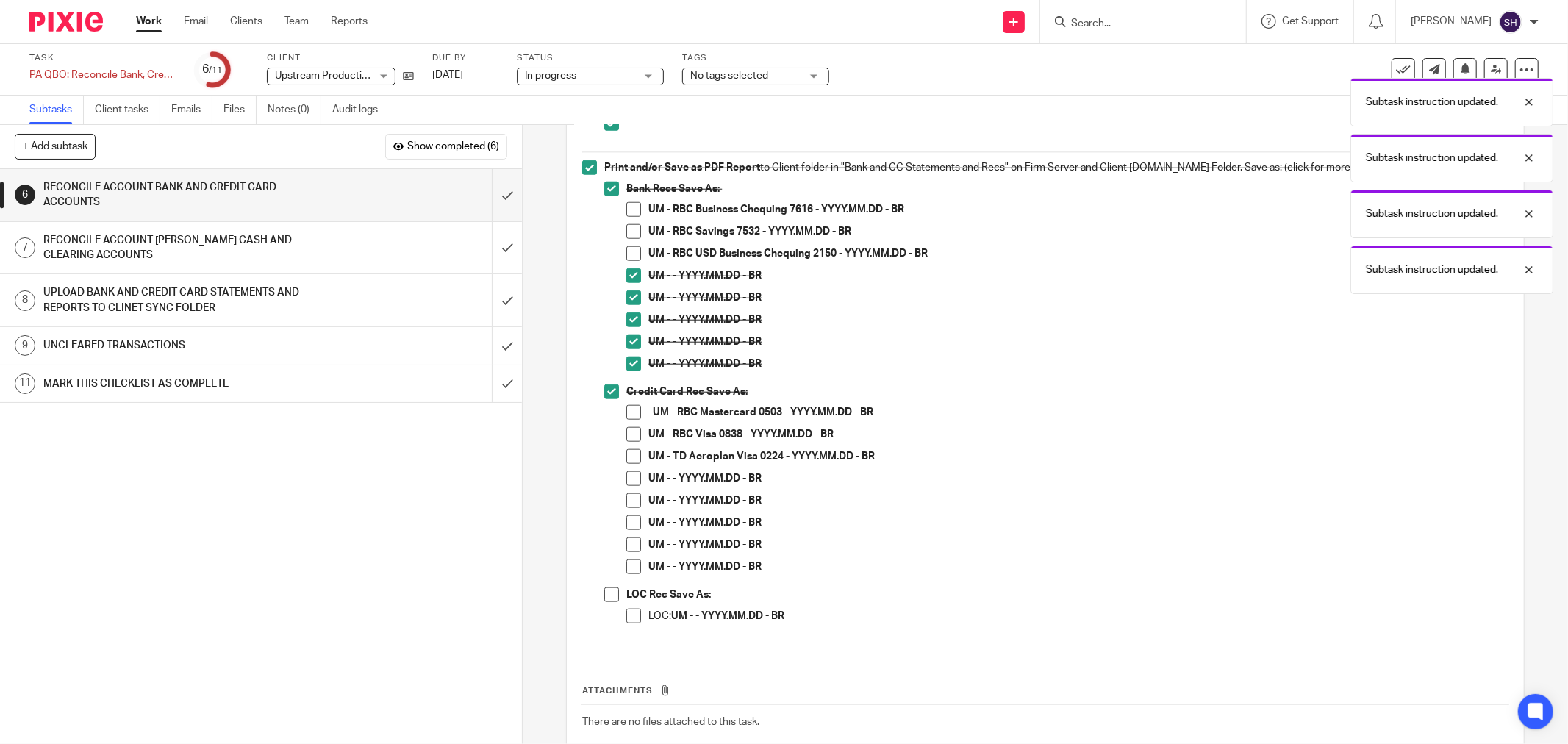
click at [626, 481] on span at bounding box center [634, 478] width 15 height 15
click at [626, 496] on span at bounding box center [634, 500] width 15 height 15
drag, startPoint x: 629, startPoint y: 518, endPoint x: 629, endPoint y: 541, distance: 23.0
click at [629, 519] on span at bounding box center [634, 523] width 15 height 15
drag, startPoint x: 629, startPoint y: 541, endPoint x: 628, endPoint y: 556, distance: 15.0
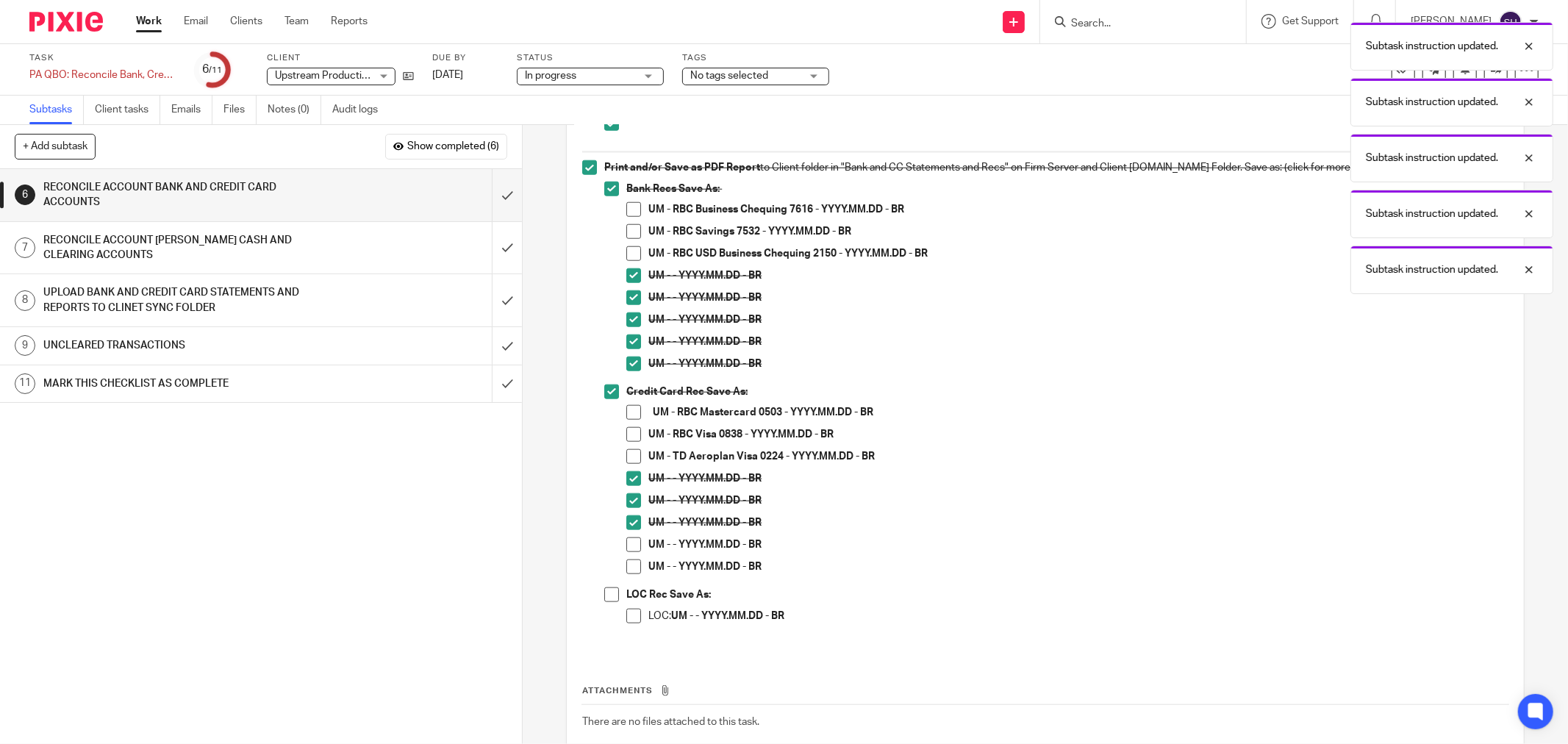
click at [629, 542] on span at bounding box center [634, 544] width 15 height 15
click at [628, 556] on li "UM - - YYYY.MM.DD - BR" at bounding box center [1068, 548] width 882 height 22
click at [630, 563] on span at bounding box center [634, 567] width 15 height 15
click at [607, 594] on span at bounding box center [611, 595] width 15 height 15
click at [629, 613] on span at bounding box center [634, 616] width 15 height 15
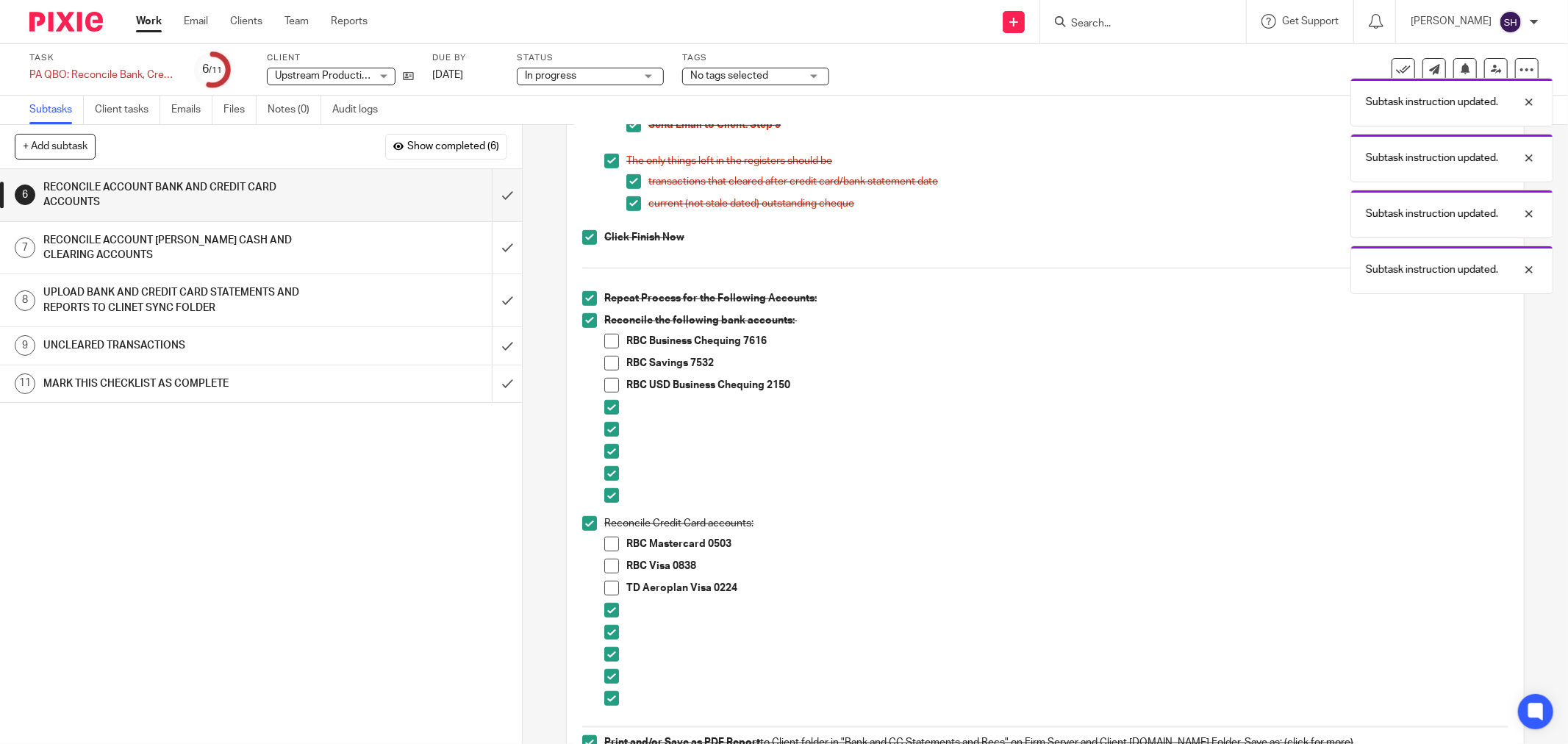
scroll to position [652, 0]
